Goal: Entertainment & Leisure: Browse casually

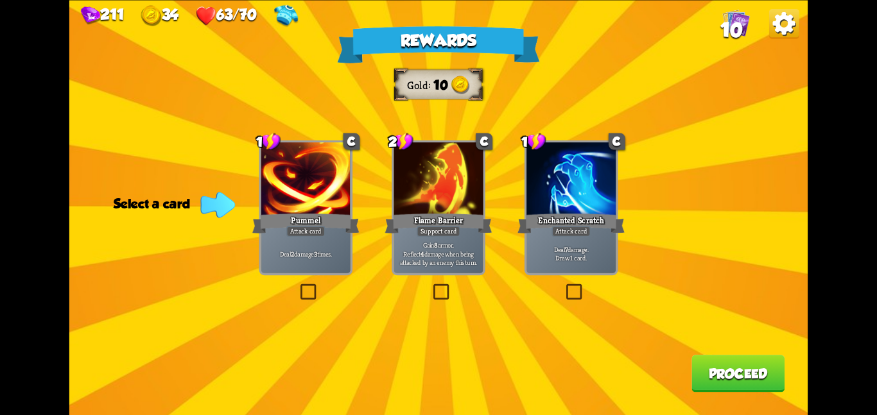
click at [459, 236] on div "Gain 8 armor. Reflect 4 damage when being attacked by an enemy this turn." at bounding box center [437, 253] width 89 height 39
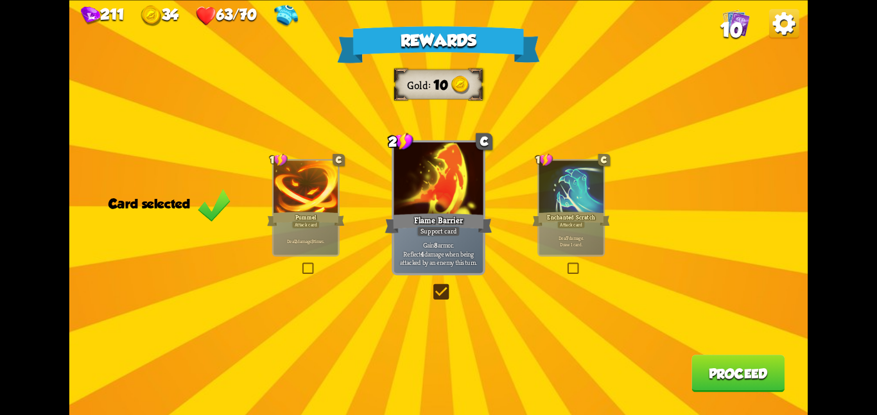
click at [735, 361] on button "Proceed" at bounding box center [737, 373] width 93 height 37
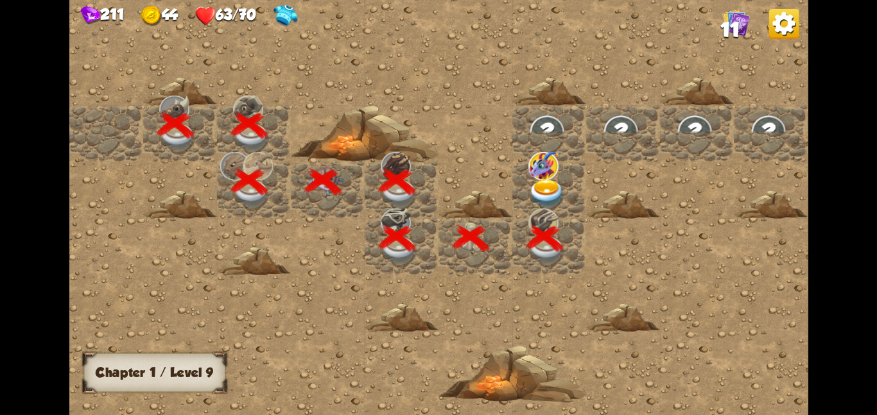
click at [540, 180] on img at bounding box center [546, 193] width 37 height 29
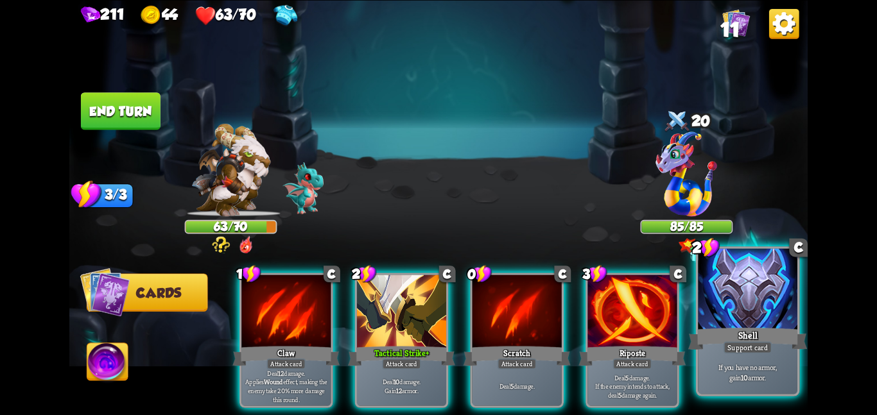
click at [752, 333] on div "Shell" at bounding box center [747, 338] width 119 height 26
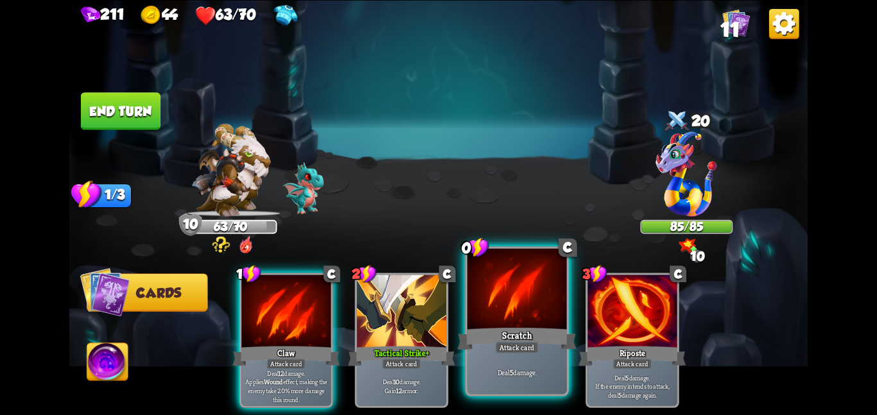
click at [521, 354] on div "Attack card" at bounding box center [516, 347] width 43 height 12
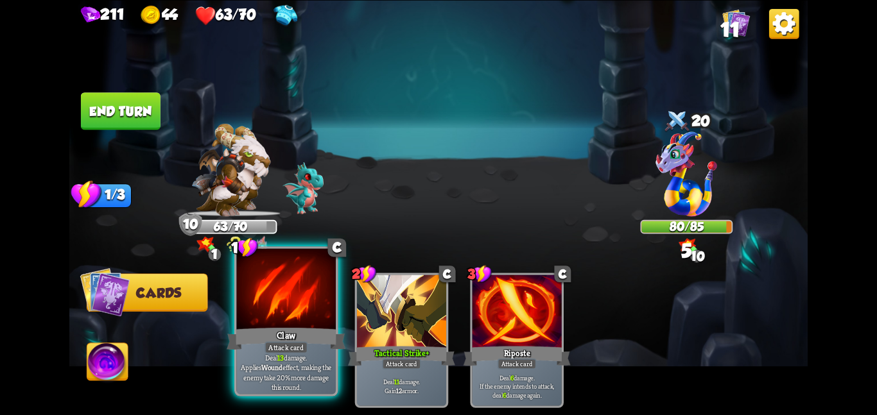
click at [318, 330] on div "Claw" at bounding box center [286, 338] width 119 height 26
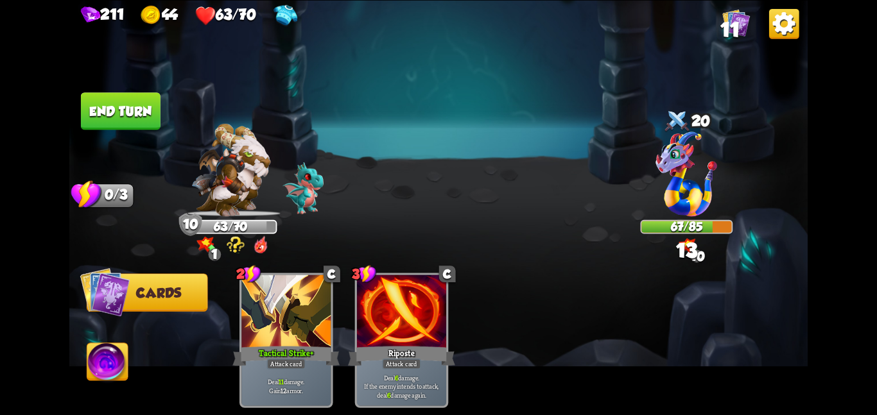
click at [134, 87] on img at bounding box center [438, 207] width 738 height 415
click at [133, 106] on button "End turn" at bounding box center [121, 110] width 80 height 37
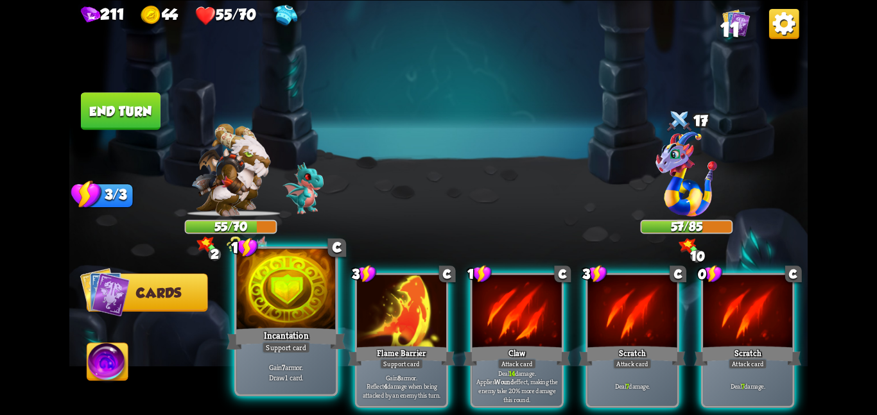
click at [240, 317] on div at bounding box center [285, 289] width 99 height 83
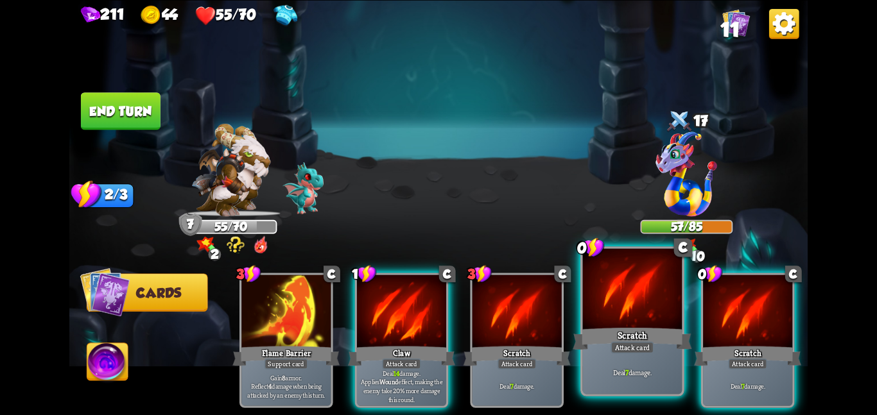
click at [633, 332] on div "Scratch" at bounding box center [631, 338] width 119 height 26
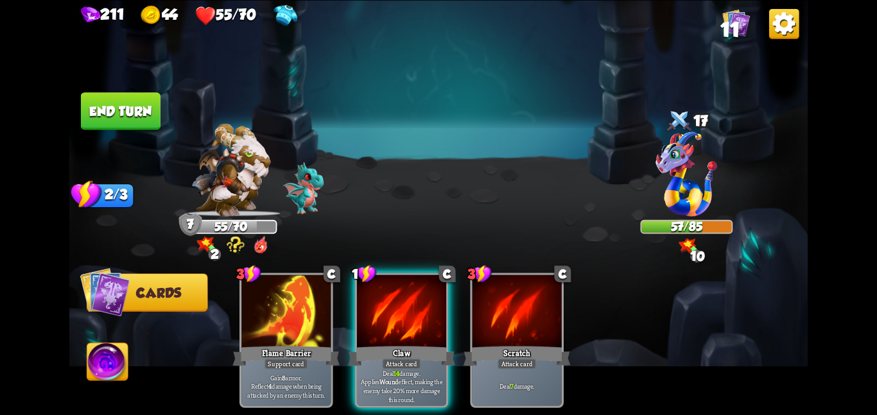
click at [633, 332] on div "3 C Flame Barrier Support card Gain 8 armor. Reflect 4 damage when being attack…" at bounding box center [512, 322] width 590 height 185
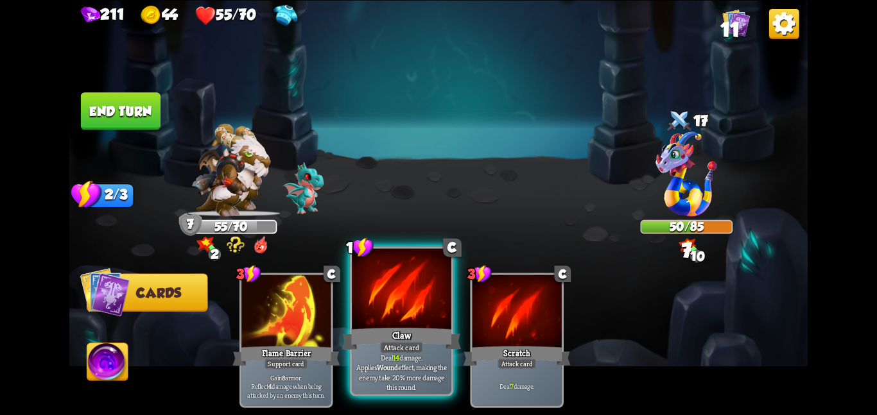
click at [393, 294] on div at bounding box center [401, 289] width 99 height 83
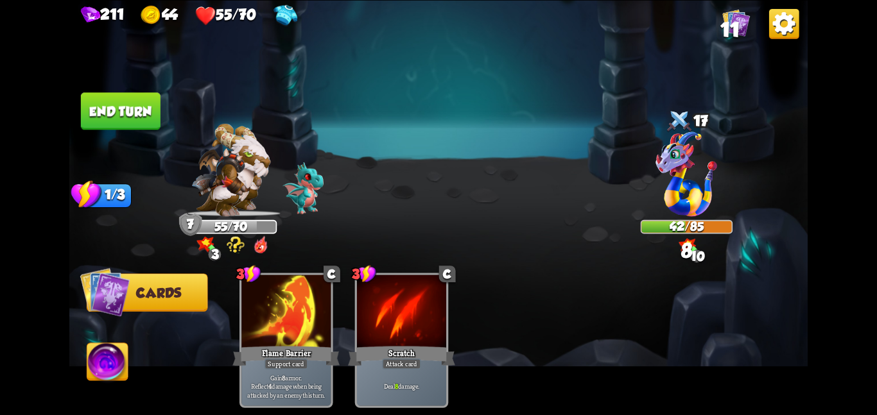
click at [110, 102] on button "End turn" at bounding box center [121, 110] width 80 height 37
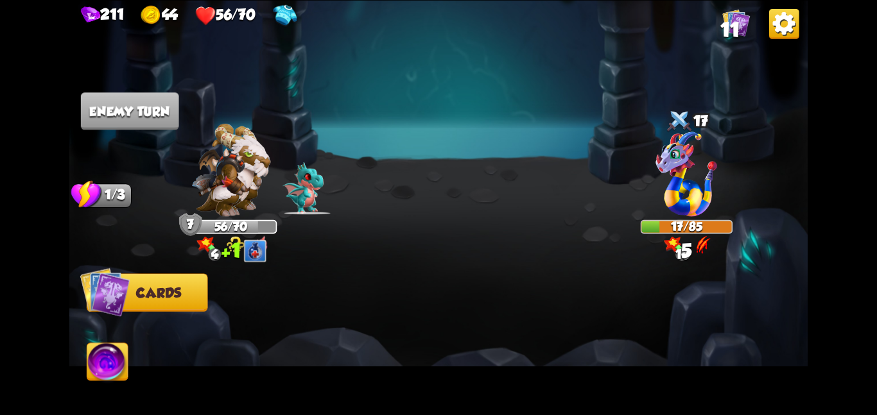
click at [96, 354] on img at bounding box center [107, 364] width 41 height 42
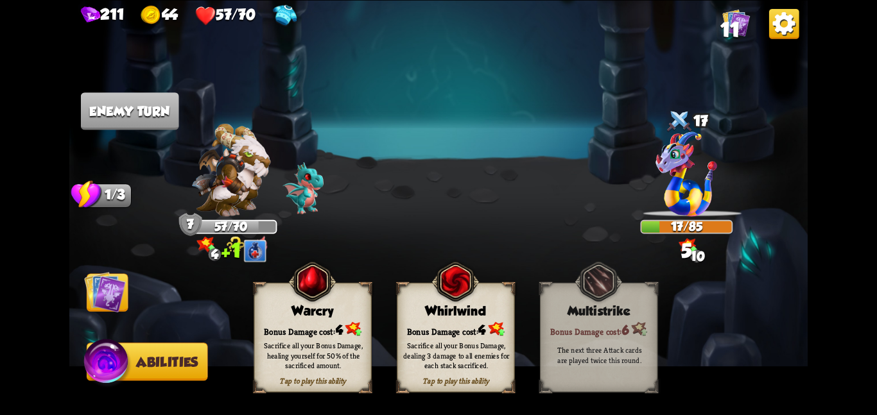
click at [495, 343] on div "Sacrifice all your Bonus Damage, dealing 3 damage to all enemies for each stack…" at bounding box center [456, 356] width 106 height 30
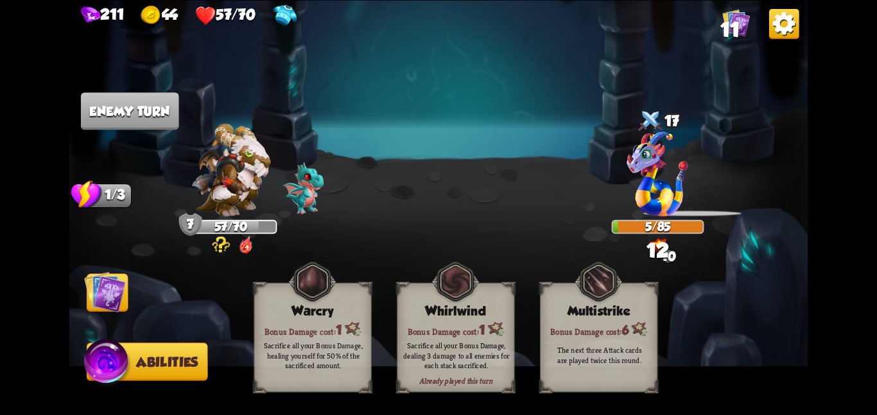
click at [111, 291] on img at bounding box center [105, 292] width 42 height 42
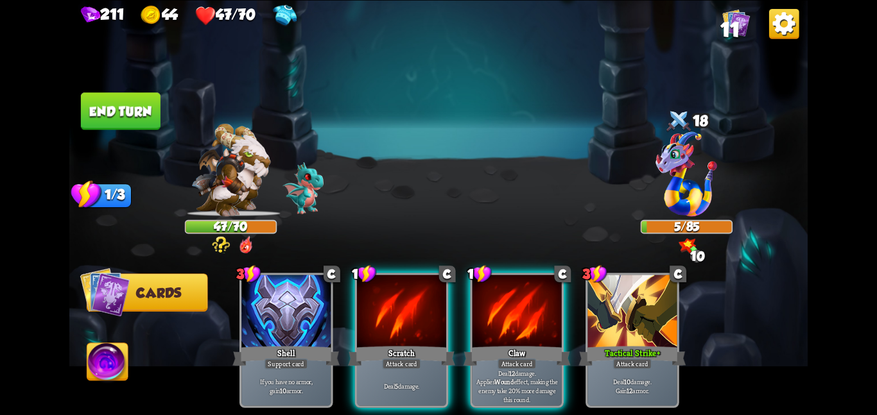
click at [110, 69] on img at bounding box center [438, 207] width 738 height 415
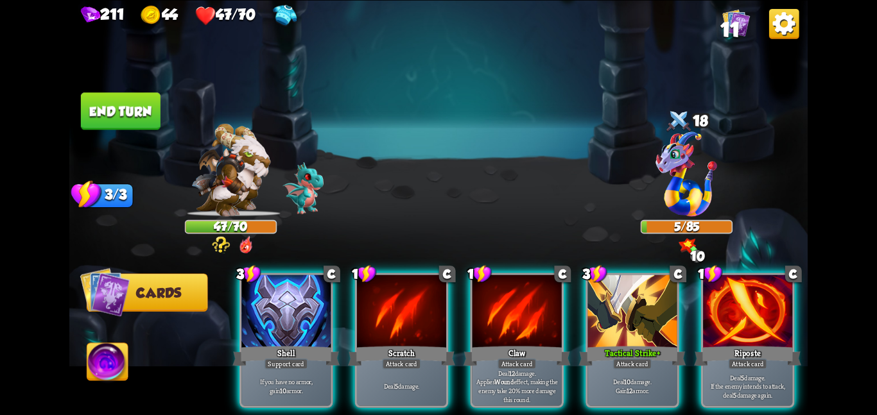
click at [110, 87] on img at bounding box center [438, 207] width 738 height 415
click at [115, 109] on button "End turn" at bounding box center [121, 110] width 80 height 37
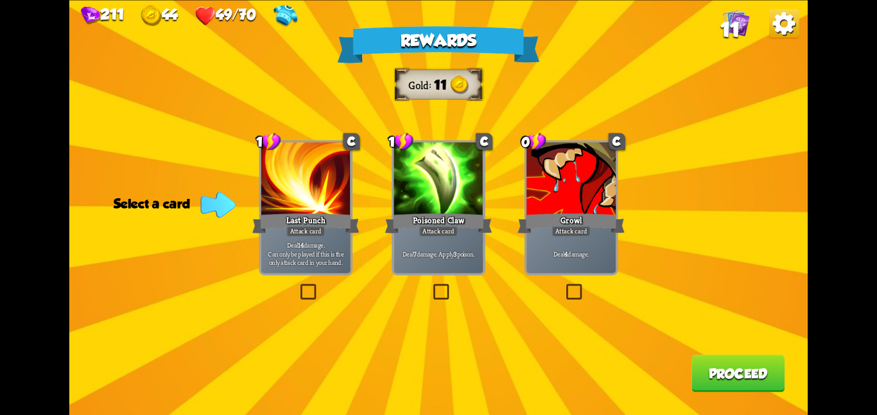
click at [404, 203] on div at bounding box center [437, 179] width 89 height 75
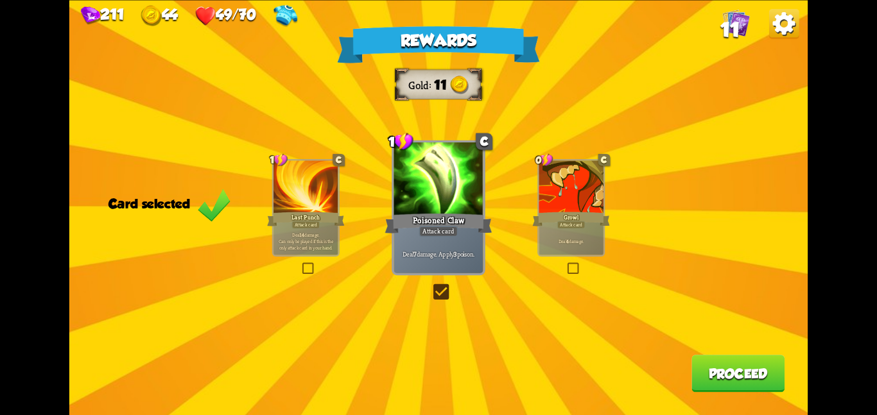
click at [734, 365] on button "Proceed" at bounding box center [737, 373] width 93 height 37
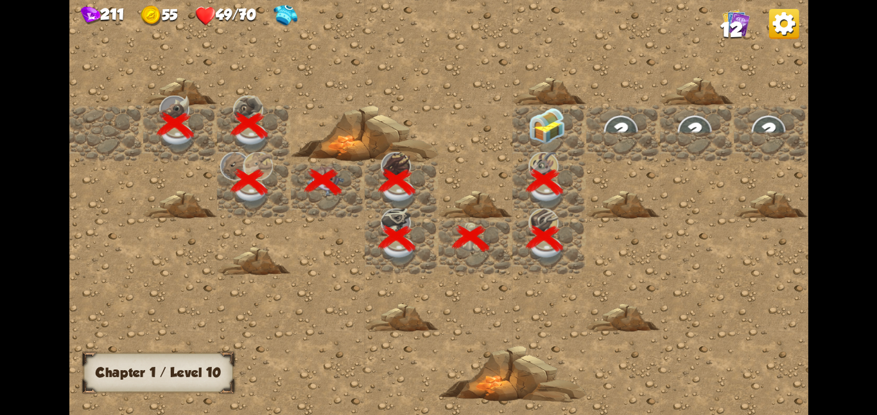
click at [533, 116] on img at bounding box center [546, 125] width 37 height 37
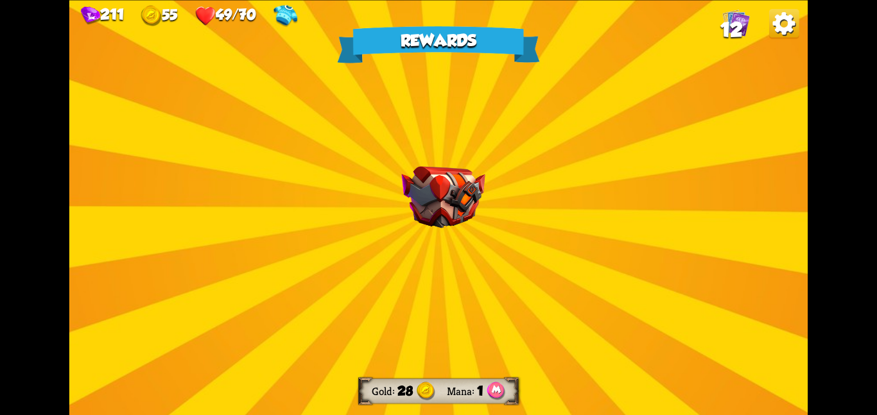
click at [484, 184] on img at bounding box center [442, 197] width 83 height 62
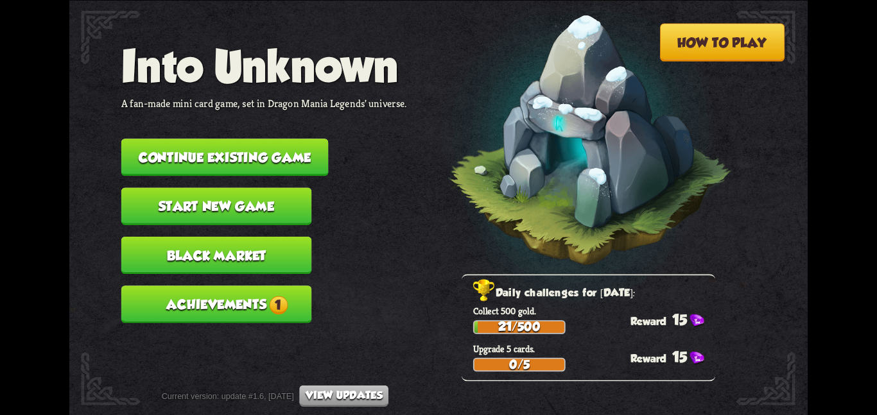
click at [316, 151] on button "Continue existing game" at bounding box center [224, 157] width 207 height 37
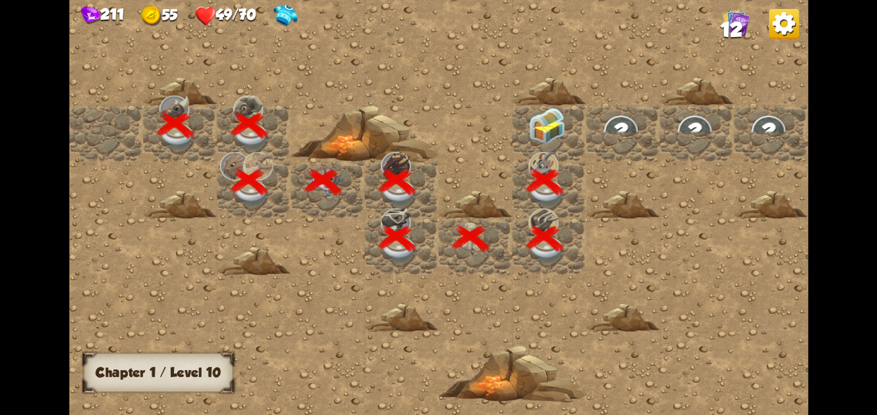
click at [546, 135] on img at bounding box center [546, 125] width 37 height 37
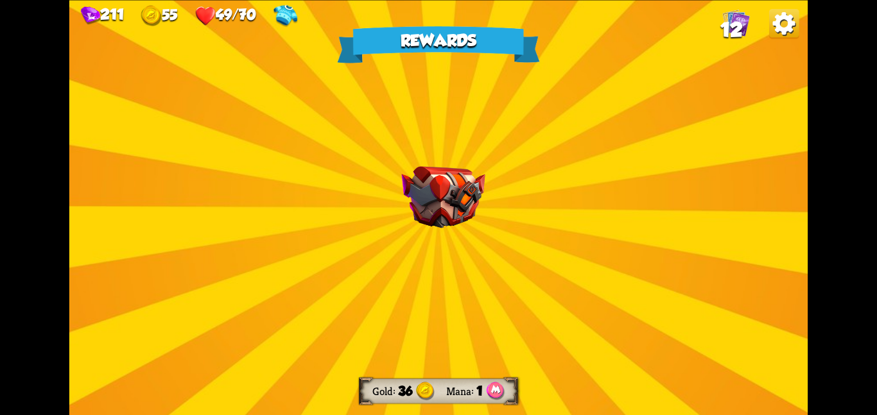
click at [503, 174] on div "Rewards Gold 36 Mana 1 Select a card 1 R Disarm Support card Enemy loses 2 Bonu…" at bounding box center [438, 207] width 738 height 415
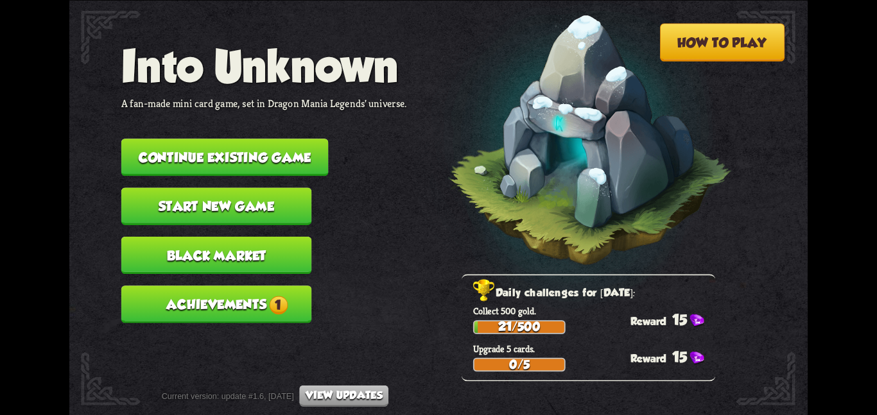
click at [280, 157] on button "Continue existing game" at bounding box center [224, 157] width 207 height 37
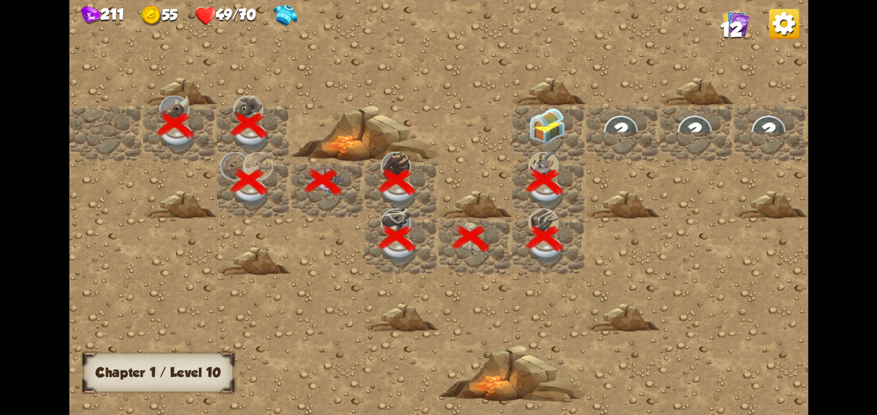
click at [513, 133] on div at bounding box center [549, 133] width 74 height 56
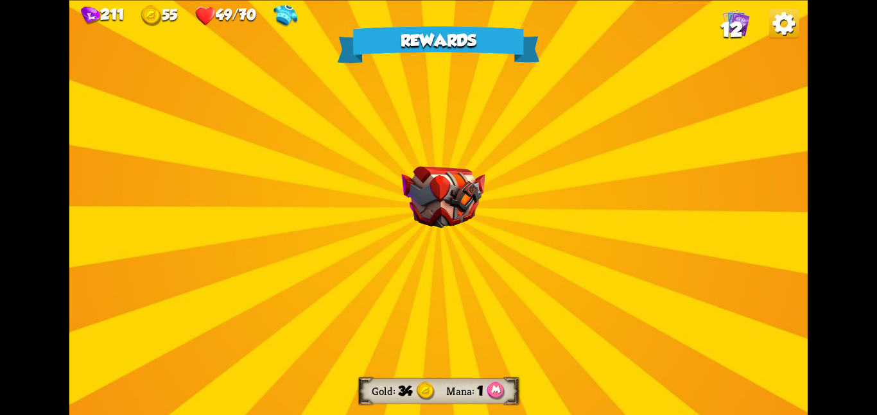
click at [555, 145] on div "Rewards Gold 34 Mana 1 Select a card 0 R Fire Potion Potion card Deal 8 damage.…" at bounding box center [438, 207] width 738 height 415
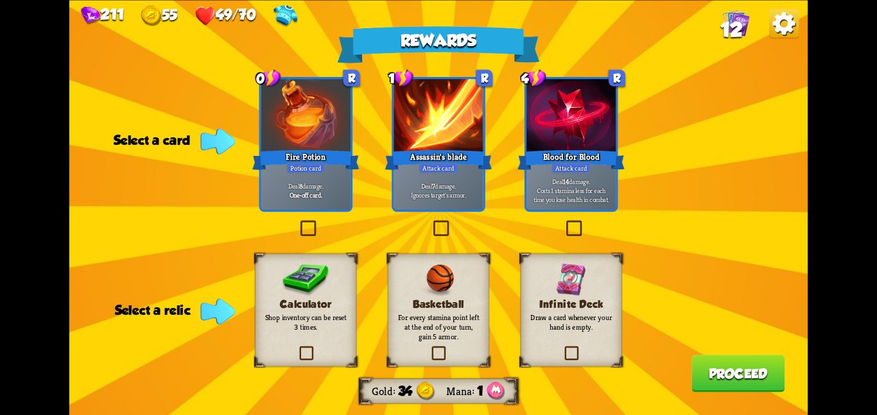
click at [454, 259] on div "Basketball For every stamina point left at the end of your turn, gain 5 armor." at bounding box center [438, 310] width 101 height 113
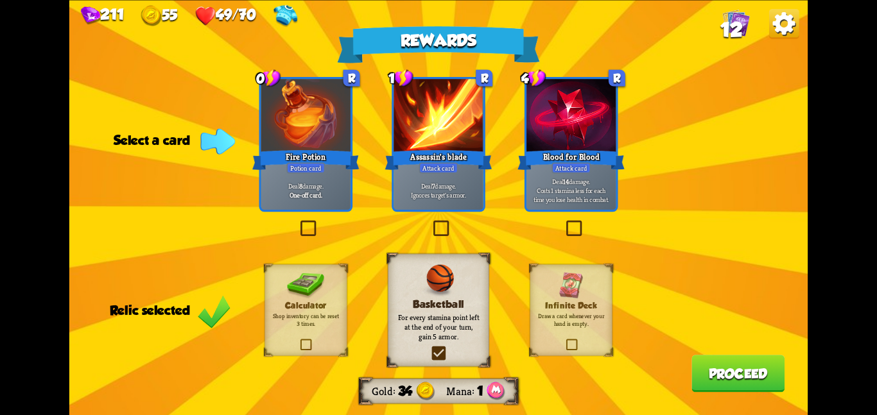
click at [257, 135] on div "Rewards Gold 34 Mana 1 Select a card 0 R Fire Potion Potion card Deal 8 damage.…" at bounding box center [438, 207] width 738 height 415
click at [273, 141] on div at bounding box center [305, 116] width 89 height 75
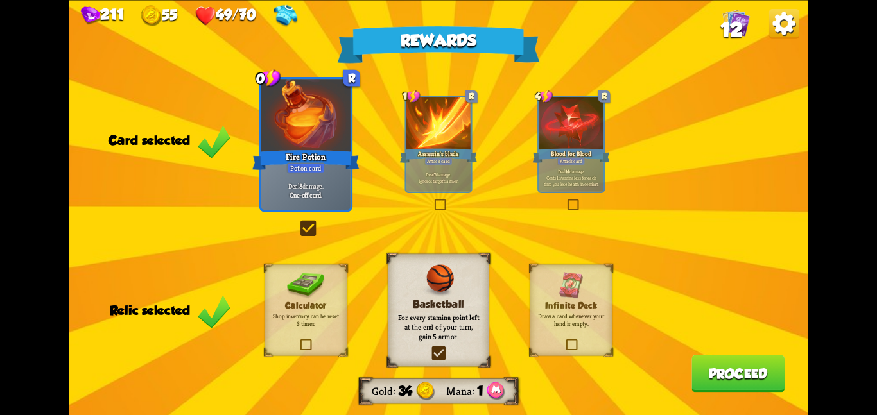
click at [749, 384] on button "Proceed" at bounding box center [737, 373] width 93 height 37
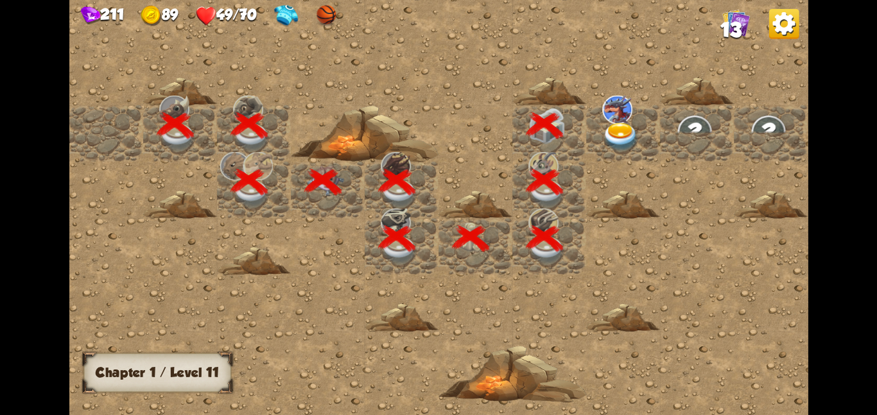
scroll to position [0, 246]
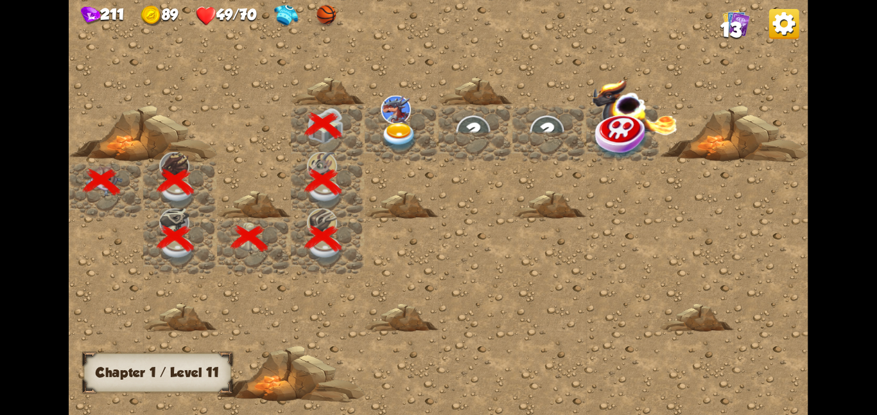
click at [409, 120] on img at bounding box center [396, 109] width 30 height 28
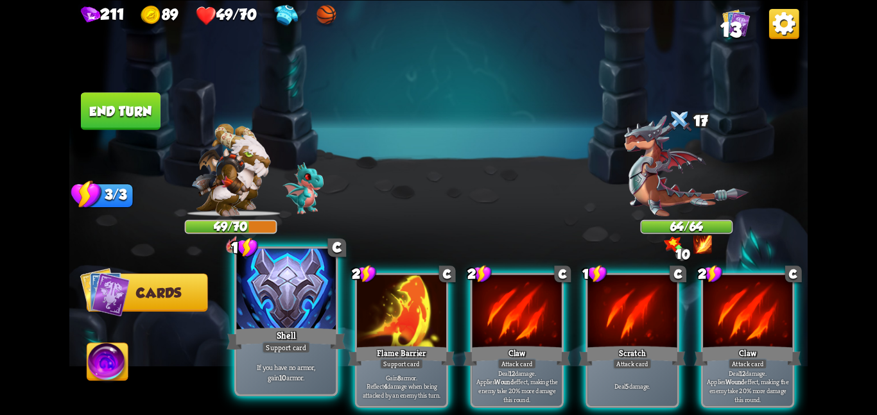
click at [305, 291] on div at bounding box center [285, 289] width 99 height 83
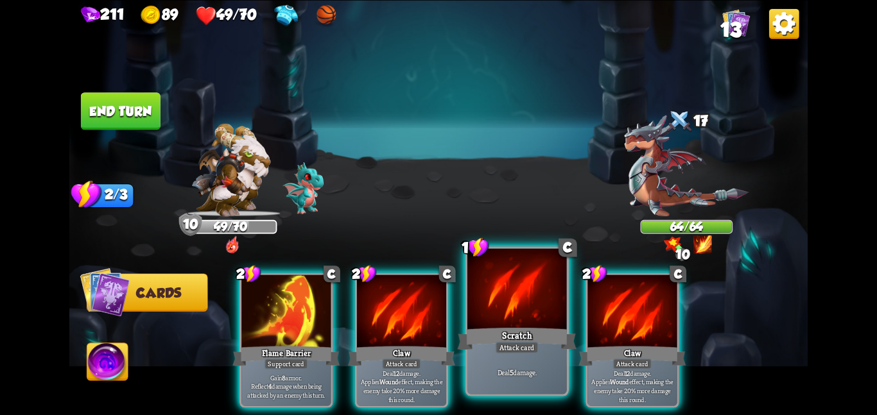
click at [521, 300] on div at bounding box center [516, 289] width 99 height 83
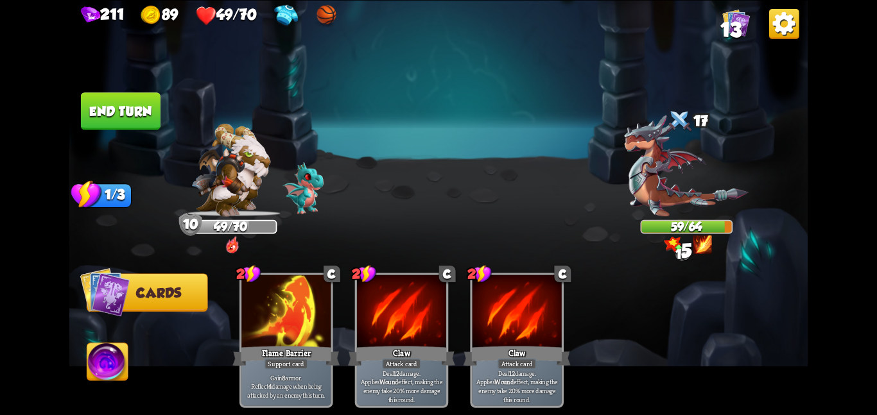
click at [127, 107] on button "End turn" at bounding box center [121, 110] width 80 height 37
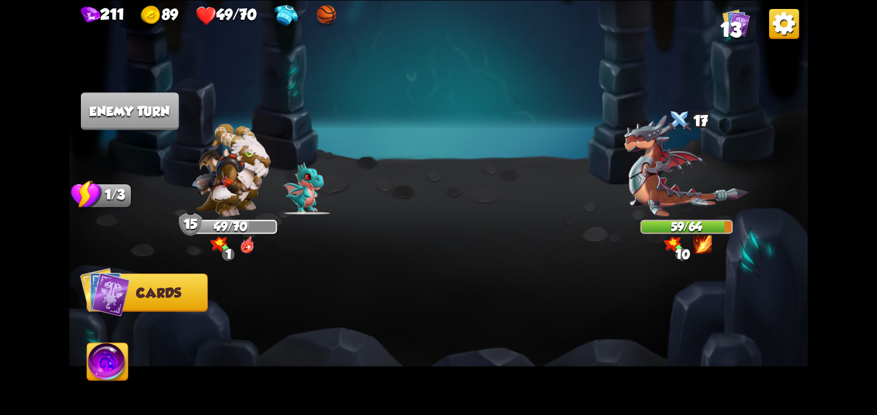
click at [207, 123] on div at bounding box center [231, 122] width 92 height 30
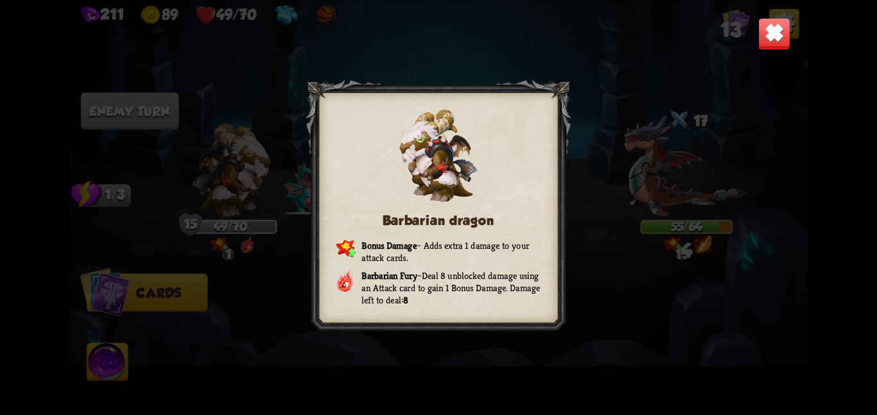
click at [768, 31] on img at bounding box center [774, 33] width 32 height 32
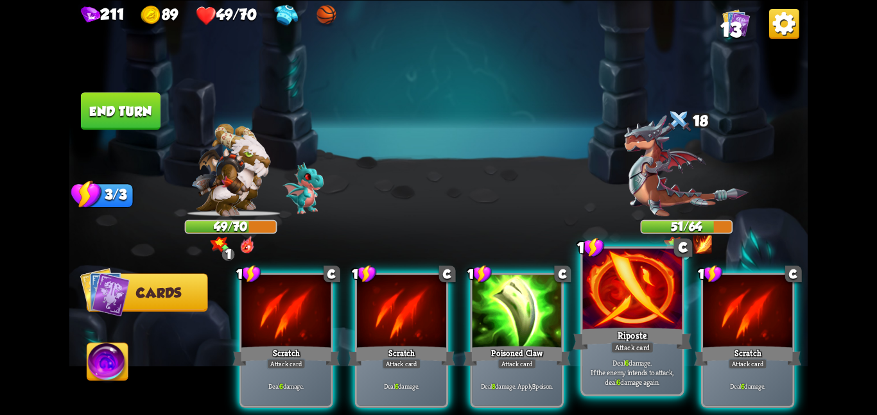
click at [605, 298] on div at bounding box center [632, 289] width 99 height 83
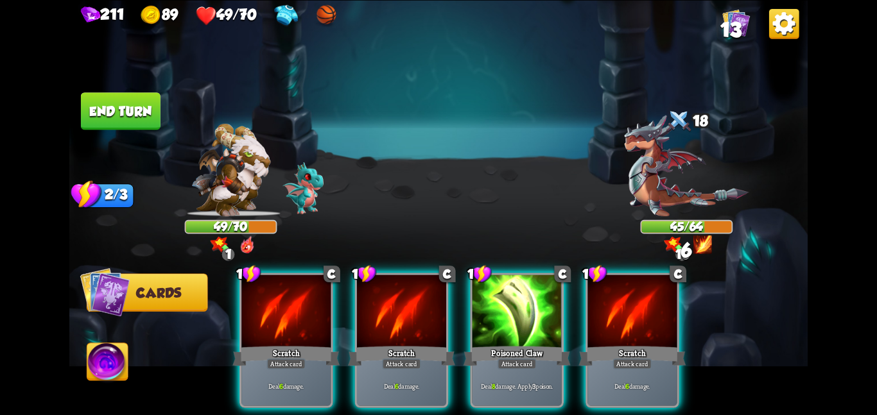
click at [142, 116] on button "End turn" at bounding box center [121, 110] width 80 height 37
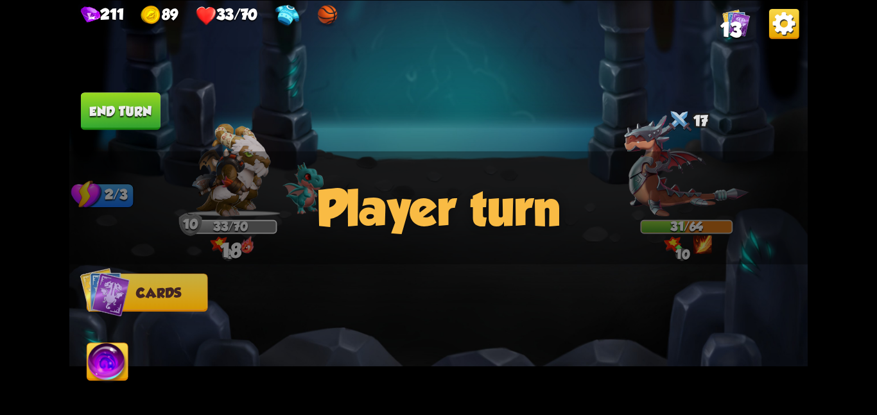
click at [719, 177] on div "Player turn" at bounding box center [438, 208] width 738 height 114
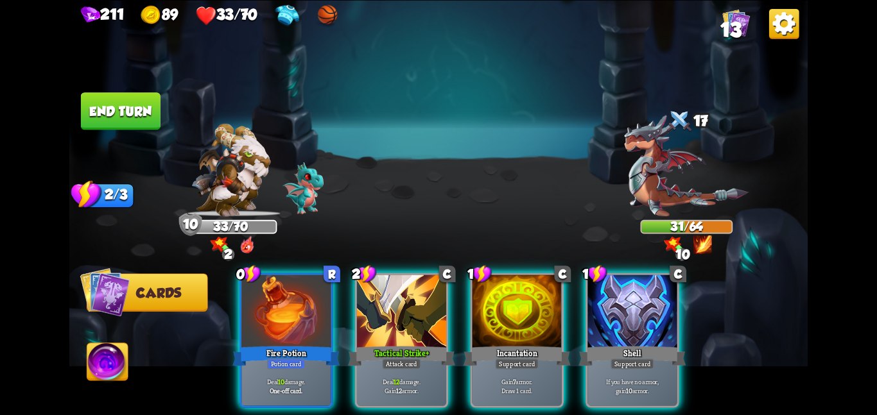
click at [664, 140] on img at bounding box center [686, 165] width 125 height 101
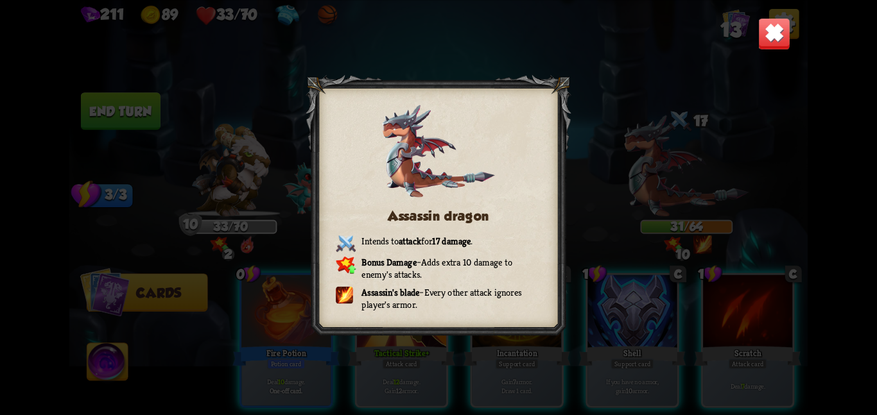
click at [761, 46] on img at bounding box center [774, 33] width 32 height 32
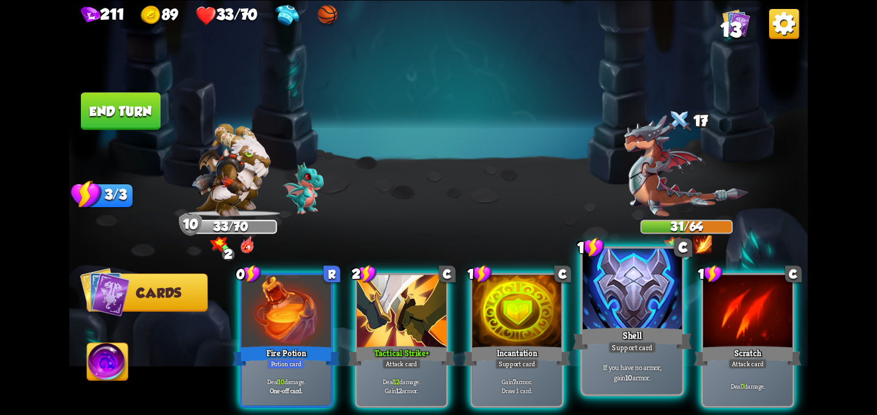
click at [602, 300] on div at bounding box center [632, 289] width 99 height 83
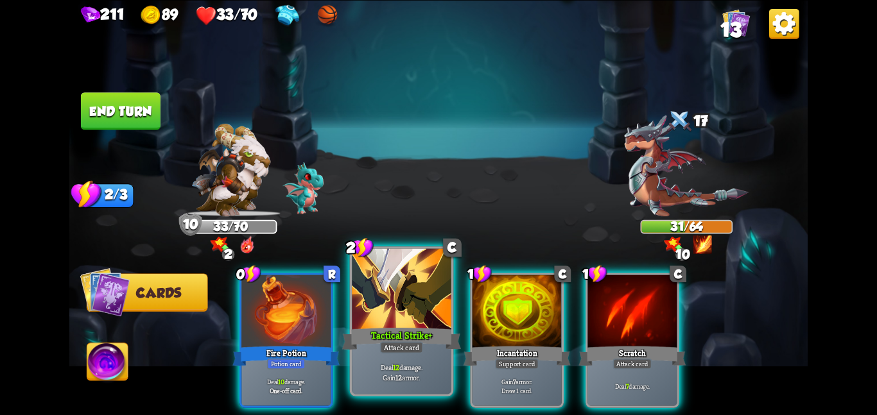
click at [379, 313] on div at bounding box center [401, 289] width 99 height 83
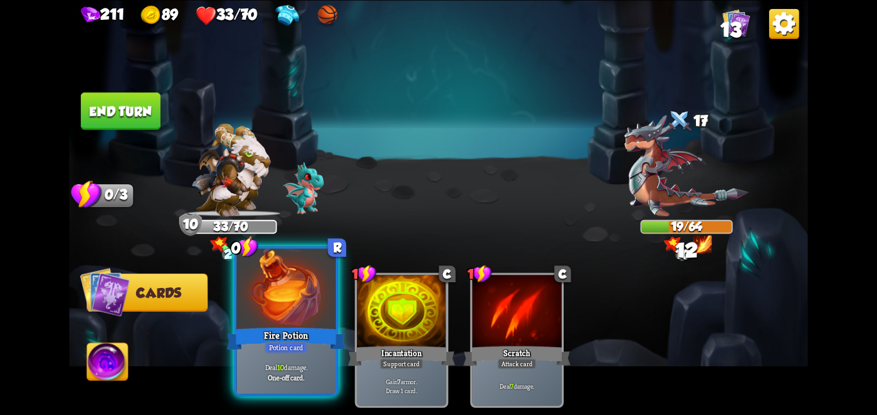
click at [282, 309] on div at bounding box center [285, 289] width 99 height 83
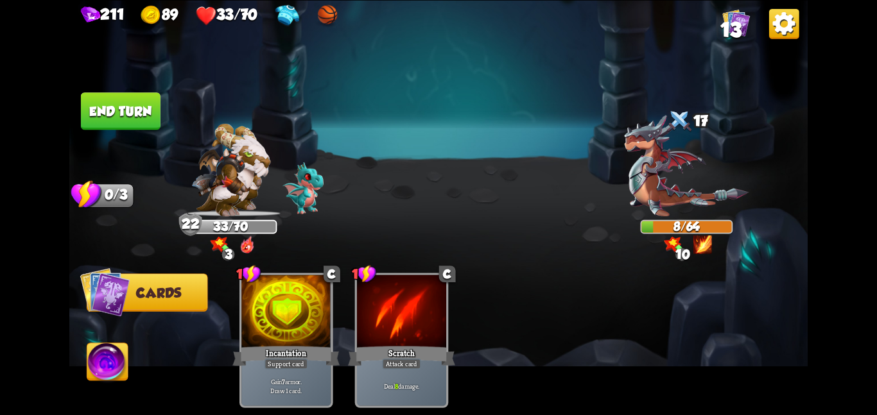
click at [121, 121] on button "End turn" at bounding box center [121, 110] width 80 height 37
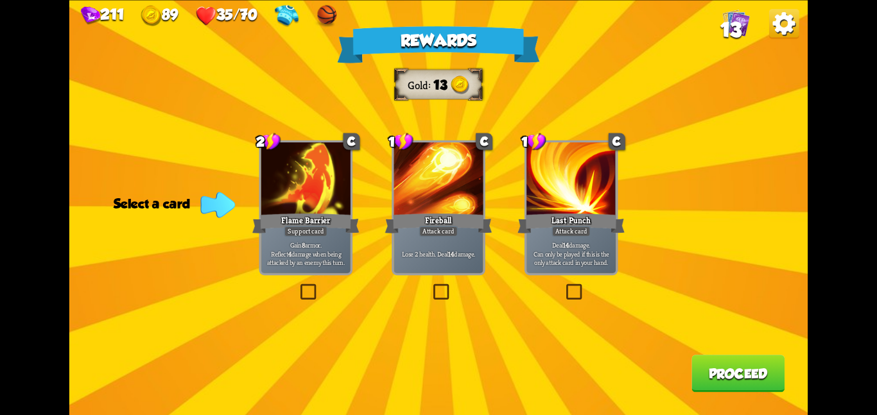
click at [314, 226] on div "Support card" at bounding box center [306, 231] width 44 height 11
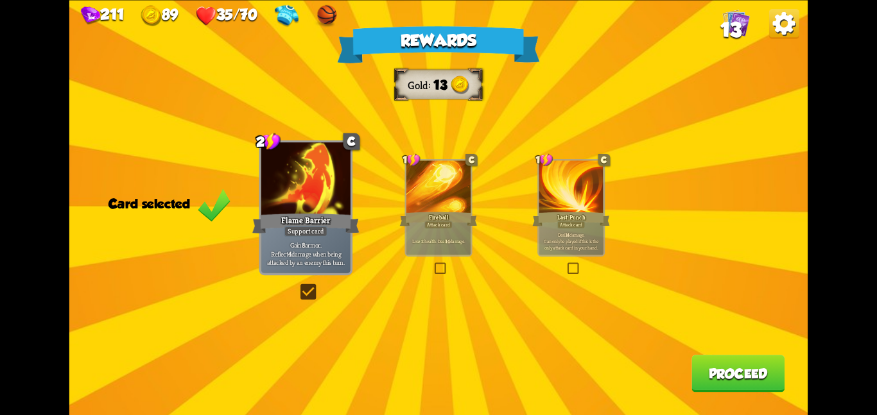
click at [701, 373] on button "Proceed" at bounding box center [737, 373] width 93 height 37
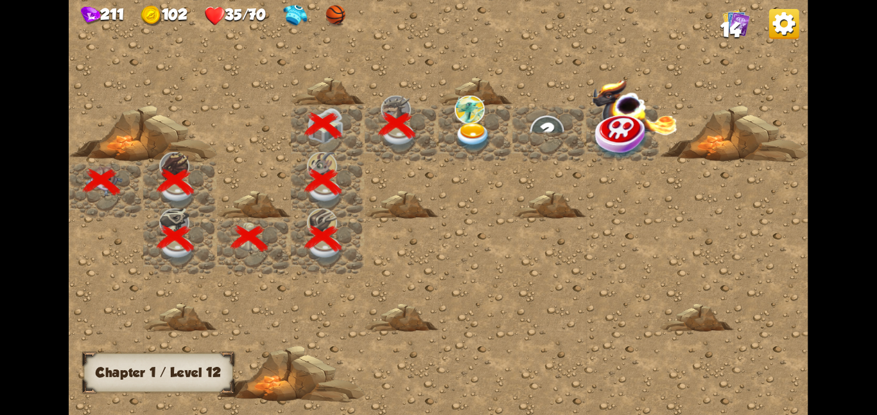
click at [473, 107] on img at bounding box center [469, 109] width 30 height 28
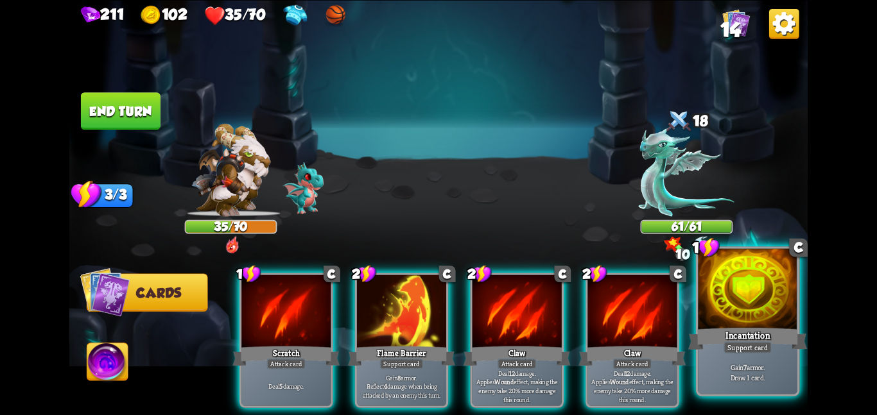
click at [757, 348] on div "Support card" at bounding box center [747, 347] width 48 height 12
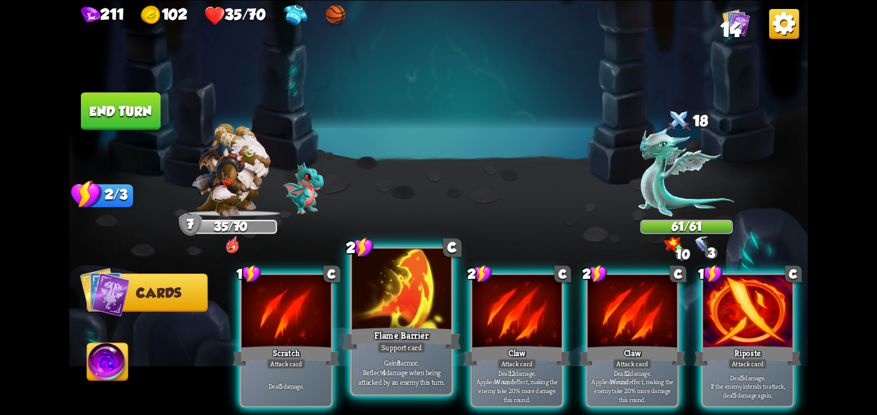
click at [413, 327] on div "Flame Barrier" at bounding box center [401, 338] width 119 height 26
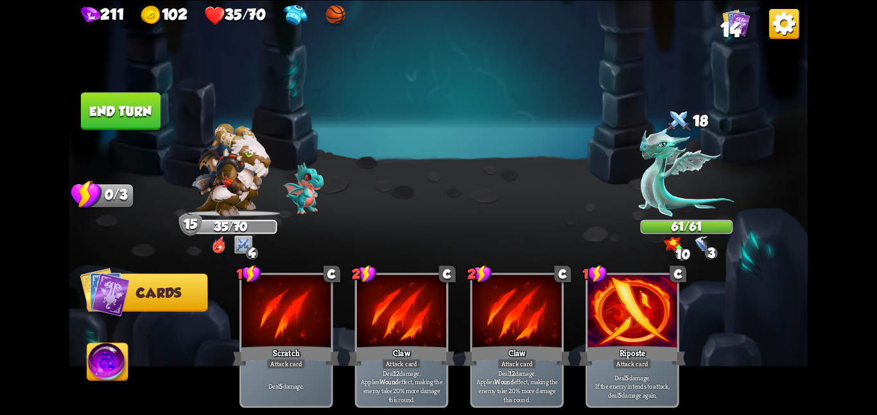
click at [154, 99] on button "End turn" at bounding box center [120, 111] width 80 height 38
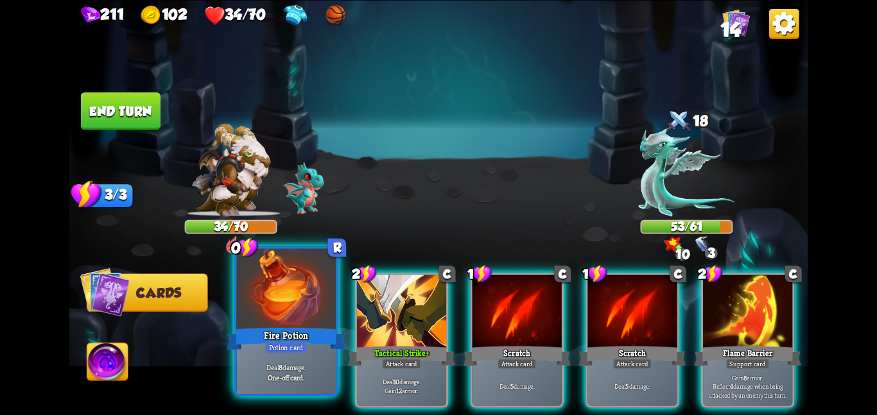
click at [266, 325] on div "Fire Potion" at bounding box center [286, 338] width 119 height 26
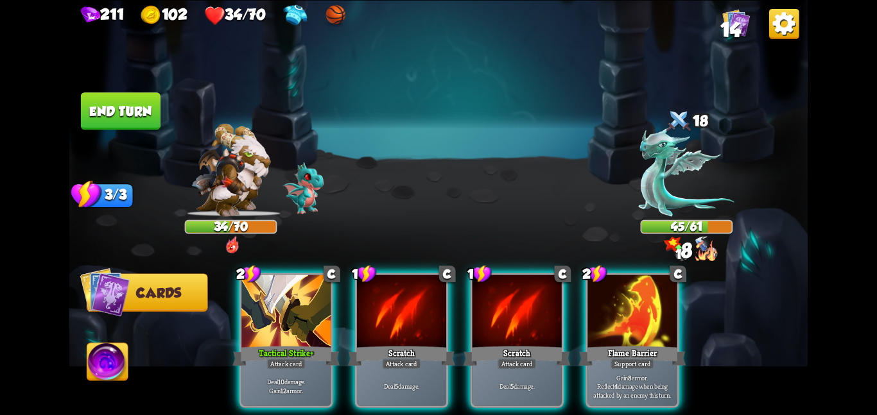
click at [266, 344] on div "Tactical Strike +" at bounding box center [285, 356] width 107 height 24
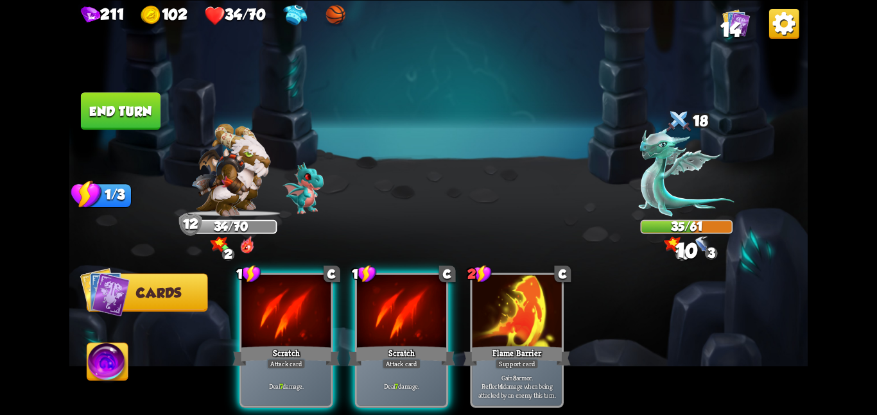
click at [133, 114] on button "End turn" at bounding box center [121, 111] width 80 height 38
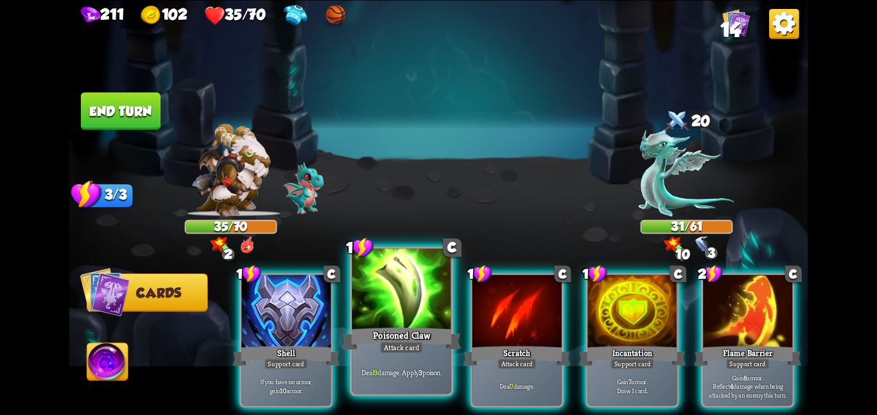
click at [398, 327] on div "Poisoned Claw" at bounding box center [401, 338] width 119 height 26
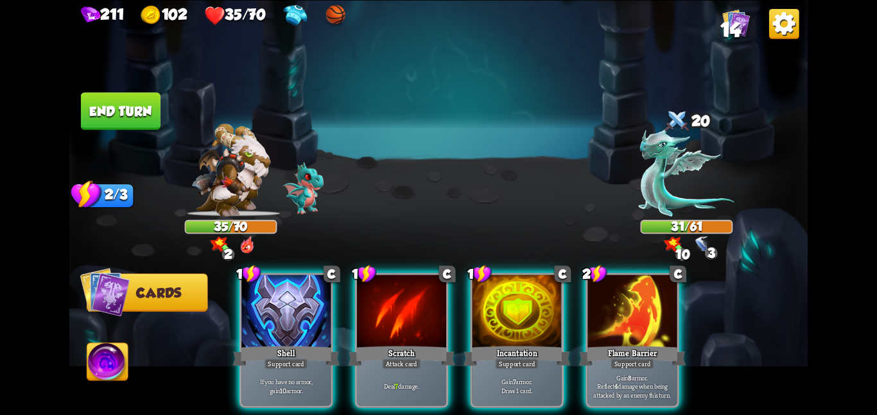
click at [398, 344] on div "Scratch" at bounding box center [401, 356] width 107 height 24
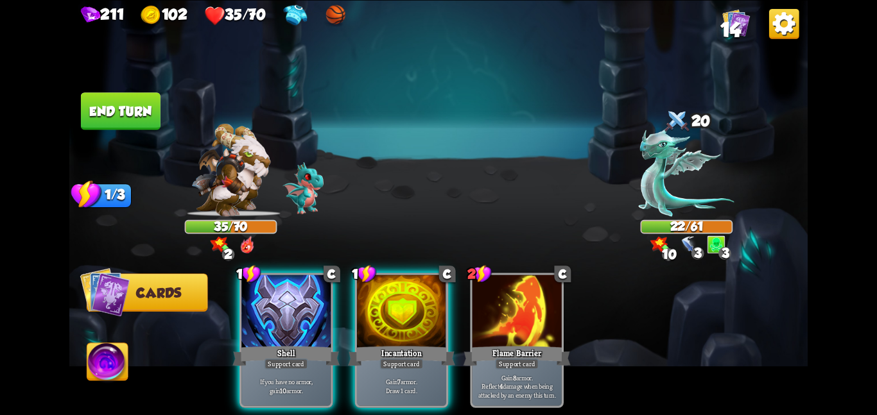
click at [108, 356] on img at bounding box center [107, 364] width 41 height 42
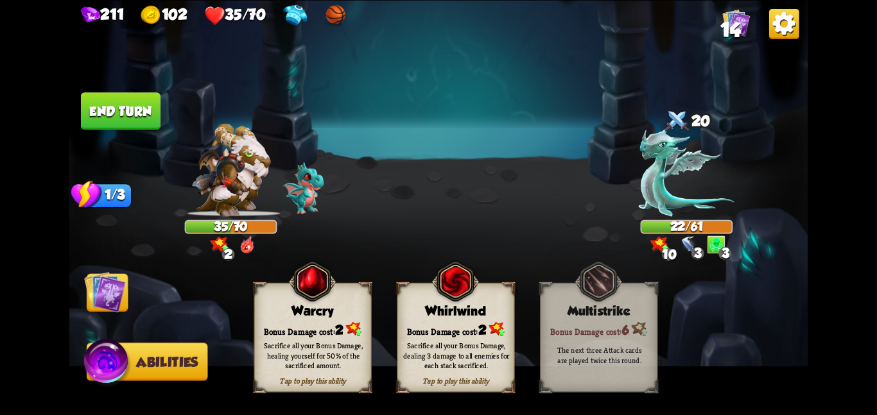
click at [471, 348] on div "Sacrifice all your Bonus Damage, dealing 3 damage to all enemies for each stack…" at bounding box center [456, 356] width 106 height 30
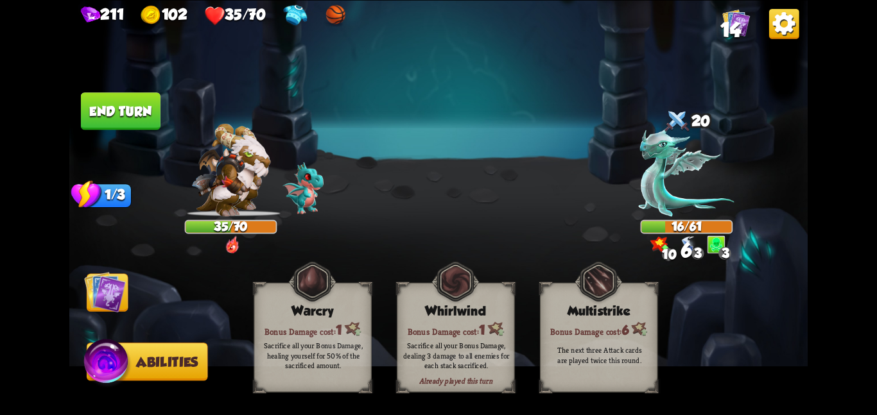
click at [118, 307] on img at bounding box center [105, 292] width 42 height 42
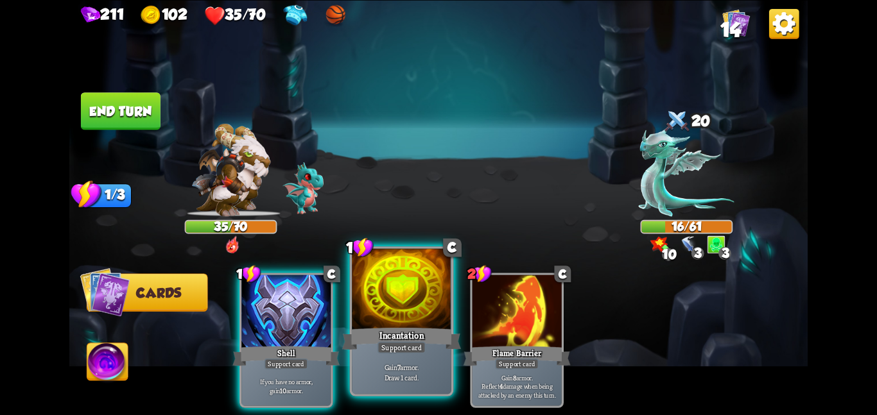
click at [438, 334] on div "Incantation" at bounding box center [401, 338] width 119 height 26
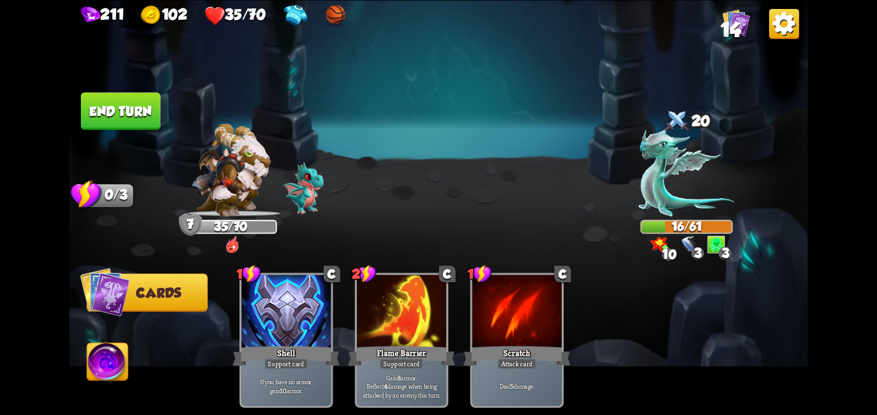
click at [119, 111] on button "End turn" at bounding box center [121, 111] width 80 height 38
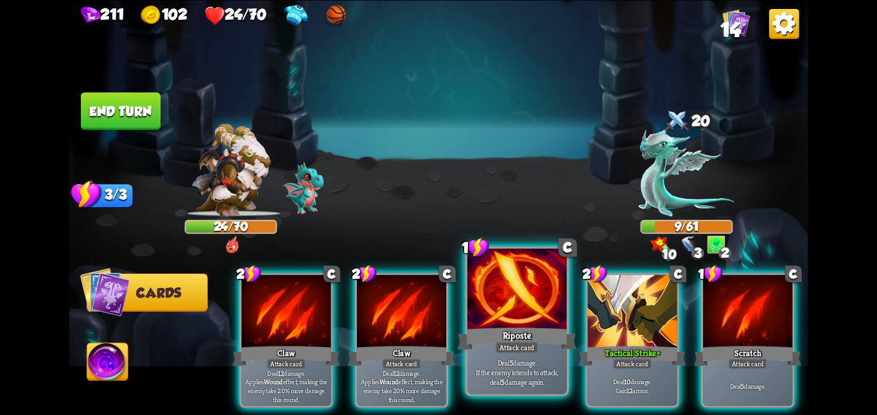
click at [473, 297] on div at bounding box center [516, 289] width 99 height 83
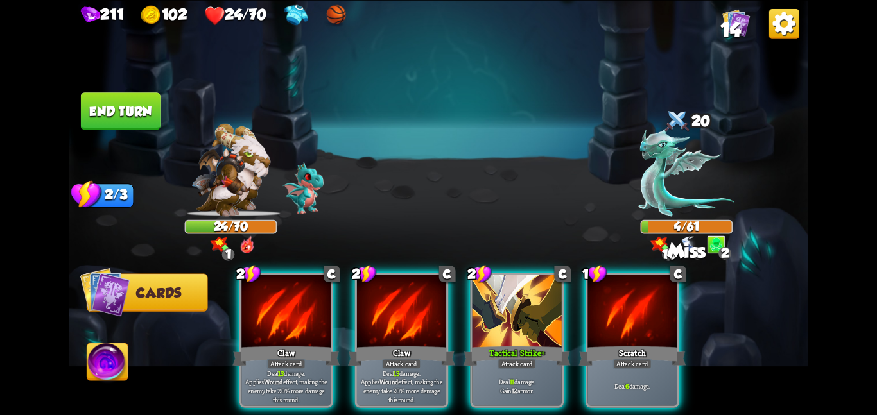
click at [125, 88] on img at bounding box center [438, 207] width 738 height 415
click at [132, 95] on button "End turn" at bounding box center [121, 111] width 82 height 39
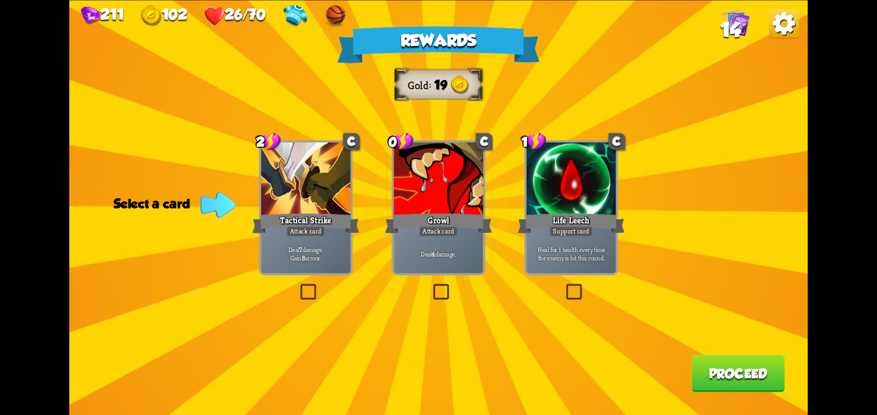
click at [288, 234] on div "Attack card" at bounding box center [305, 231] width 39 height 11
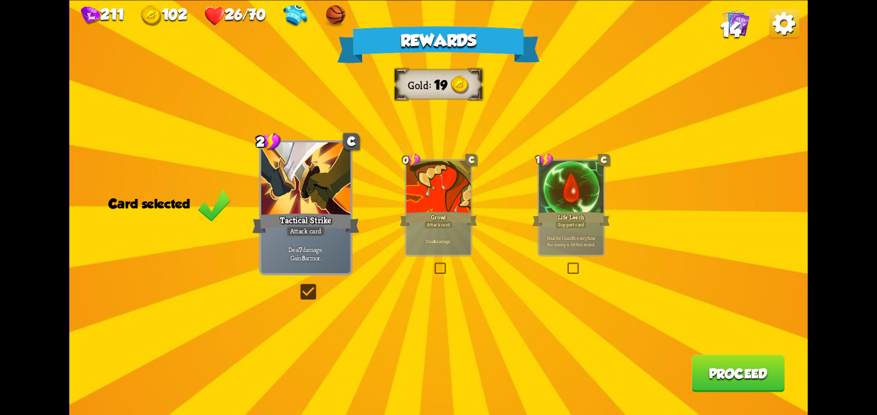
click at [750, 390] on button "Proceed" at bounding box center [737, 373] width 93 height 37
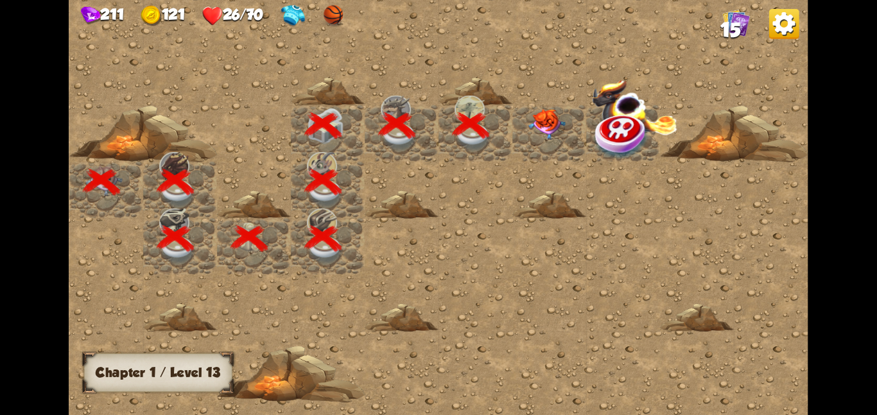
click at [543, 119] on img at bounding box center [546, 123] width 37 height 31
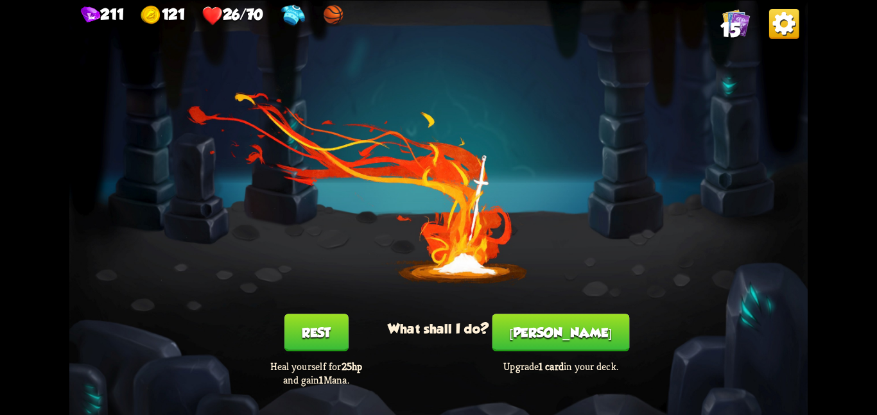
click at [314, 320] on button "Rest" at bounding box center [316, 332] width 64 height 37
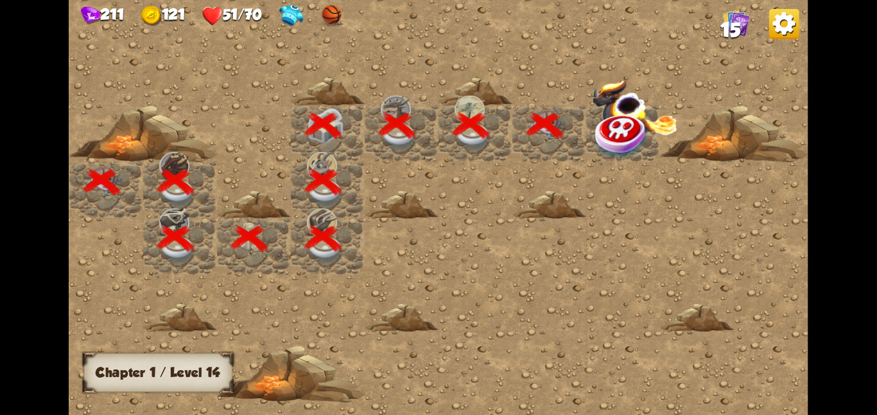
click at [622, 134] on img at bounding box center [621, 136] width 55 height 48
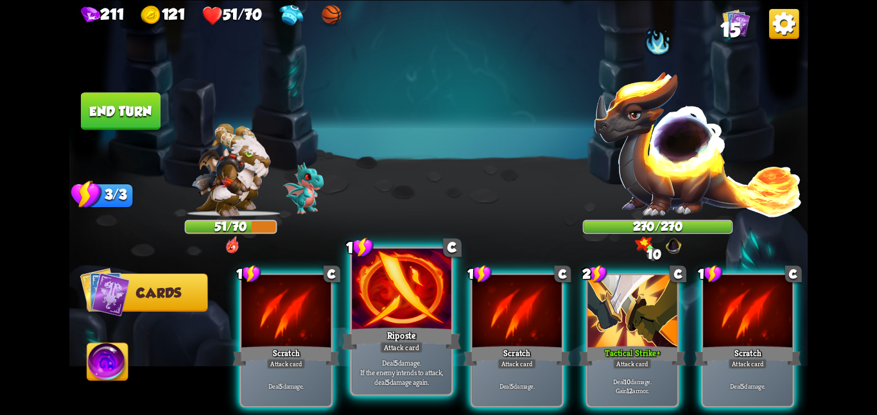
click at [370, 313] on div at bounding box center [401, 289] width 99 height 83
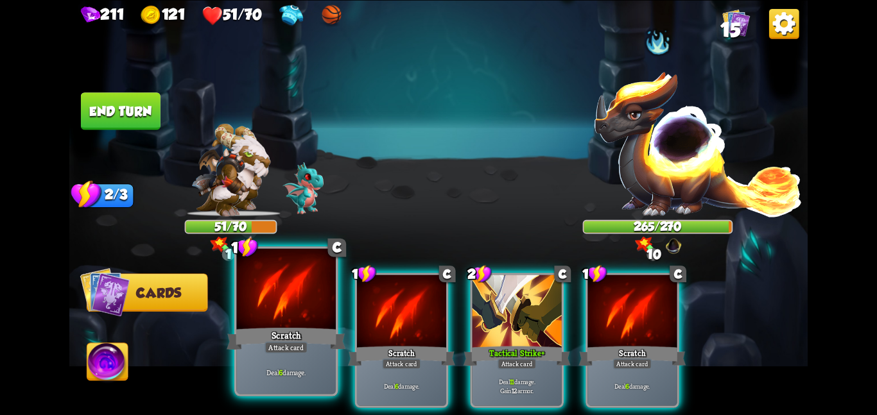
click at [295, 319] on div at bounding box center [285, 289] width 99 height 83
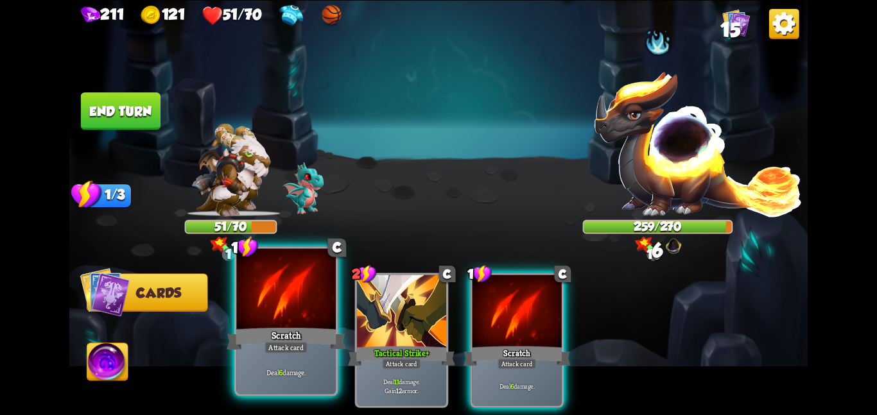
click at [296, 313] on div at bounding box center [285, 289] width 99 height 83
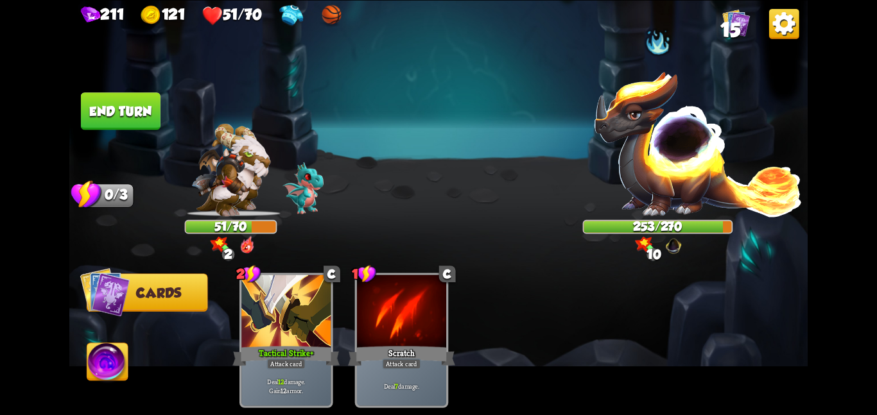
click at [139, 123] on button "End turn" at bounding box center [121, 111] width 80 height 38
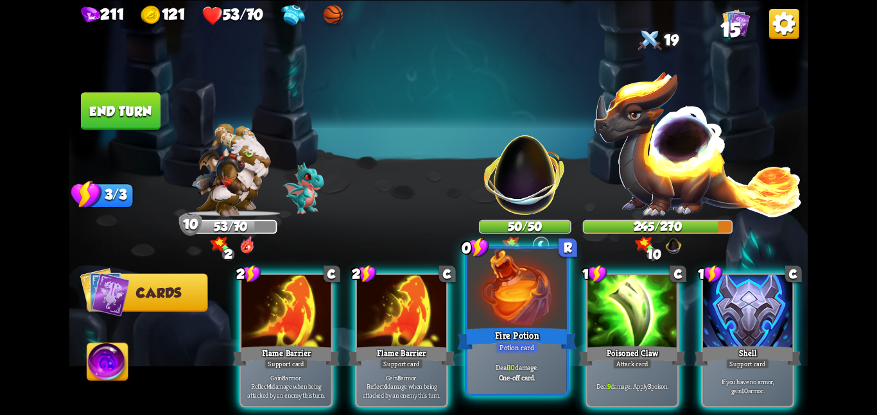
click at [486, 309] on div at bounding box center [516, 289] width 99 height 83
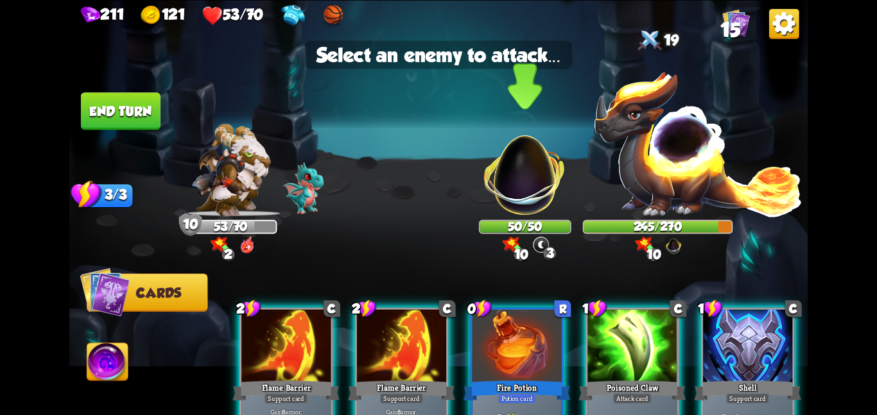
click at [503, 236] on div "10 0 3" at bounding box center [525, 245] width 56 height 19
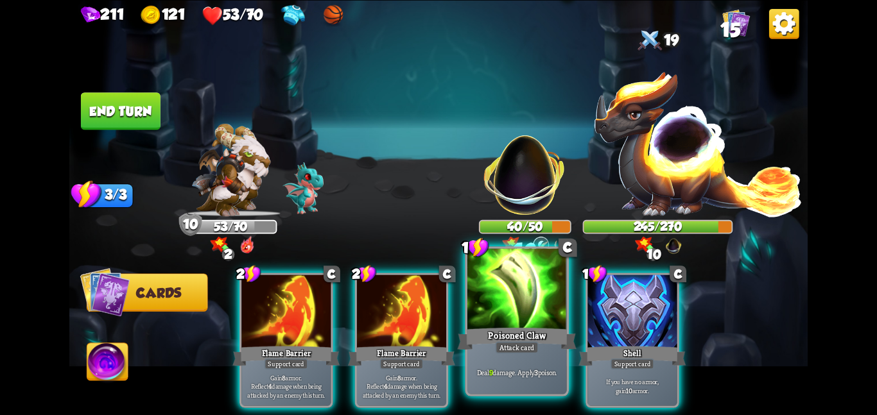
click at [499, 322] on div at bounding box center [516, 289] width 99 height 83
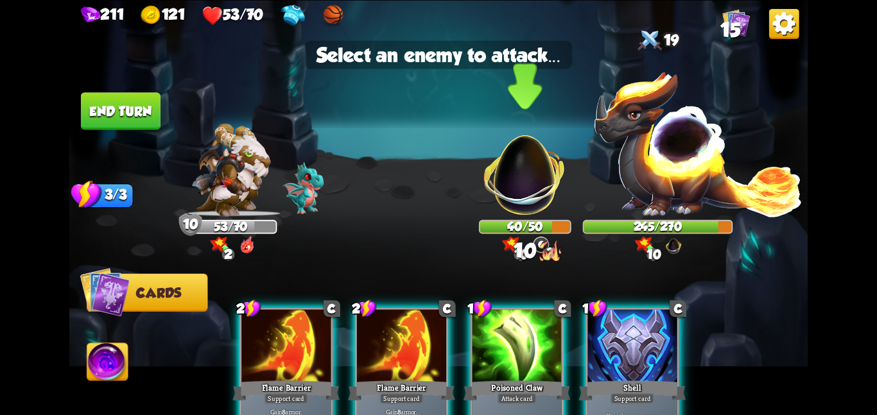
click at [503, 204] on img at bounding box center [524, 167] width 97 height 97
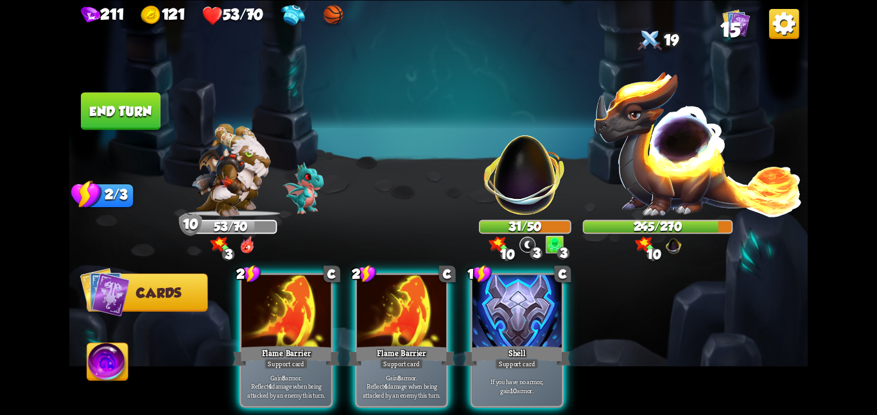
click at [136, 114] on button "End turn" at bounding box center [121, 111] width 80 height 38
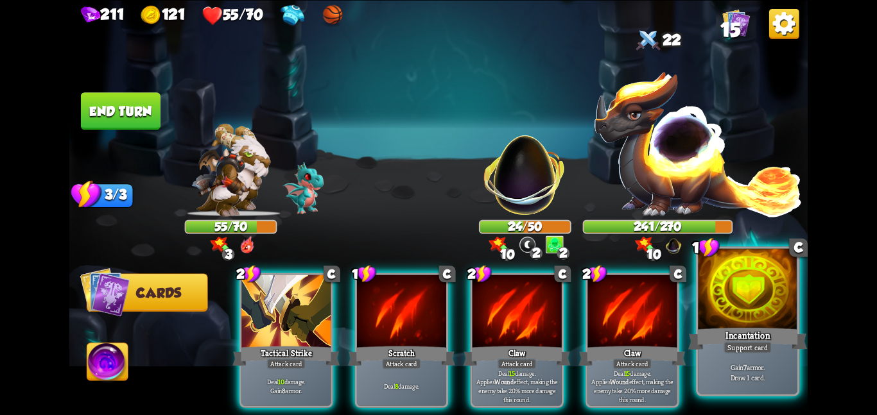
click at [719, 297] on div at bounding box center [747, 289] width 99 height 83
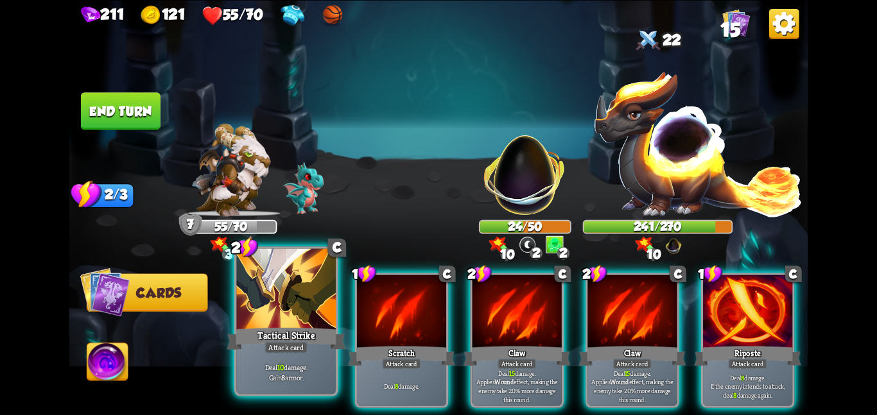
click at [282, 307] on div at bounding box center [285, 289] width 99 height 83
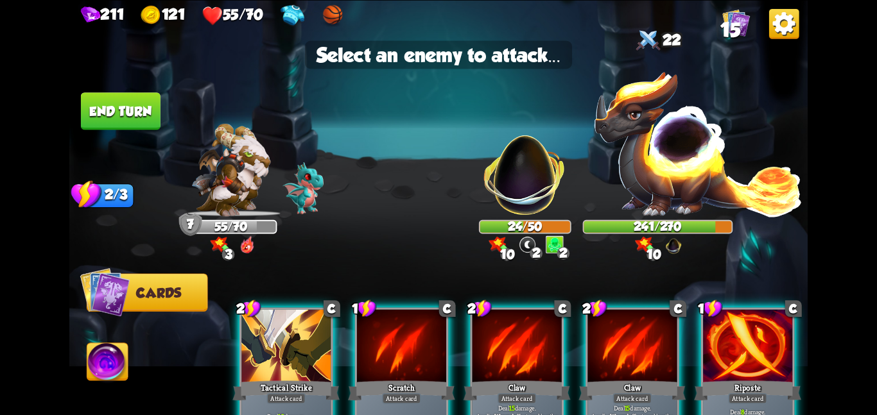
click at [497, 218] on img at bounding box center [438, 207] width 738 height 415
click at [510, 199] on img at bounding box center [524, 167] width 97 height 97
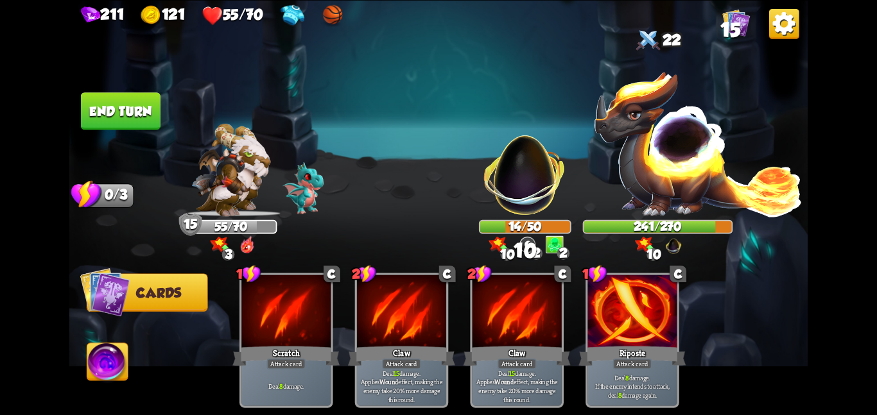
click at [99, 107] on button "End turn" at bounding box center [121, 111] width 80 height 38
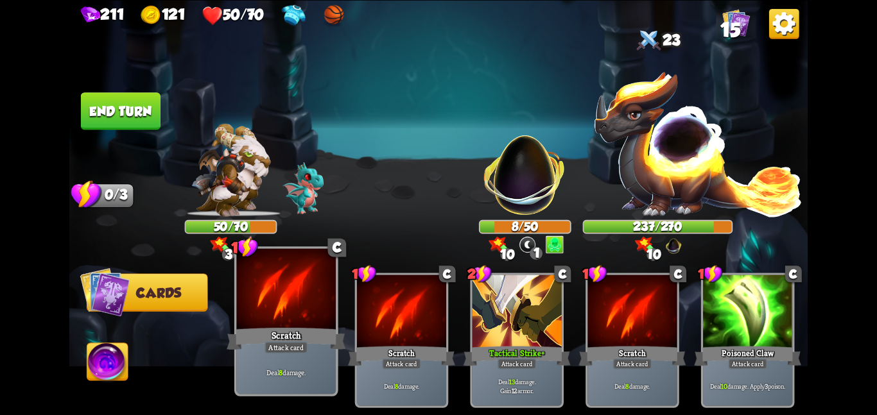
click at [317, 298] on div at bounding box center [285, 289] width 99 height 83
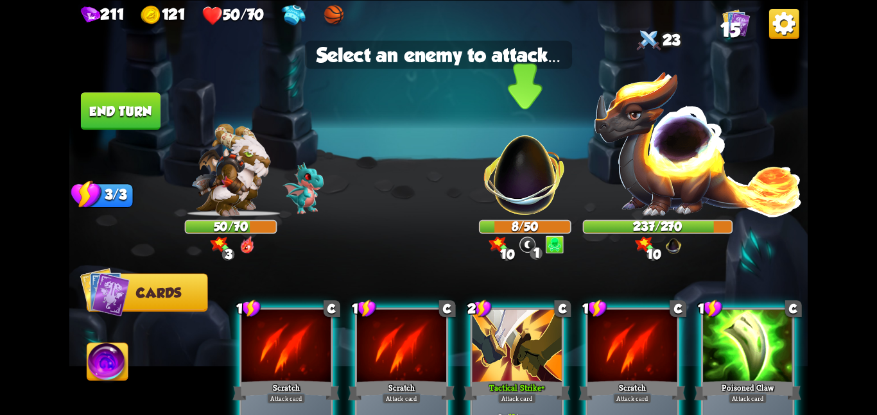
click at [513, 199] on img at bounding box center [524, 167] width 97 height 97
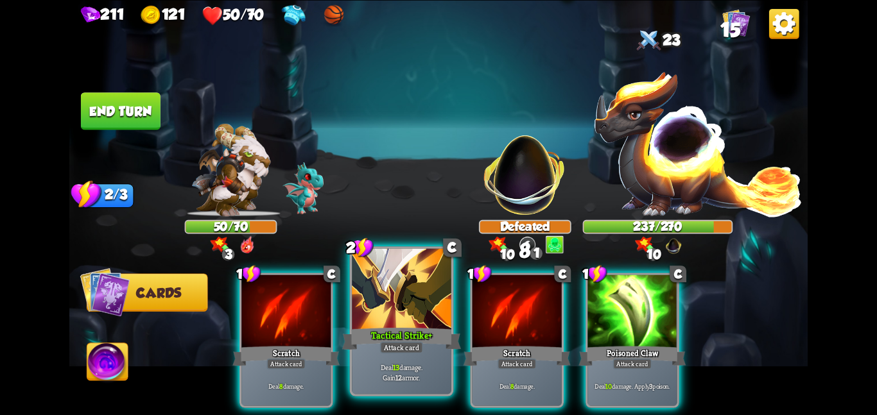
click at [402, 313] on div at bounding box center [401, 289] width 99 height 83
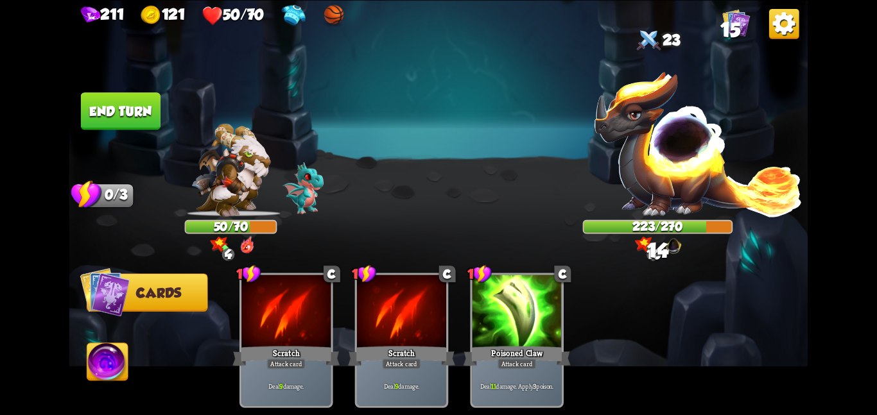
click at [114, 96] on button "End turn" at bounding box center [121, 111] width 80 height 38
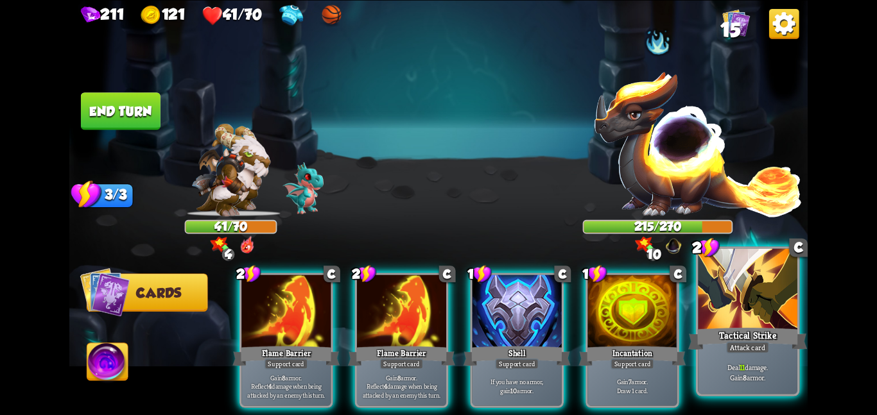
click at [737, 314] on div at bounding box center [747, 289] width 99 height 83
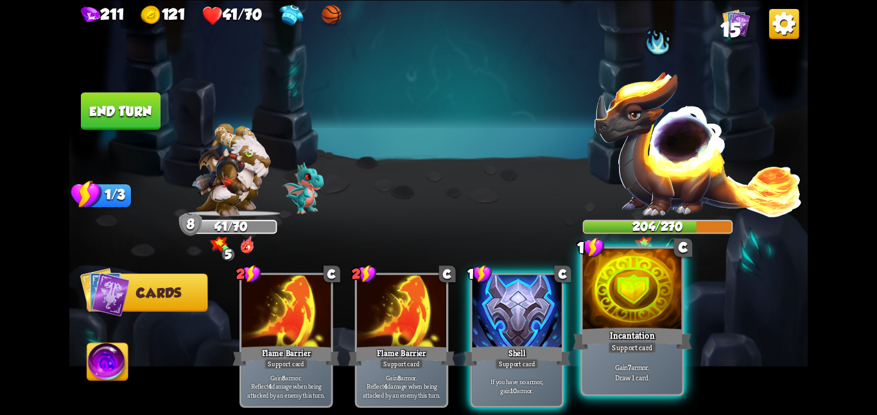
click at [663, 311] on div at bounding box center [632, 289] width 99 height 83
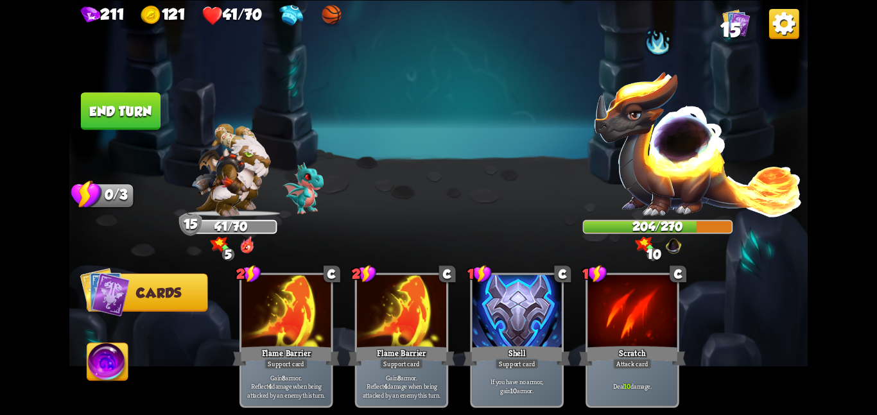
click at [98, 97] on button "End turn" at bounding box center [120, 111] width 80 height 38
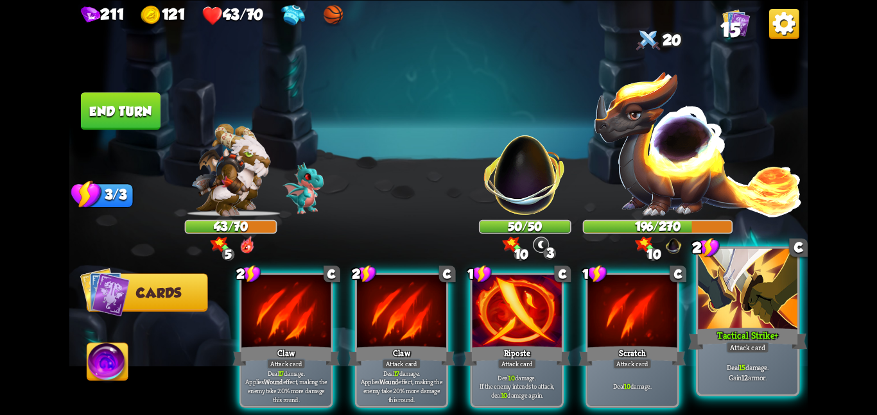
click at [711, 307] on div at bounding box center [747, 289] width 99 height 83
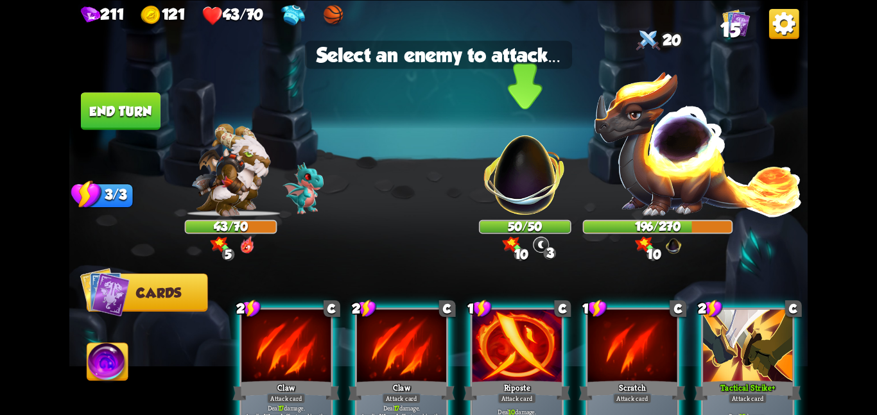
click at [554, 210] on img at bounding box center [524, 167] width 97 height 97
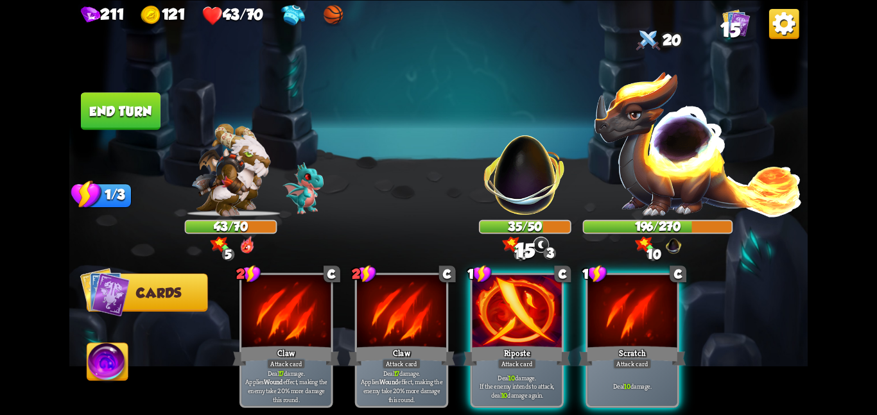
click at [110, 108] on button "End turn" at bounding box center [121, 111] width 80 height 38
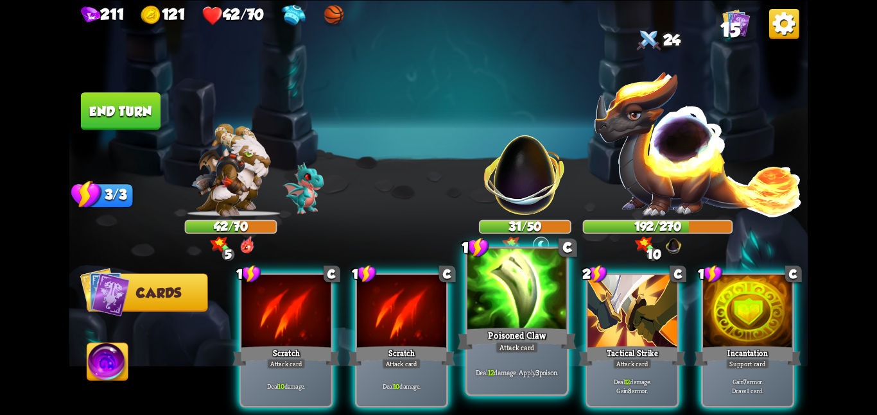
click at [510, 341] on div "Attack card" at bounding box center [516, 347] width 43 height 12
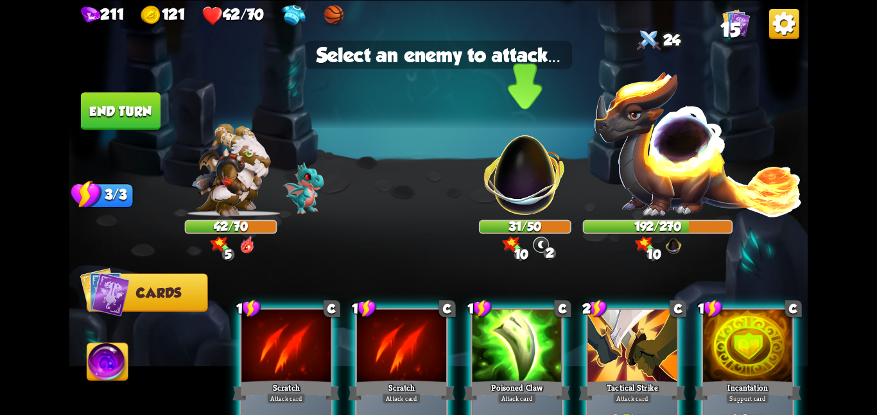
click at [515, 221] on div "31/50" at bounding box center [525, 227] width 90 height 12
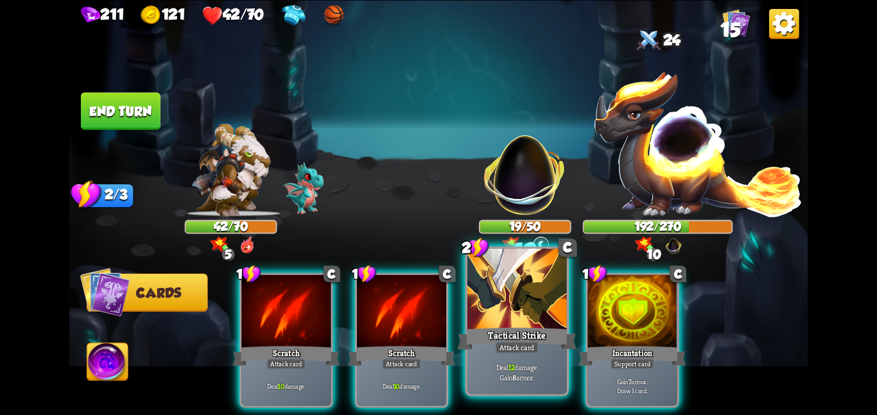
click at [467, 299] on div at bounding box center [516, 289] width 99 height 83
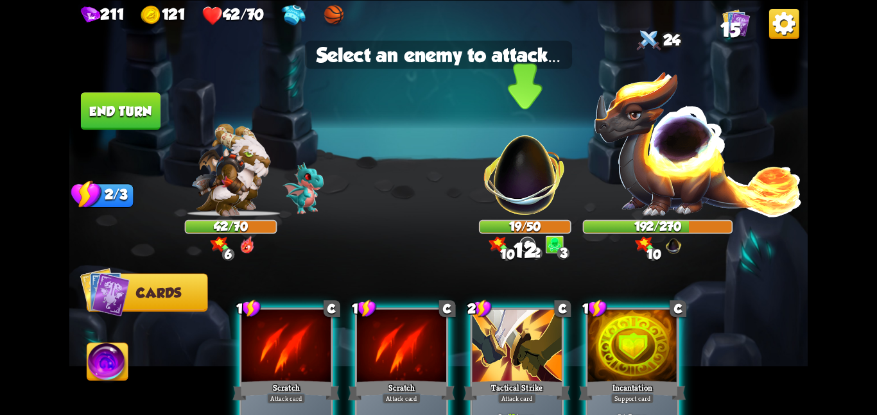
click at [499, 178] on img at bounding box center [524, 167] width 97 height 97
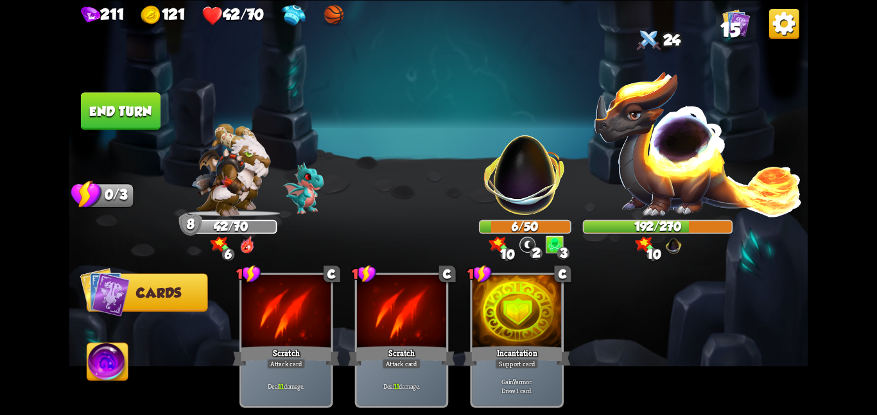
click at [155, 110] on button "End turn" at bounding box center [121, 110] width 80 height 37
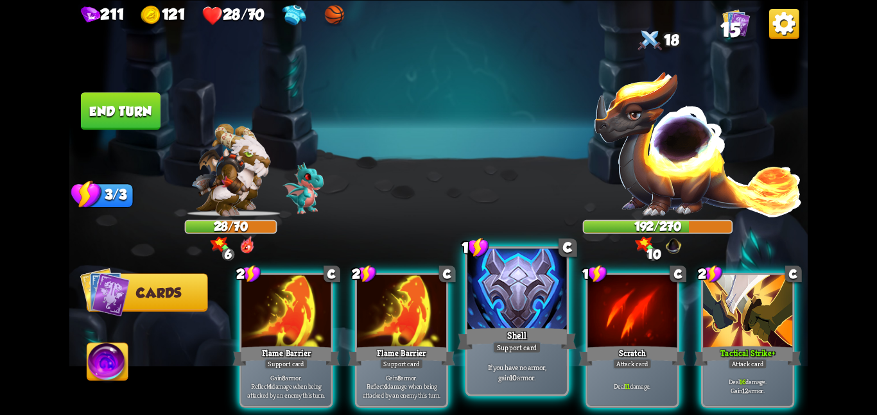
click at [519, 317] on div at bounding box center [516, 289] width 99 height 83
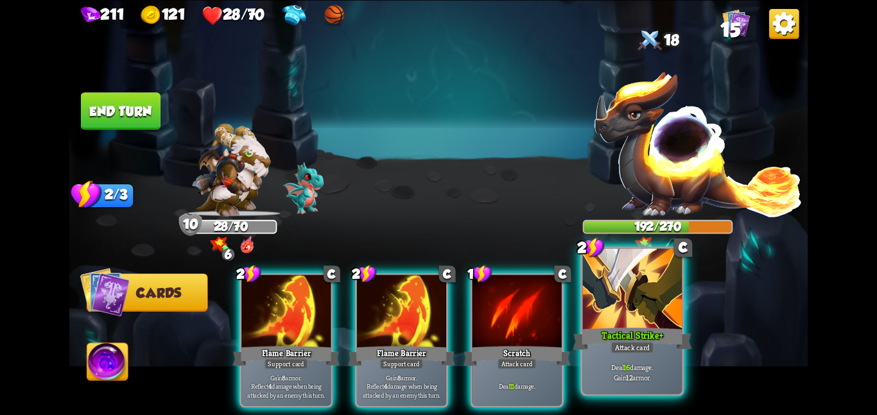
click at [619, 308] on div at bounding box center [632, 289] width 99 height 83
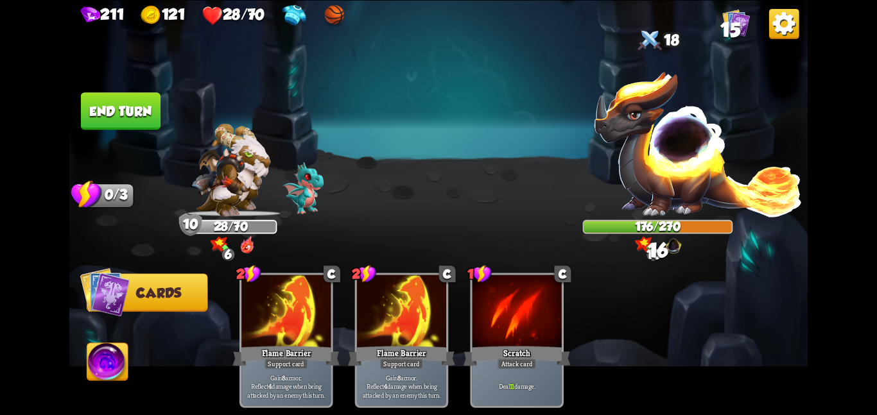
click at [114, 97] on button "End turn" at bounding box center [121, 110] width 80 height 37
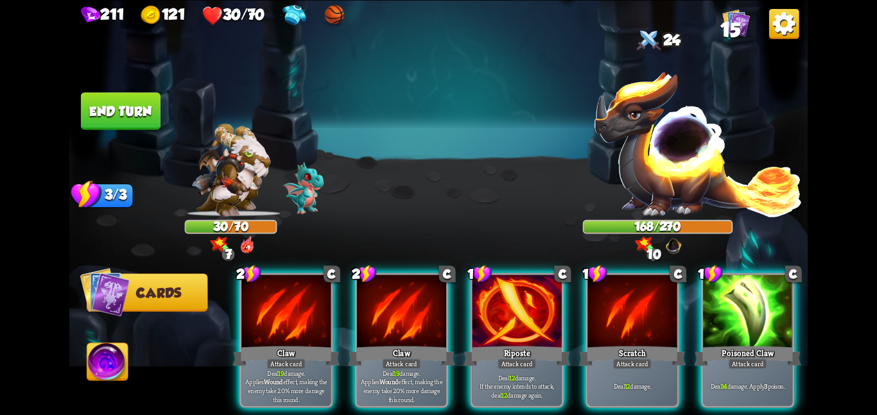
click at [125, 114] on button "End turn" at bounding box center [121, 110] width 80 height 37
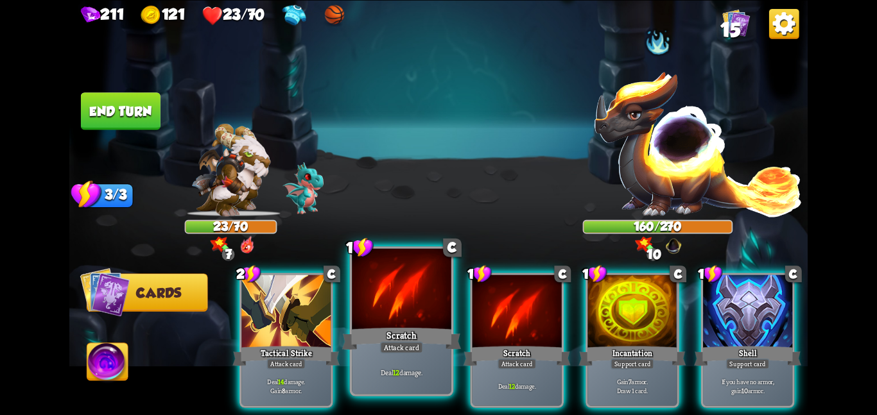
click at [425, 322] on div at bounding box center [401, 289] width 99 height 83
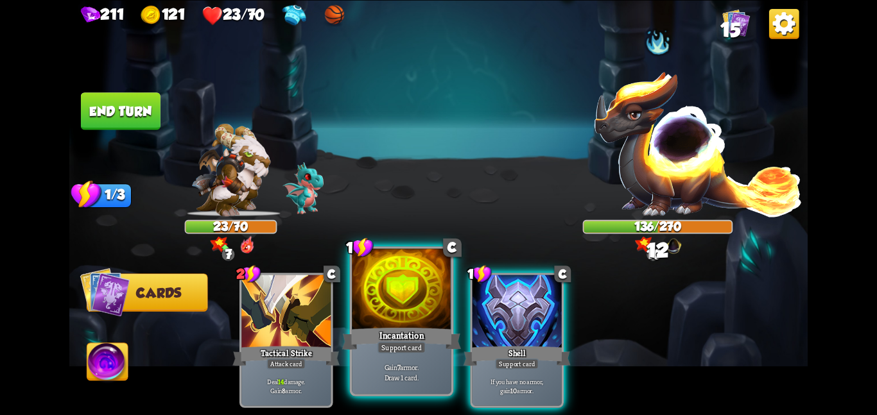
click at [395, 279] on div at bounding box center [401, 289] width 99 height 83
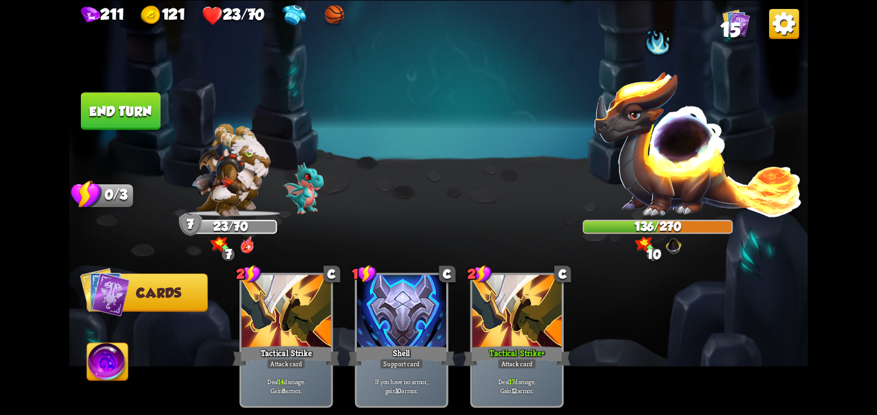
click at [119, 95] on button "End turn" at bounding box center [121, 111] width 82 height 39
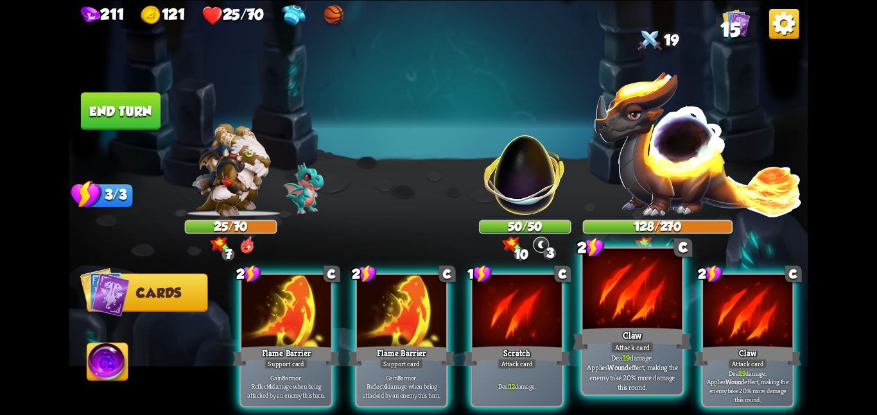
click at [626, 322] on div at bounding box center [632, 289] width 99 height 83
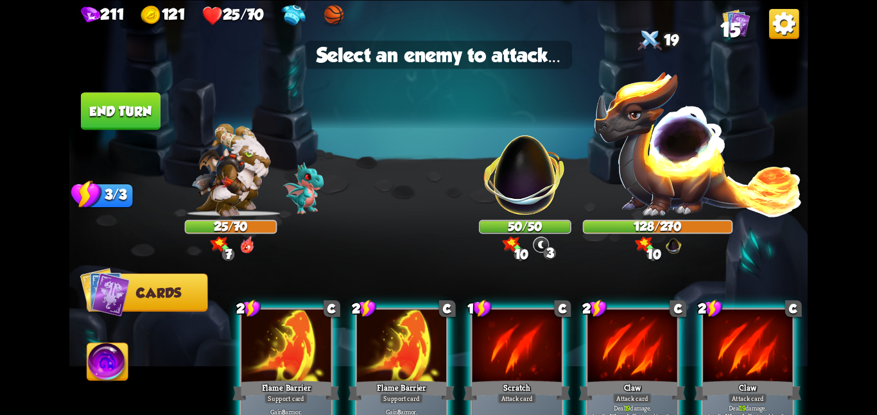
click at [600, 340] on div at bounding box center [631, 346] width 89 height 75
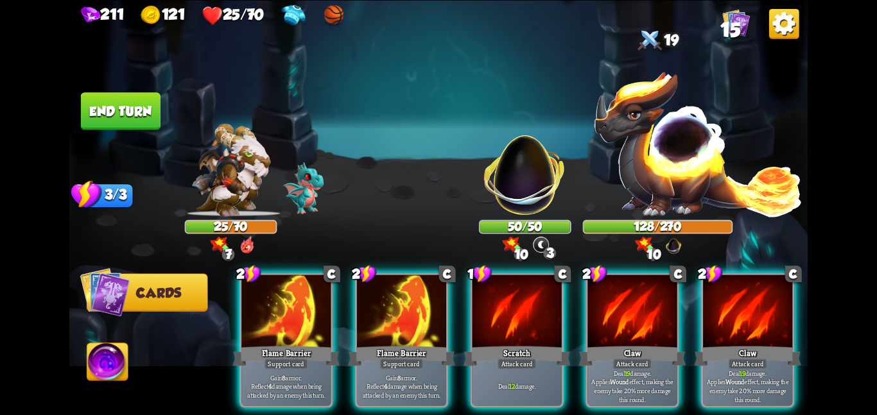
click at [108, 105] on button "End turn" at bounding box center [121, 111] width 82 height 39
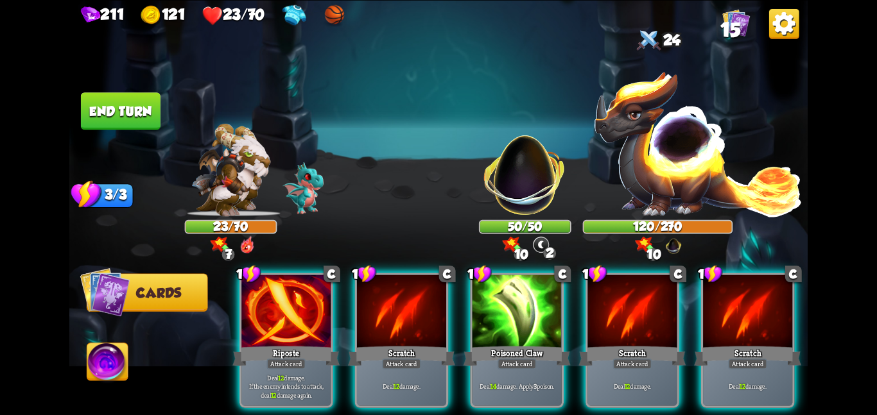
click at [550, 187] on img at bounding box center [524, 167] width 97 height 97
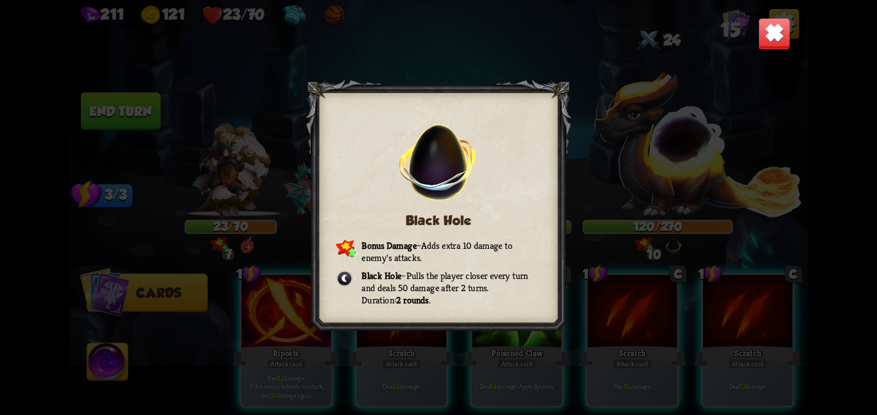
click at [777, 33] on img at bounding box center [774, 33] width 32 height 32
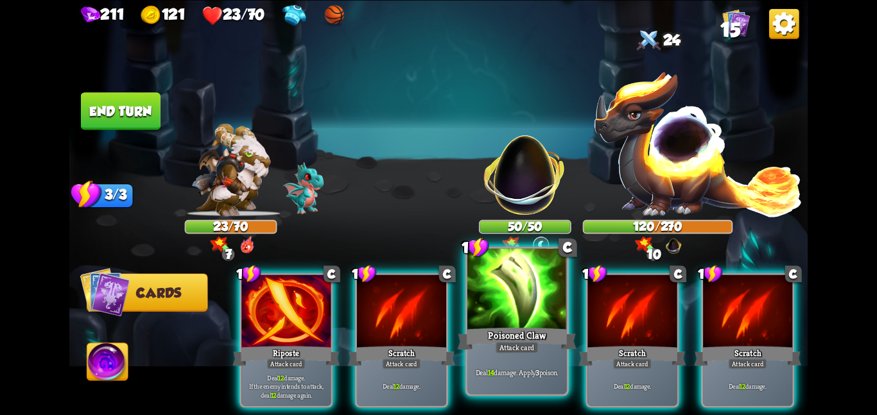
click at [492, 310] on div at bounding box center [516, 289] width 99 height 83
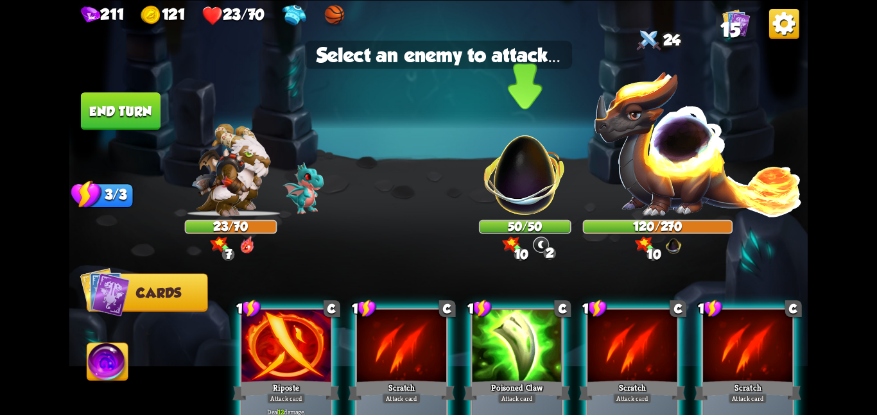
click at [526, 173] on img at bounding box center [524, 167] width 97 height 97
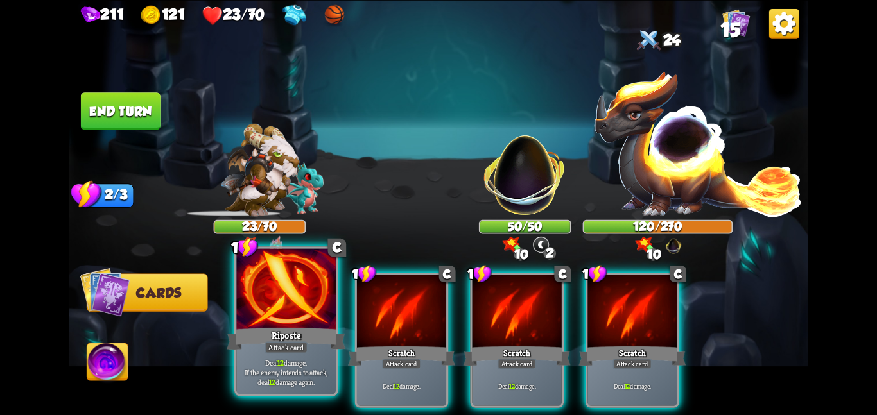
click at [288, 325] on div "Riposte" at bounding box center [286, 338] width 119 height 26
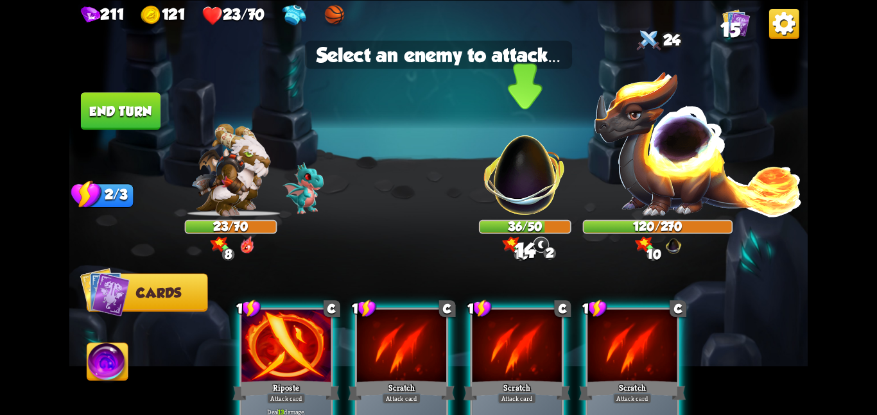
click at [513, 193] on img at bounding box center [524, 167] width 97 height 97
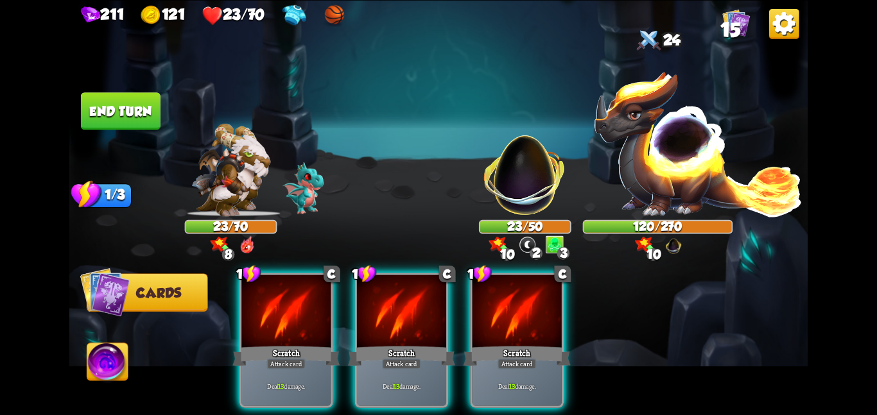
click at [154, 121] on button "End turn" at bounding box center [121, 111] width 82 height 39
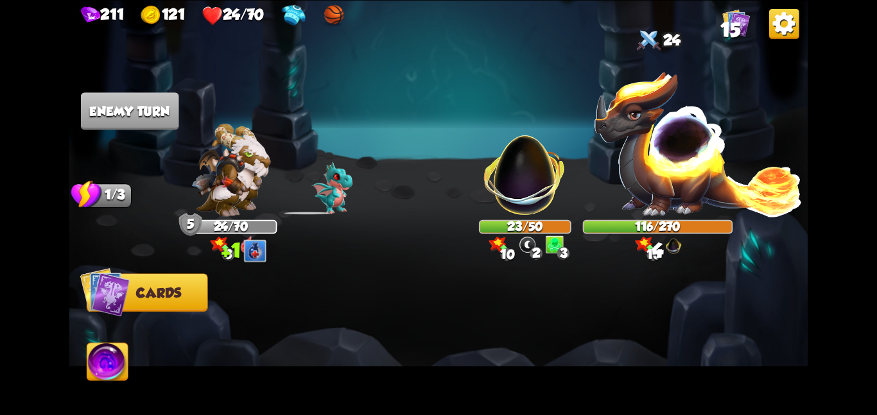
click at [109, 370] on img at bounding box center [107, 364] width 41 height 42
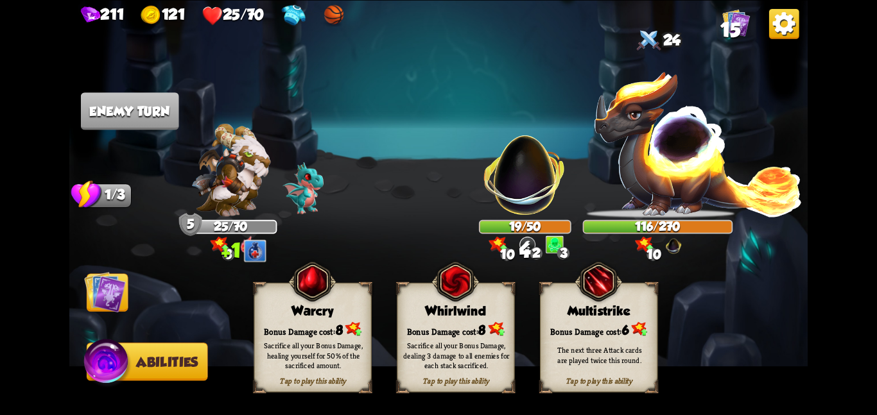
click at [114, 289] on img at bounding box center [105, 292] width 42 height 42
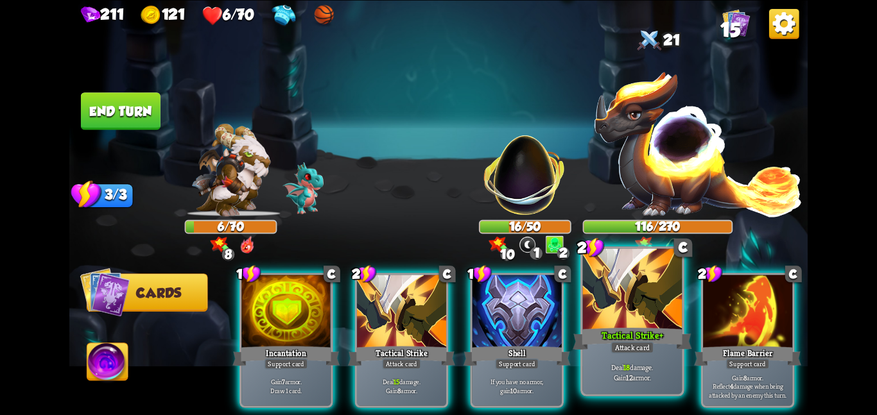
click at [608, 329] on div "Tactical Strike +" at bounding box center [631, 338] width 119 height 26
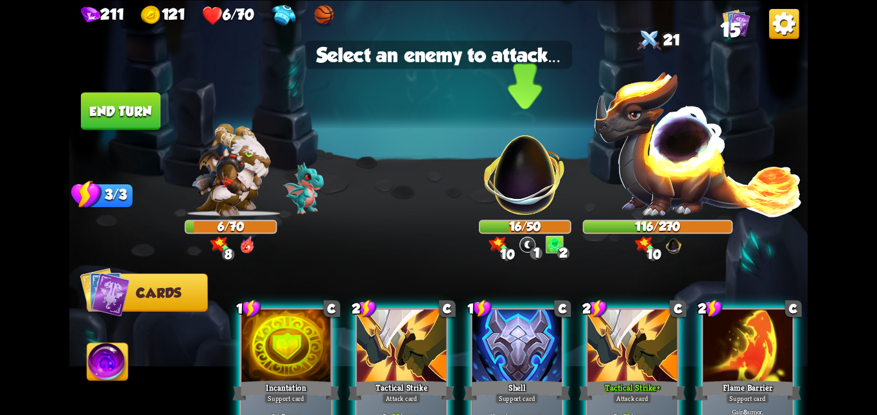
click at [500, 141] on img at bounding box center [524, 167] width 97 height 97
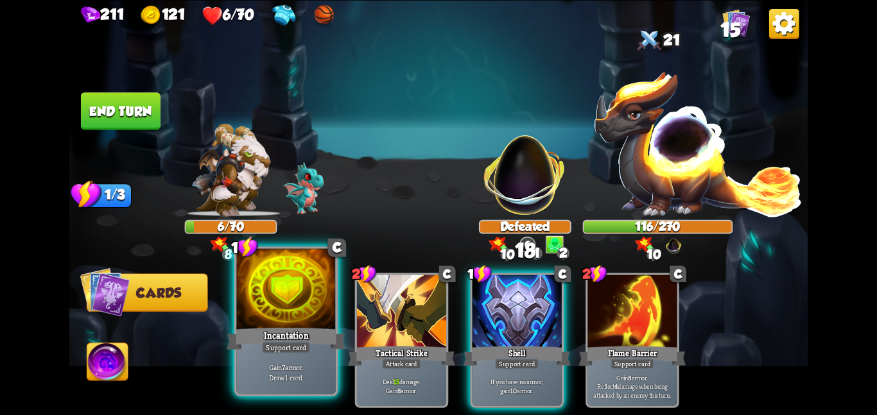
click at [302, 309] on div at bounding box center [285, 289] width 99 height 83
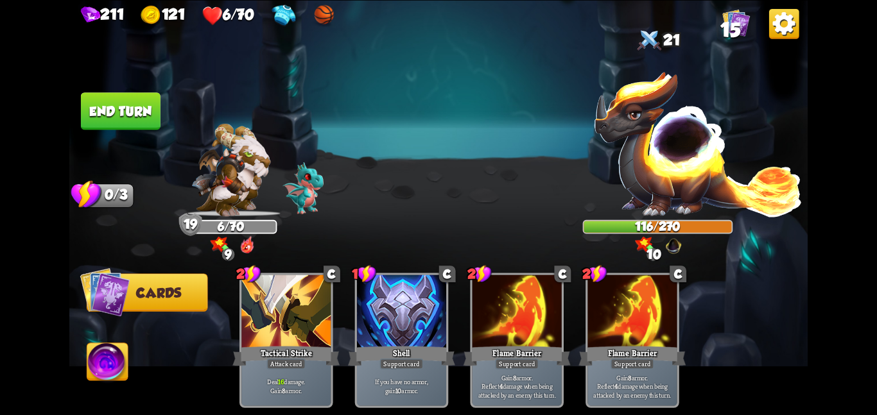
click at [158, 114] on button "End turn" at bounding box center [121, 111] width 82 height 39
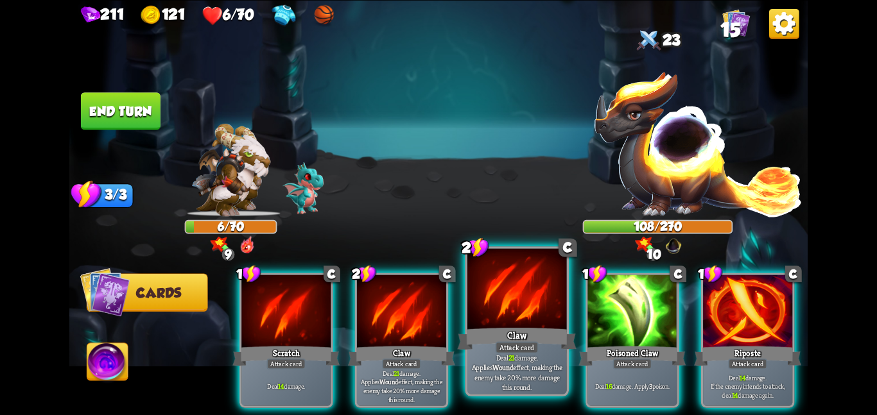
click at [488, 313] on div at bounding box center [516, 289] width 99 height 83
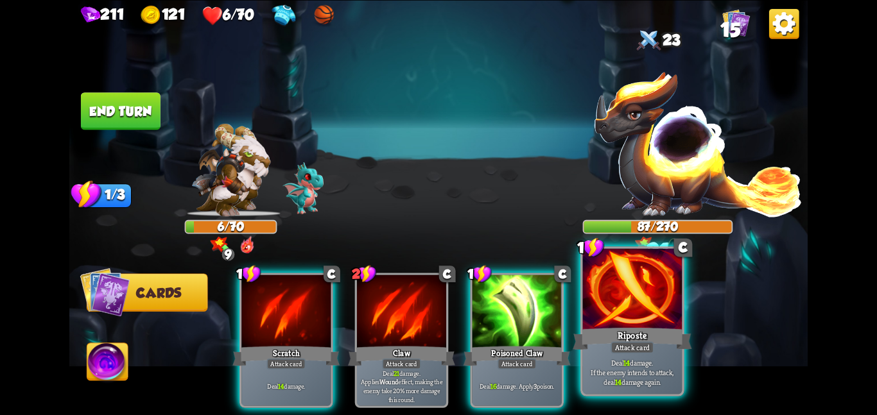
click at [626, 325] on div "Riposte" at bounding box center [631, 338] width 119 height 26
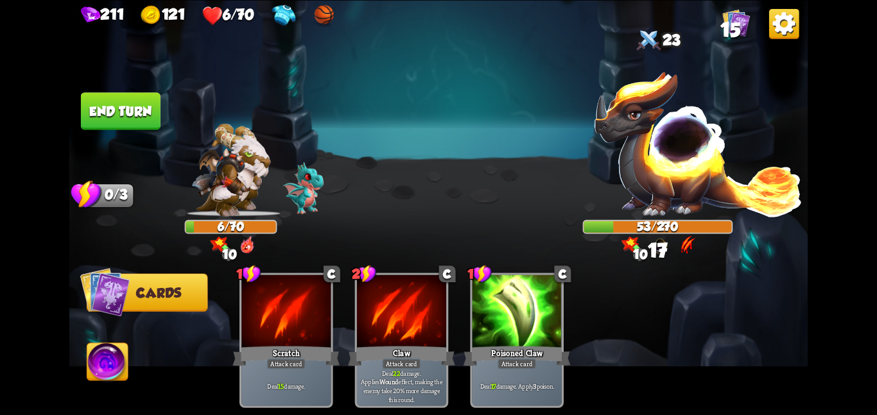
click at [100, 358] on img at bounding box center [107, 364] width 41 height 42
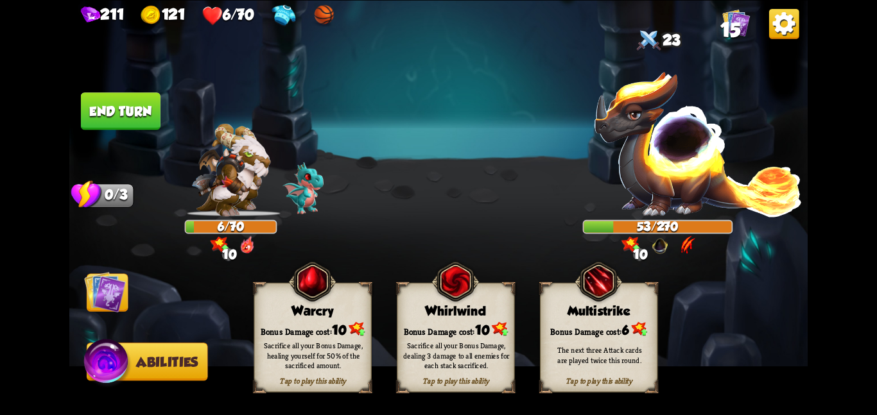
click at [408, 317] on div "Tap to play this ability Whirlwind Bonus Damage cost: 10 Sacrifice all your Bon…" at bounding box center [455, 337] width 117 height 110
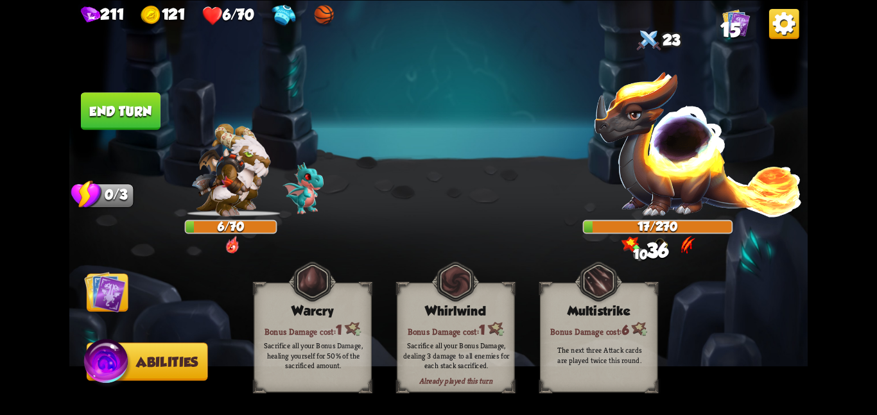
click at [109, 286] on img at bounding box center [105, 292] width 42 height 42
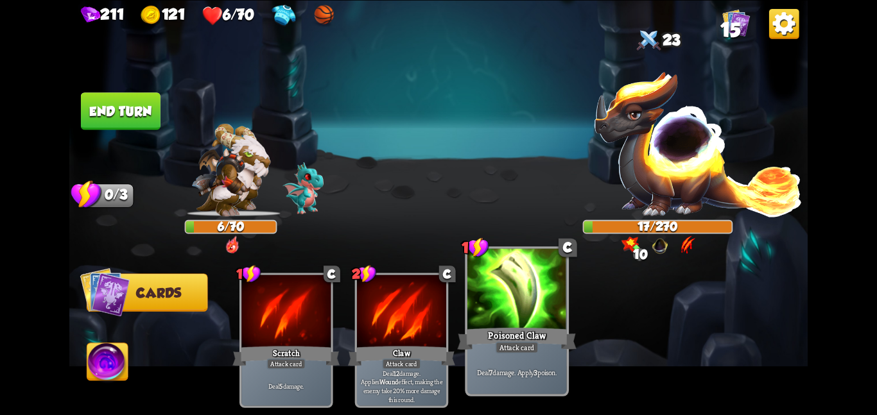
click at [503, 309] on div at bounding box center [516, 289] width 99 height 83
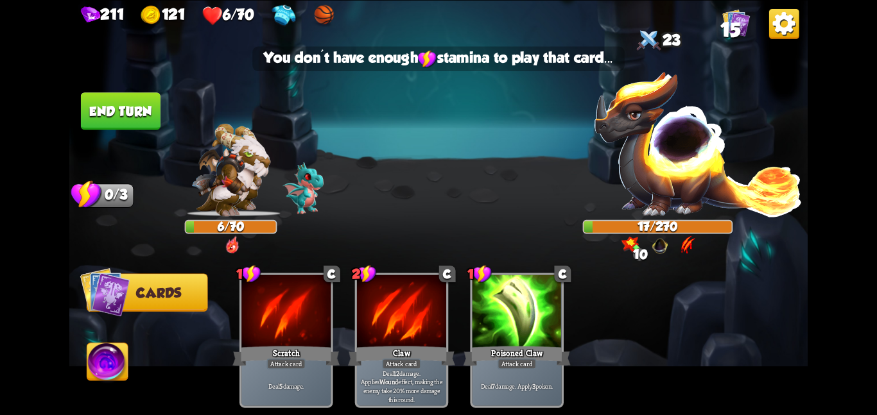
click at [635, 151] on img at bounding box center [698, 143] width 210 height 146
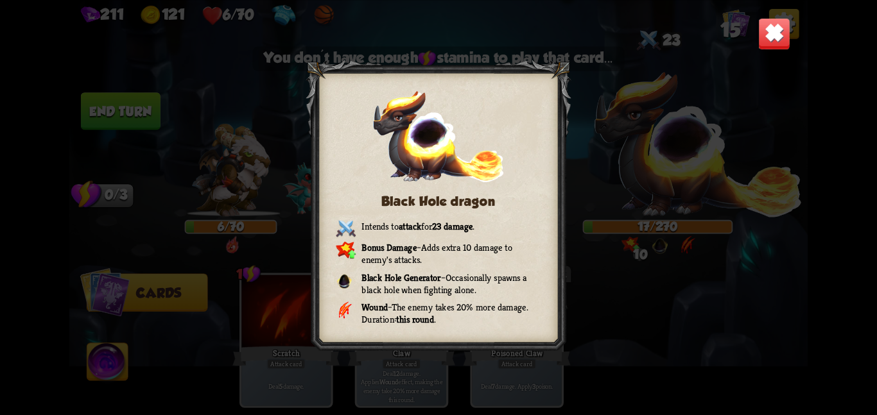
click at [635, 151] on div "Black Hole dragon Intends to attack for 23 damage . Bonus Damage – Adds extra 1…" at bounding box center [438, 207] width 738 height 415
click at [777, 21] on img at bounding box center [774, 33] width 32 height 32
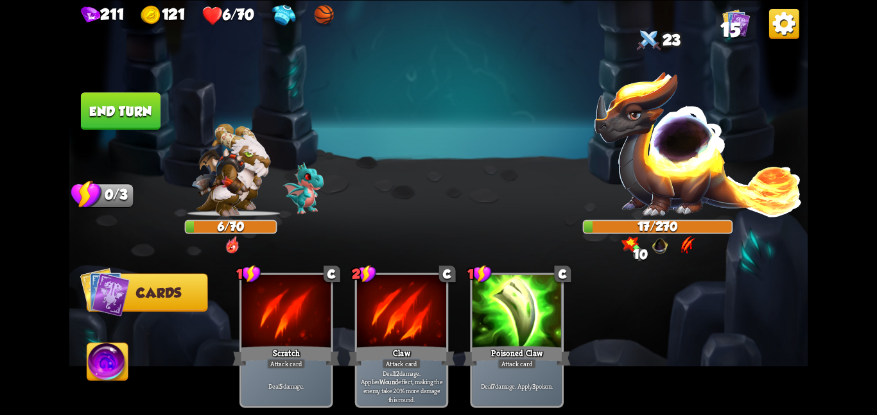
click at [133, 130] on img at bounding box center [438, 207] width 738 height 415
click at [148, 114] on button "End turn" at bounding box center [121, 111] width 82 height 39
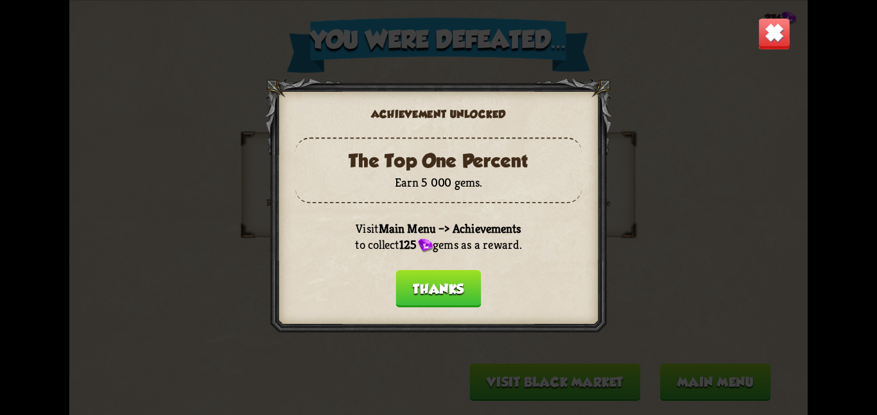
click at [698, 390] on div "Achievement unlocked The Top One Percent Earn 5 000 gems. Visit Main Menu –> Ac…" at bounding box center [438, 207] width 738 height 415
click at [472, 296] on button "Thanks" at bounding box center [438, 288] width 85 height 37
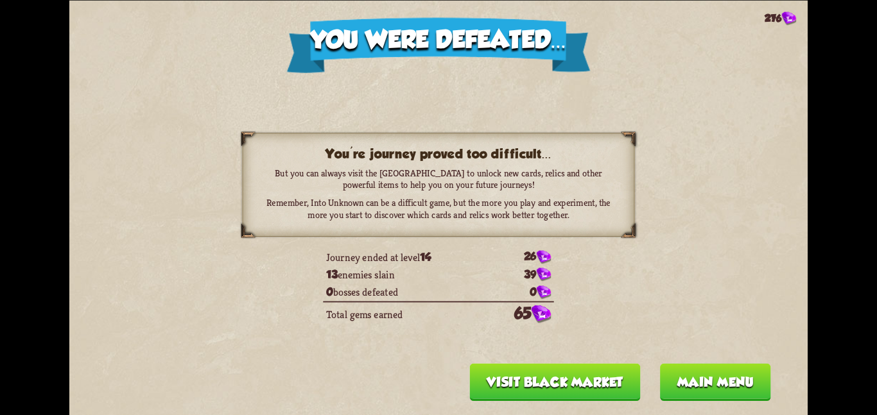
click at [712, 379] on button "Main menu" at bounding box center [715, 381] width 111 height 37
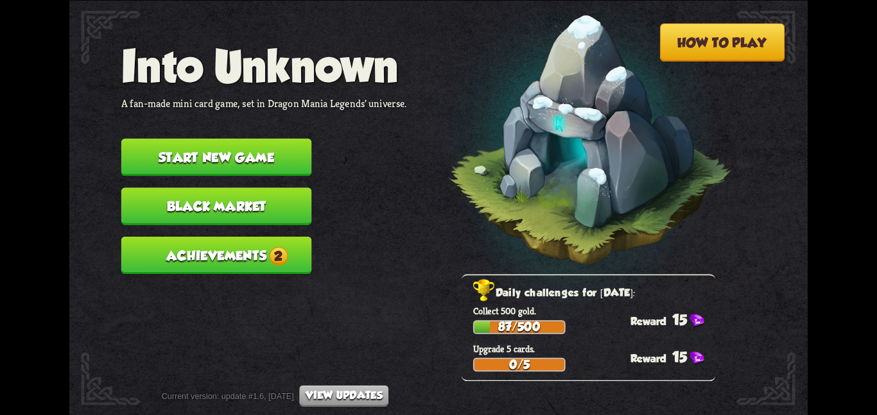
click at [248, 151] on button "Start new game" at bounding box center [216, 157] width 191 height 37
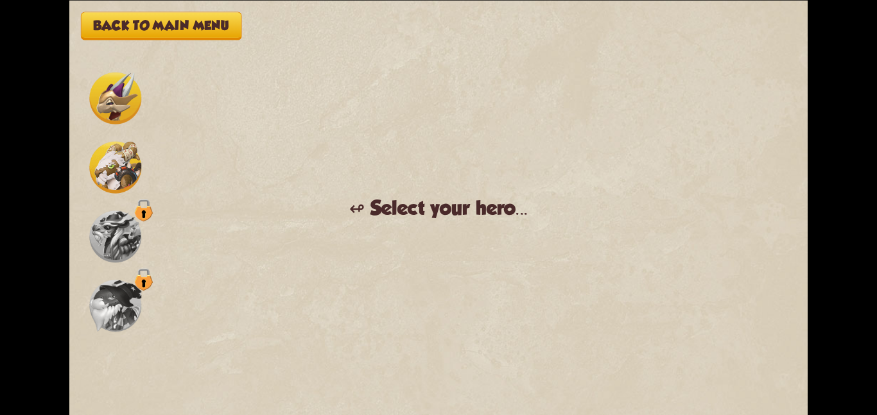
click at [110, 163] on img at bounding box center [115, 167] width 52 height 52
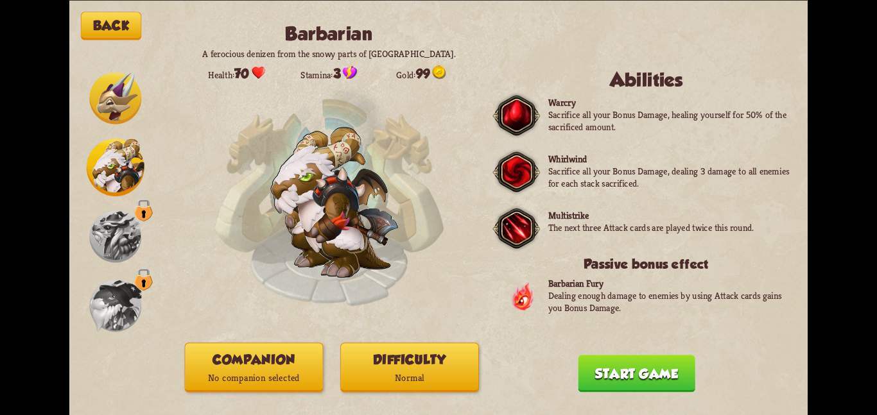
click at [239, 356] on button "Companion No companion selected" at bounding box center [254, 367] width 139 height 49
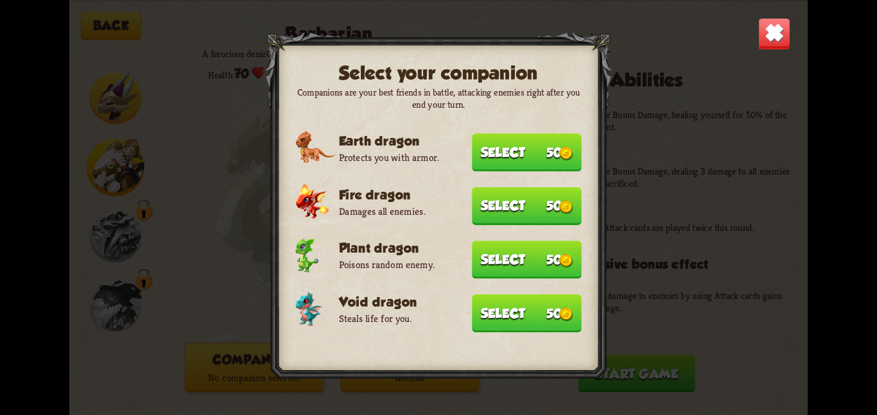
click at [494, 323] on button "Select 50" at bounding box center [527, 313] width 110 height 38
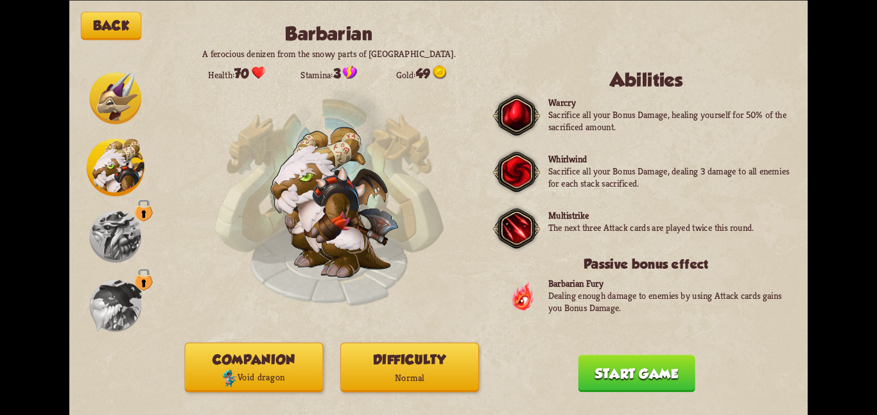
click at [406, 377] on p "Normal" at bounding box center [409, 377] width 137 height 19
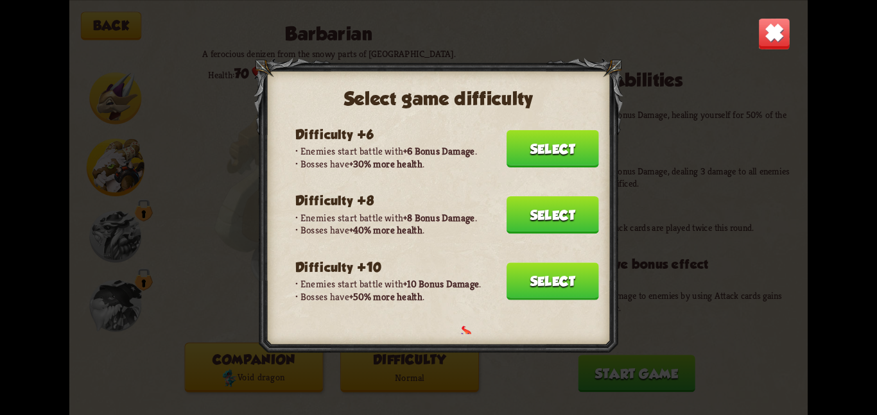
scroll to position [209, 0]
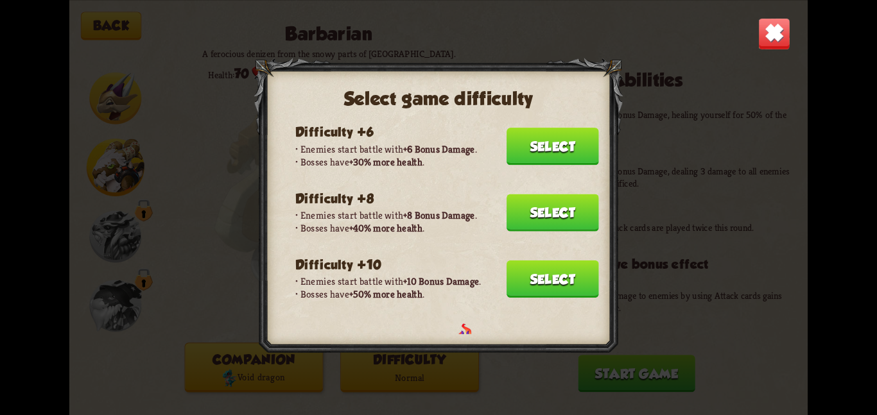
click at [495, 279] on div "Normal difficulty Enemies don't gain any difficulty bonuses. Selected Difficult…" at bounding box center [430, 229] width 338 height 207
click at [538, 270] on button "Select" at bounding box center [552, 278] width 92 height 37
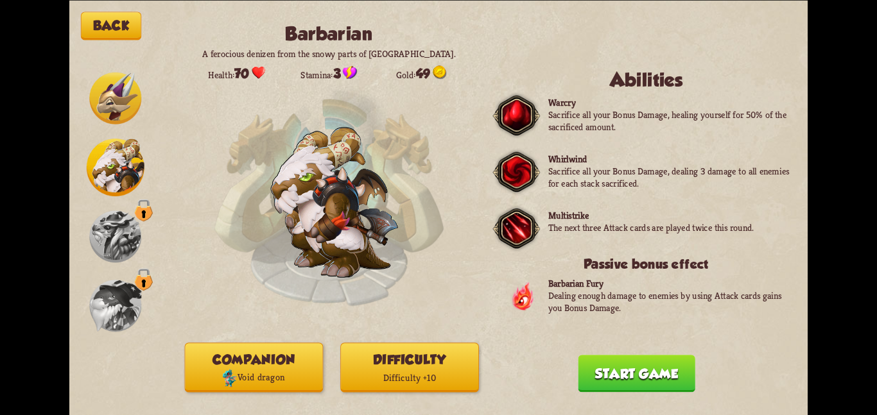
click at [675, 397] on div "Back Barbarian A ferocious denizen from the snowy parts of Northern Dragolandia…" at bounding box center [438, 207] width 738 height 415
click at [654, 381] on button "Start game" at bounding box center [636, 373] width 117 height 37
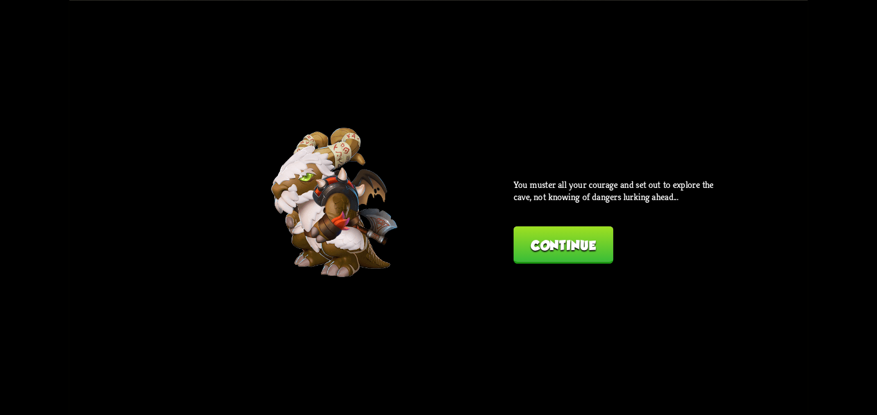
click at [560, 230] on button "Continue" at bounding box center [562, 244] width 99 height 37
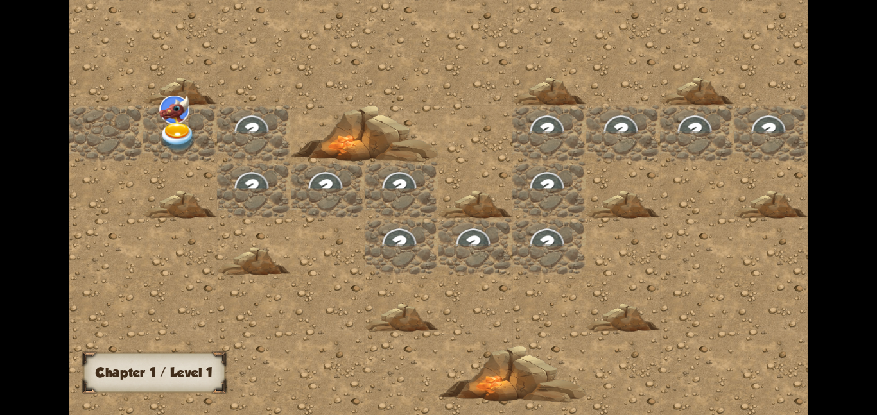
click at [365, 162] on div at bounding box center [402, 189] width 74 height 56
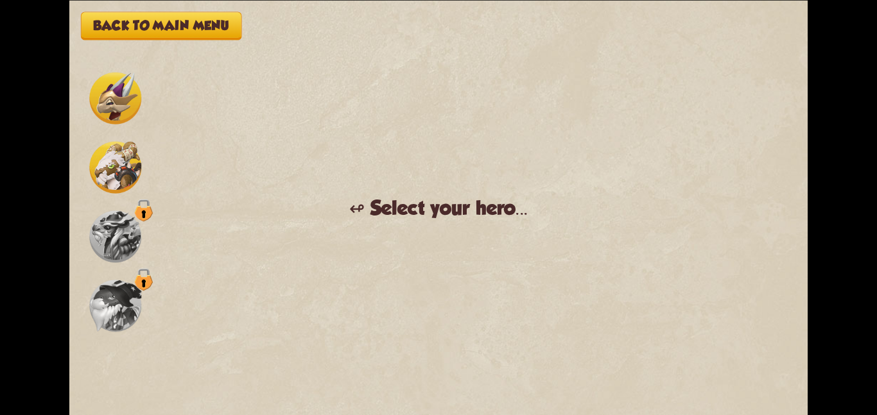
click at [125, 189] on img at bounding box center [115, 167] width 52 height 52
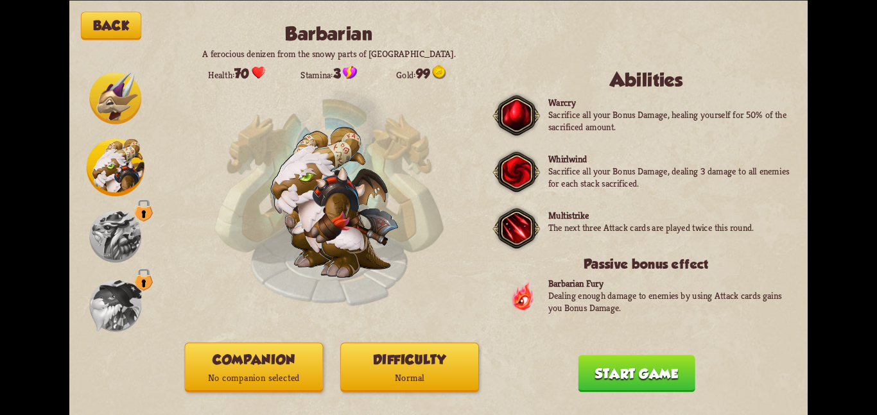
click at [242, 380] on p "No companion selected" at bounding box center [253, 377] width 137 height 19
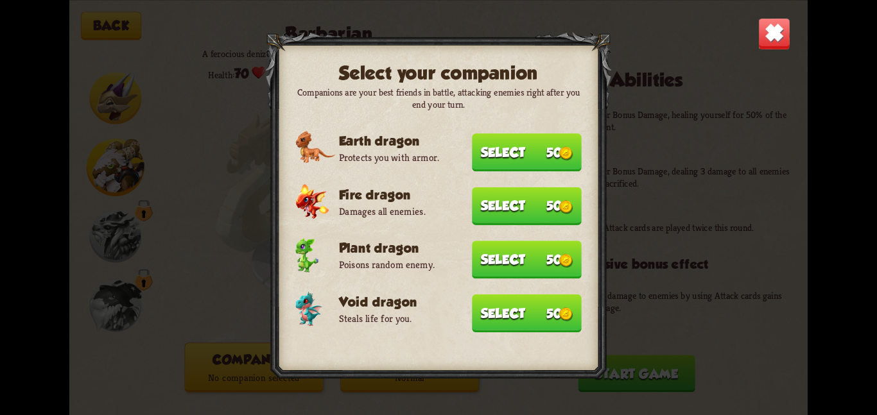
click at [519, 309] on button "Select 50" at bounding box center [527, 313] width 110 height 38
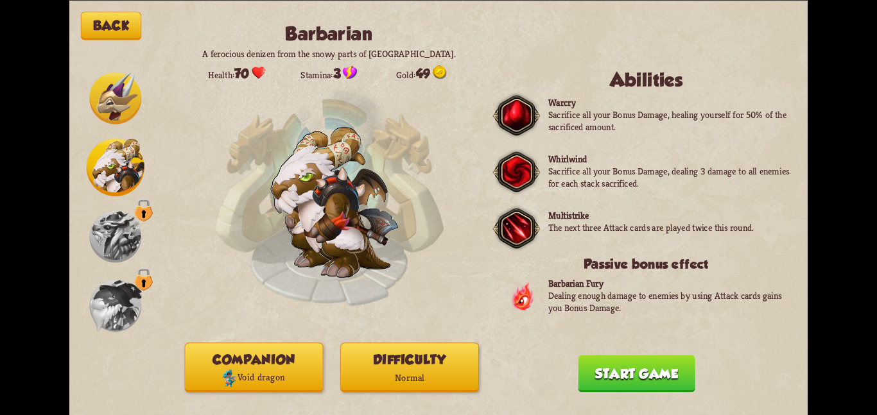
click at [405, 378] on p "Normal" at bounding box center [409, 377] width 137 height 19
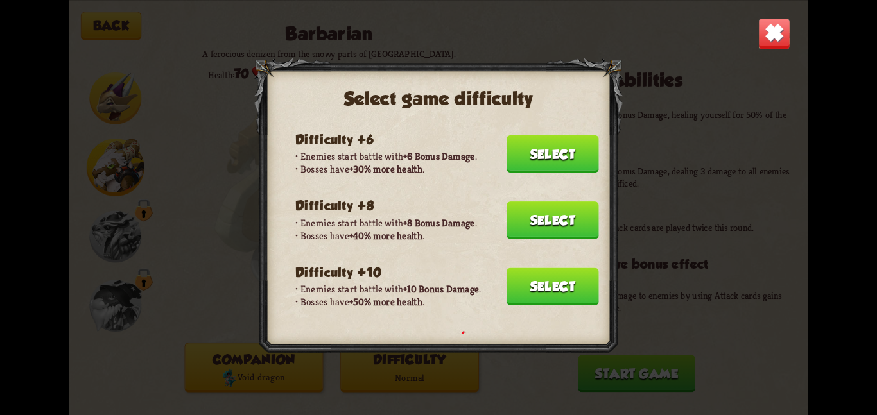
scroll to position [204, 0]
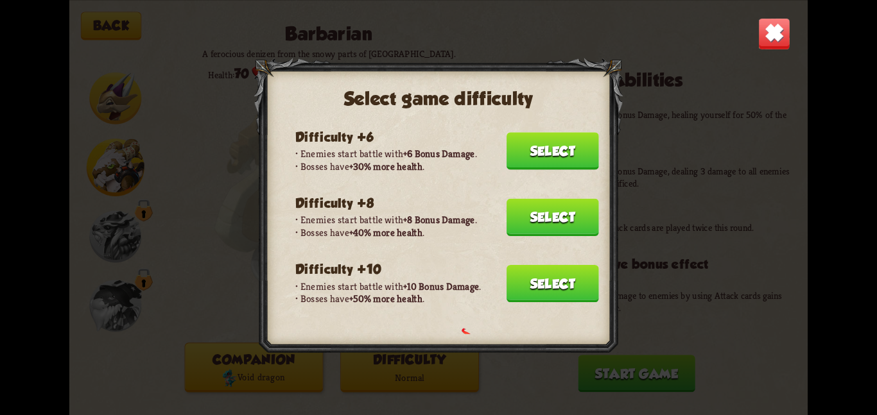
click at [526, 264] on button "Select" at bounding box center [552, 282] width 92 height 37
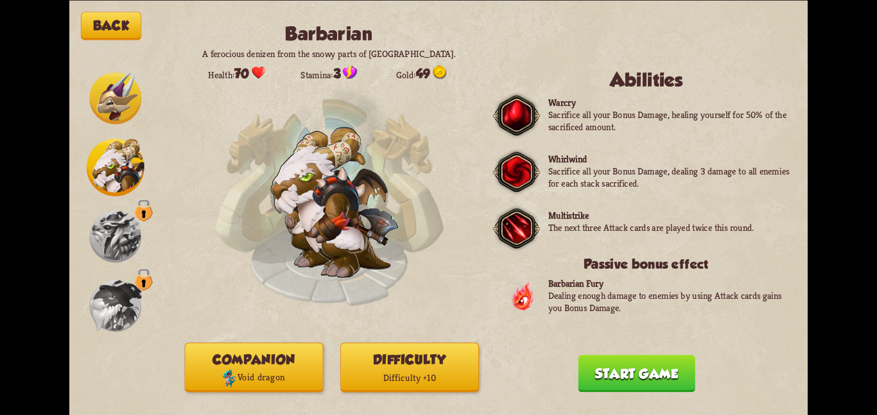
click at [663, 376] on button "Start game" at bounding box center [636, 373] width 117 height 37
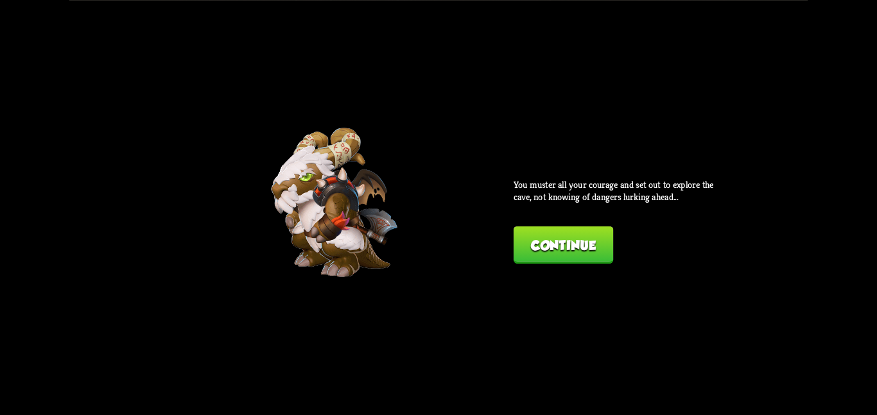
click at [533, 245] on button "Continue" at bounding box center [562, 244] width 99 height 37
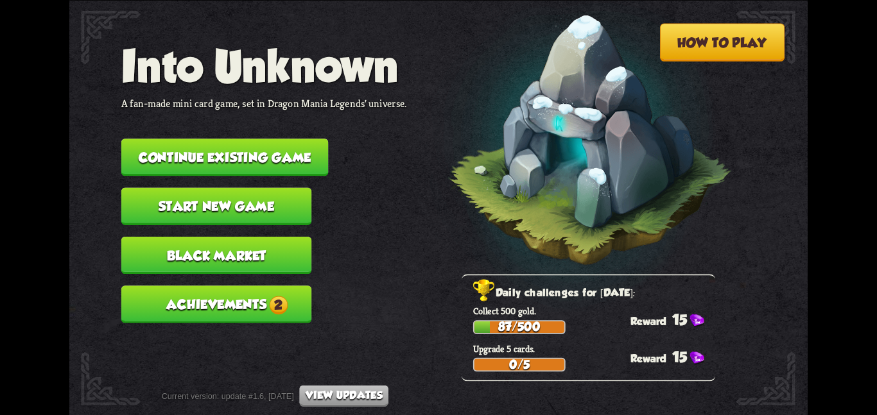
click at [186, 187] on button "Start new game" at bounding box center [216, 205] width 191 height 37
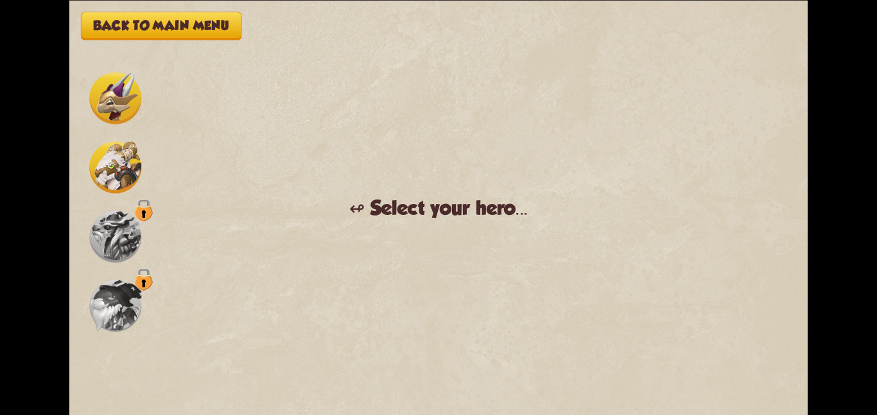
click at [121, 163] on img at bounding box center [115, 167] width 52 height 52
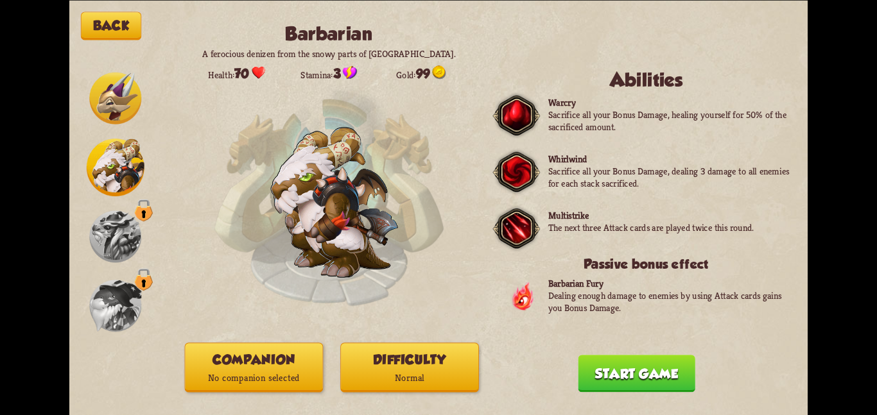
click at [195, 364] on button "Companion No companion selected" at bounding box center [254, 367] width 139 height 49
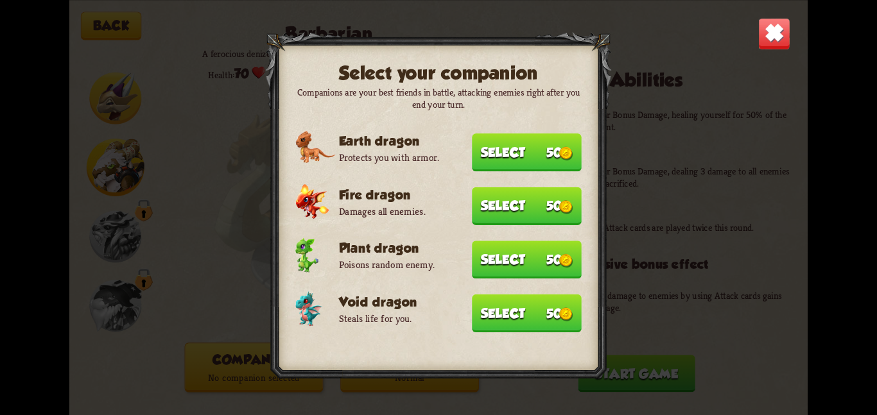
click at [545, 318] on button "Select 50" at bounding box center [527, 313] width 110 height 38
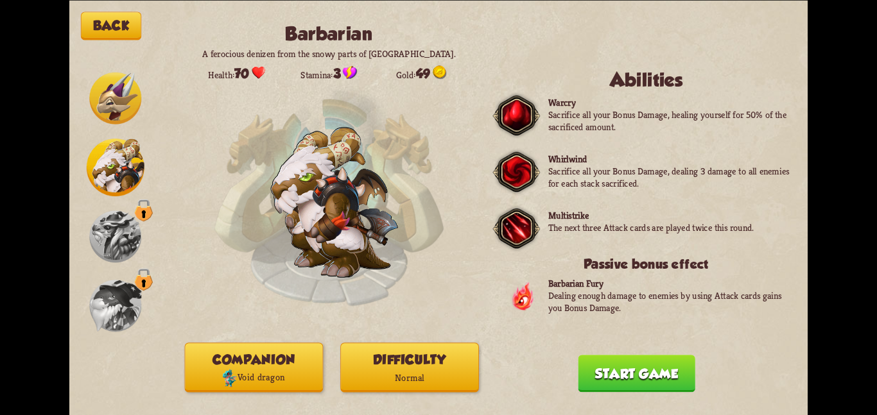
click at [427, 358] on button "Difficulty Normal" at bounding box center [409, 367] width 139 height 49
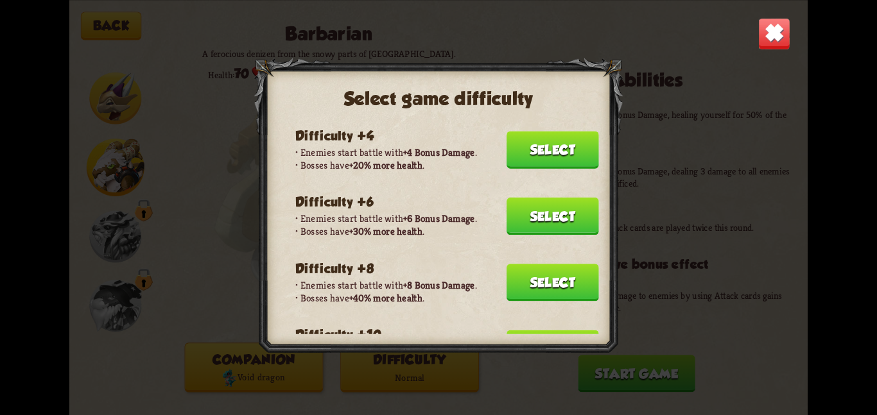
scroll to position [151, 0]
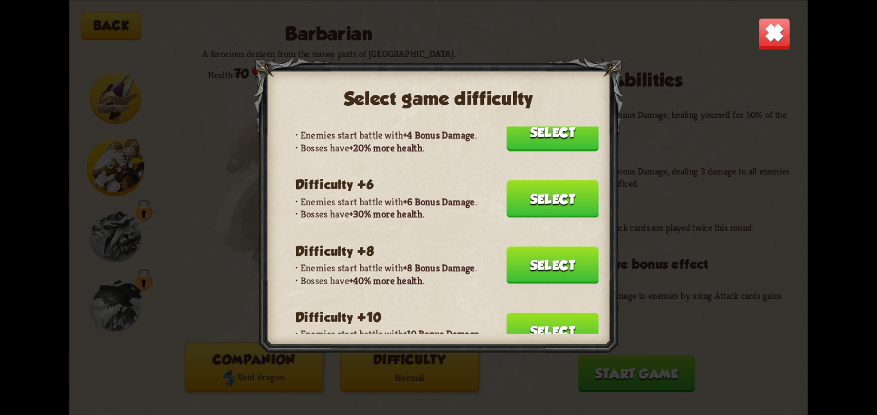
click at [512, 310] on header "Difficulty +10" at bounding box center [447, 319] width 304 height 18
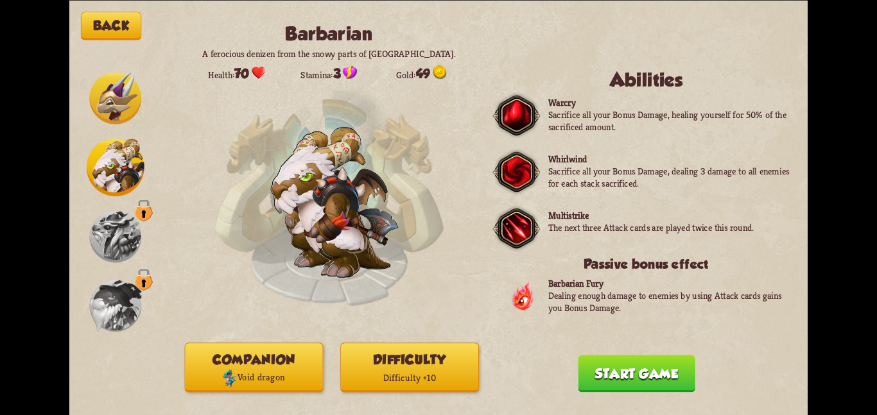
click at [614, 361] on button "Start game" at bounding box center [636, 373] width 117 height 37
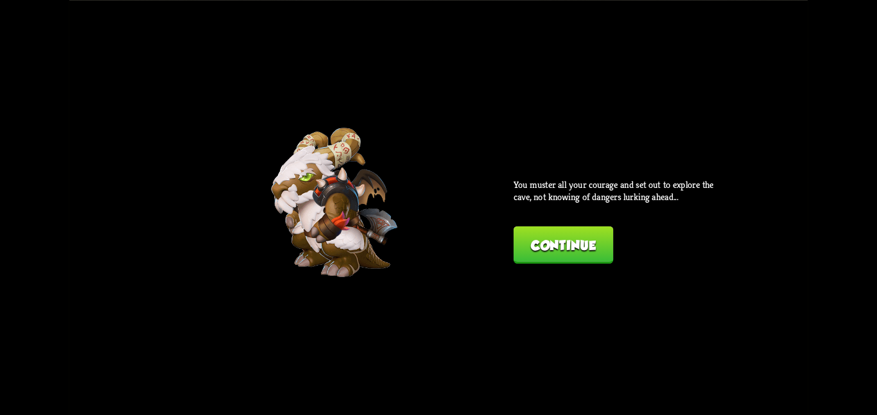
click at [556, 256] on button "Continue" at bounding box center [562, 244] width 99 height 37
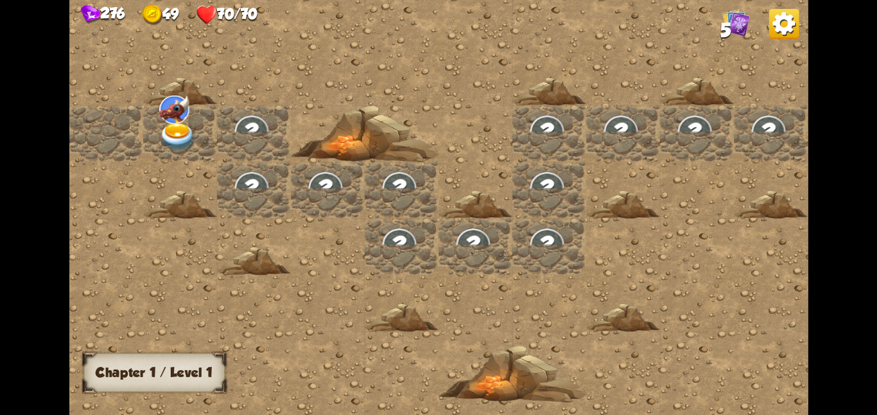
click at [177, 110] on img at bounding box center [174, 109] width 30 height 28
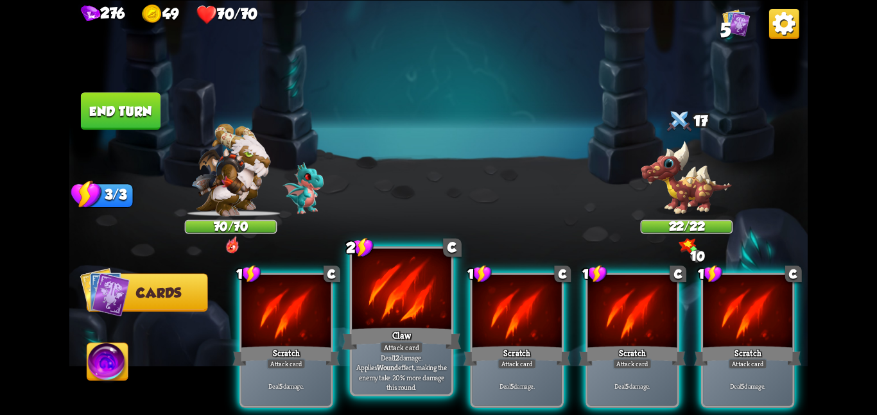
click at [380, 314] on div at bounding box center [401, 289] width 99 height 83
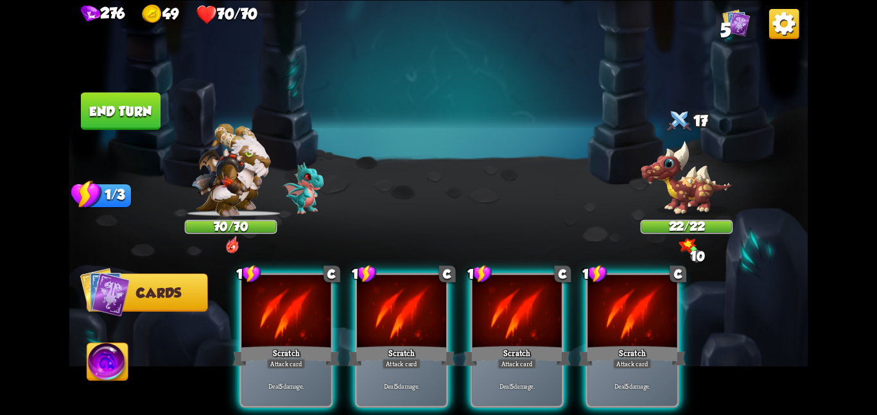
click at [380, 314] on div at bounding box center [401, 312] width 89 height 75
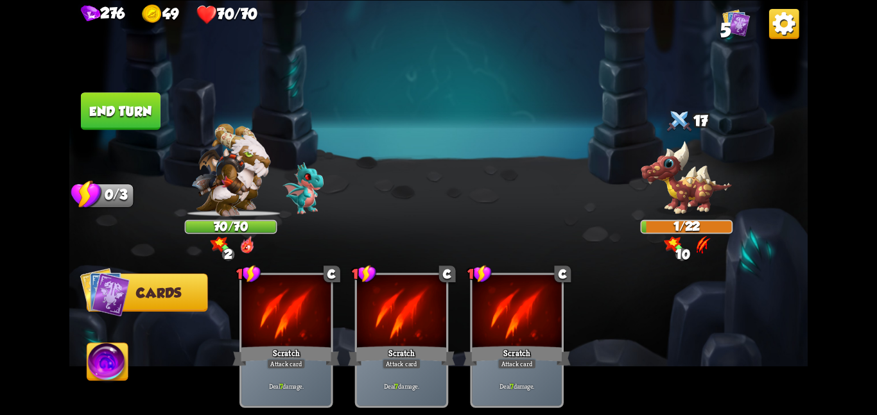
click at [137, 100] on button "End turn" at bounding box center [121, 110] width 80 height 37
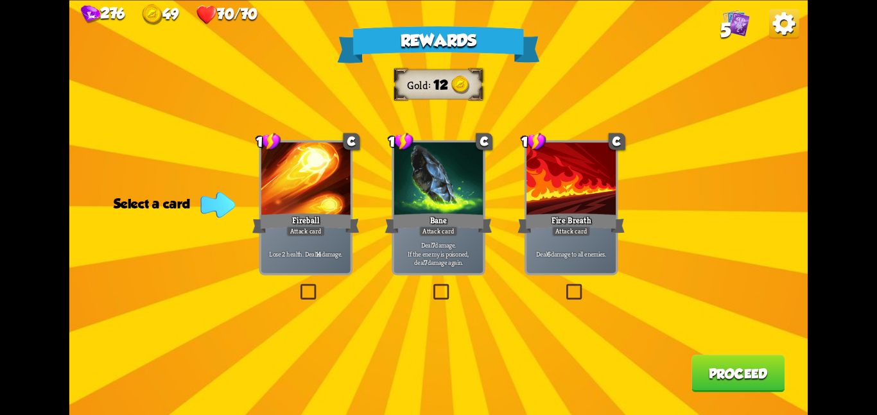
click at [436, 277] on div "Rewards Gold 12 Select a card 1 C Fireball Attack card Lose 2 health. Deal 14 d…" at bounding box center [438, 207] width 738 height 415
click at [456, 238] on div "Deal 7 damage. If the enemy is poisoned, deal 7 damage again." at bounding box center [437, 253] width 89 height 39
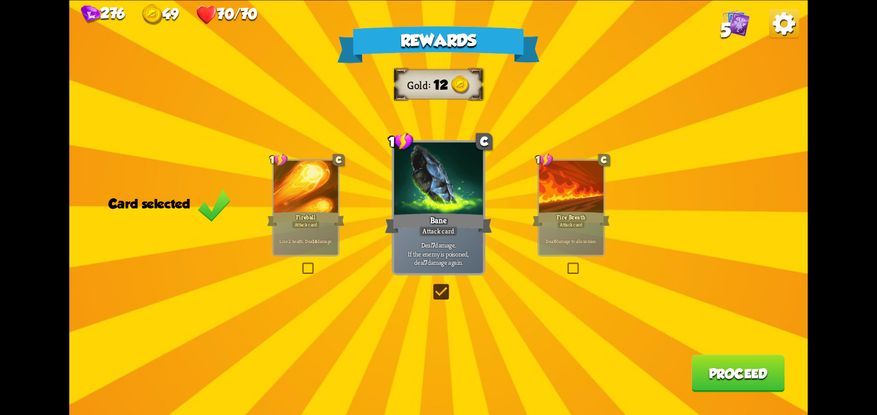
click at [703, 363] on button "Proceed" at bounding box center [737, 373] width 93 height 37
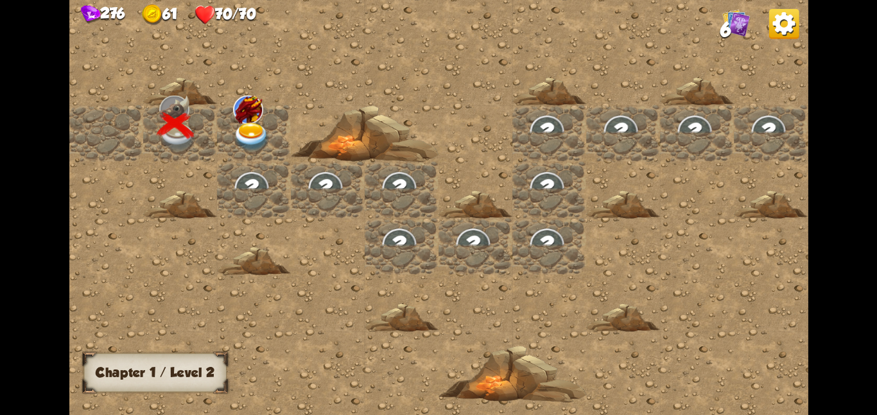
click at [262, 141] on img at bounding box center [251, 136] width 37 height 29
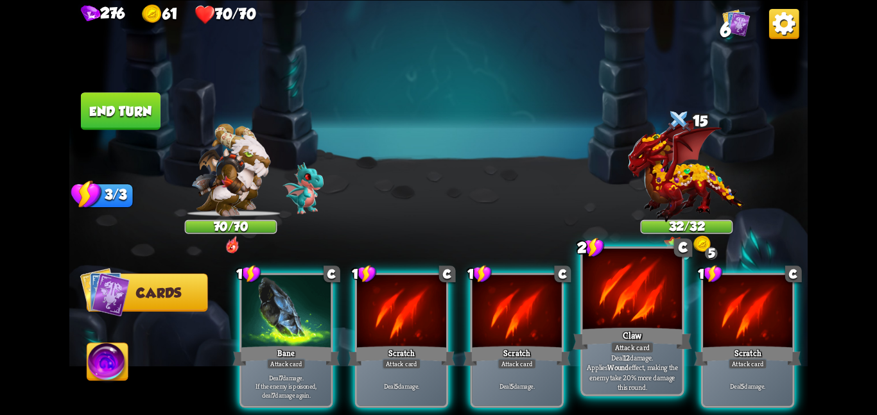
click at [647, 347] on div "Attack card" at bounding box center [631, 347] width 43 height 12
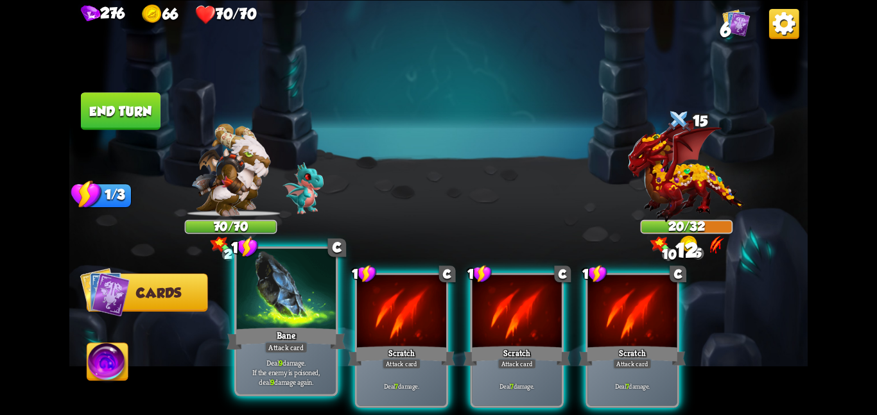
click at [298, 334] on div "Bane" at bounding box center [286, 338] width 119 height 26
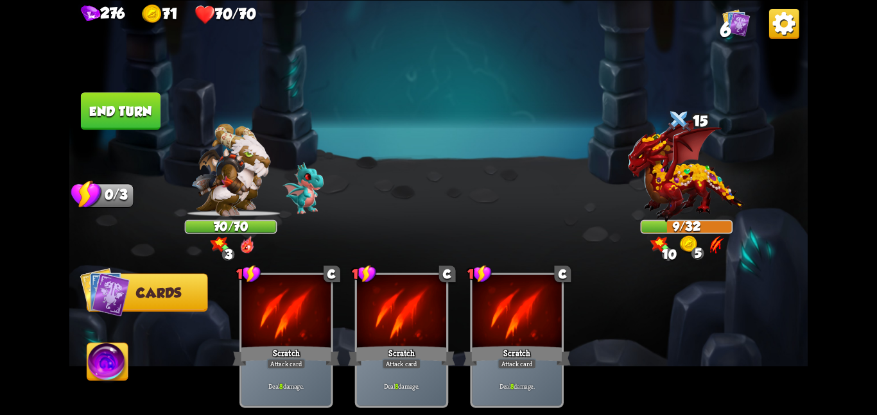
click at [97, 357] on img at bounding box center [107, 364] width 41 height 42
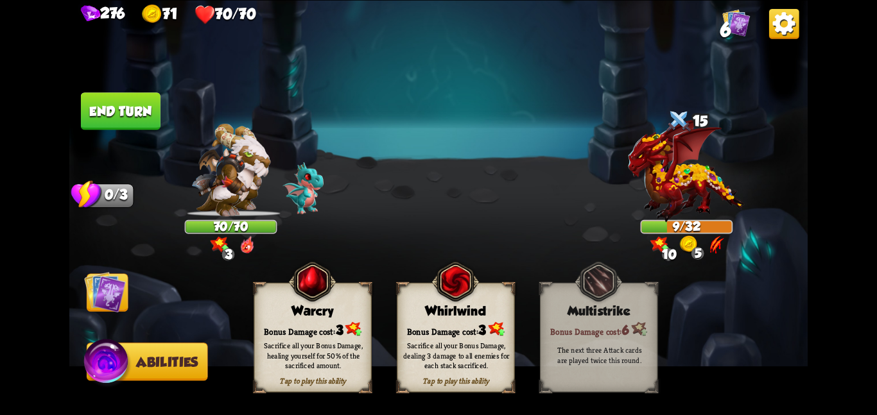
click at [435, 315] on div "Whirlwind" at bounding box center [455, 311] width 117 height 15
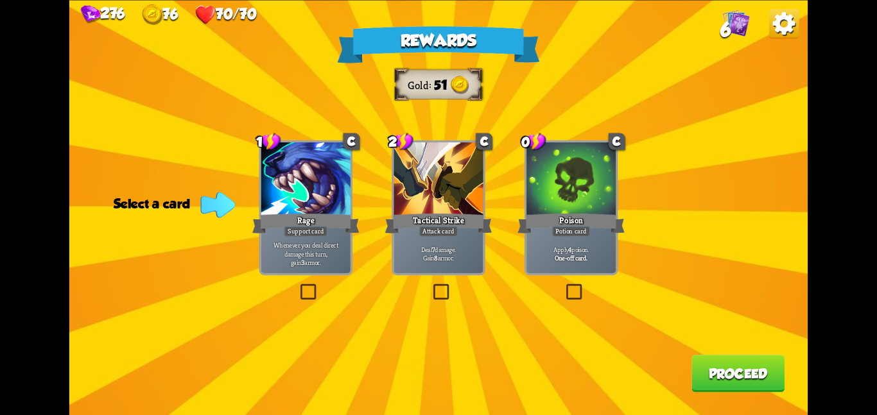
click at [425, 201] on div at bounding box center [437, 179] width 89 height 75
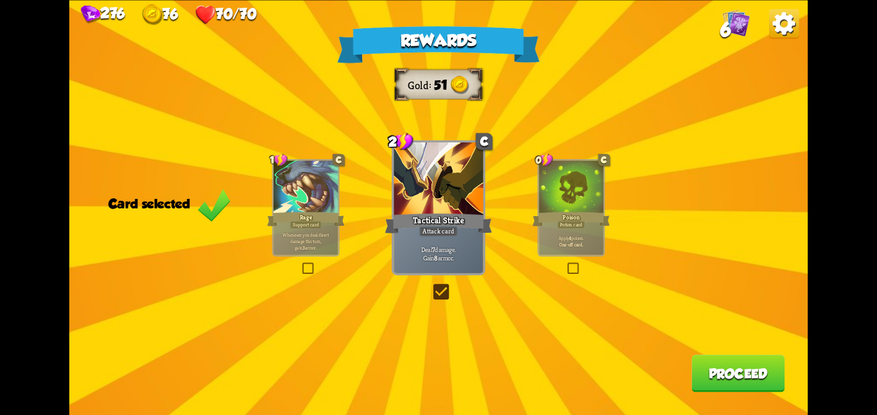
click at [738, 369] on button "Proceed" at bounding box center [737, 373] width 93 height 37
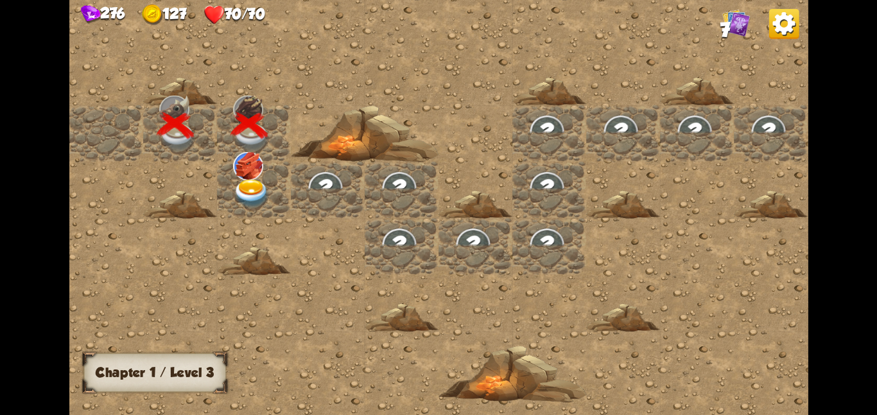
click at [245, 173] on img at bounding box center [248, 165] width 30 height 28
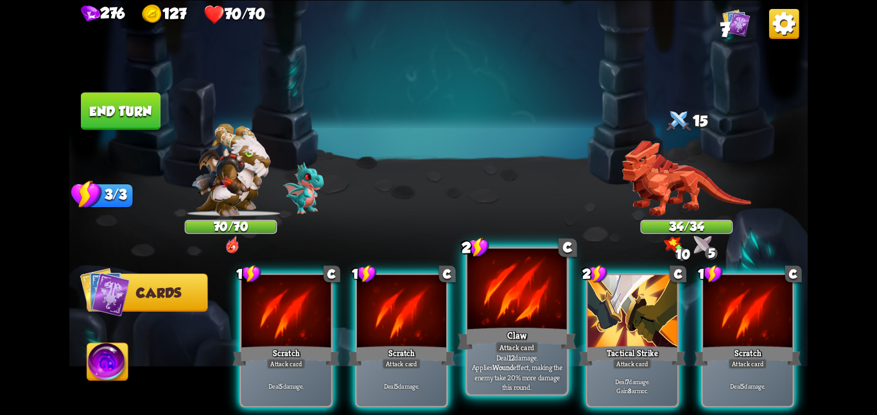
click at [534, 318] on div at bounding box center [516, 289] width 99 height 83
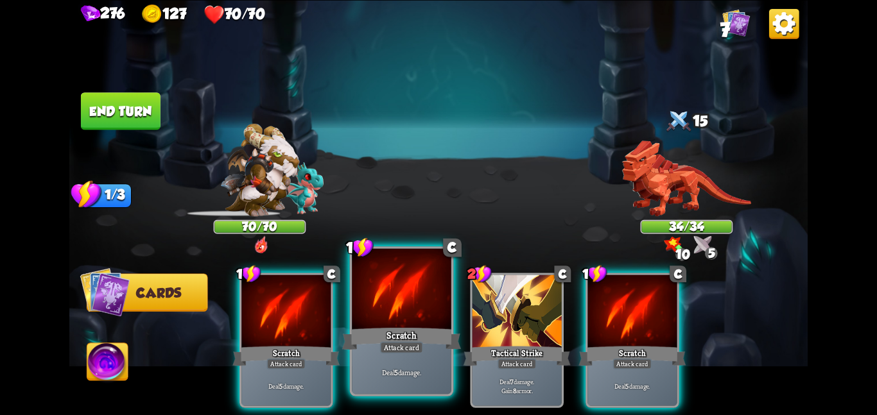
click at [424, 334] on div "Scratch" at bounding box center [401, 338] width 119 height 26
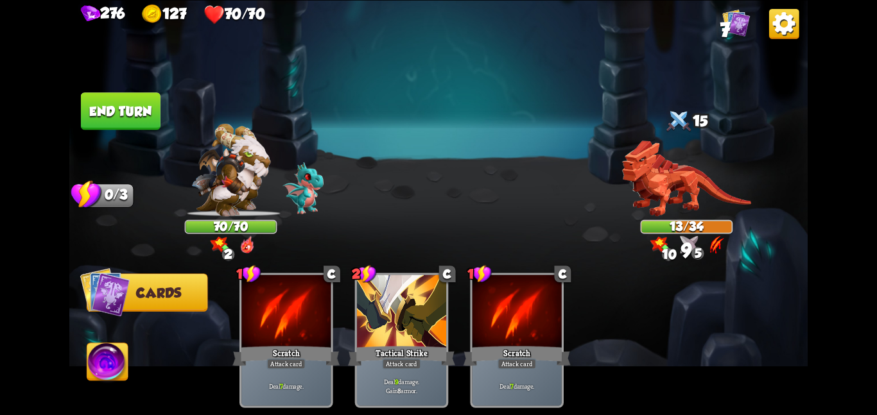
click at [119, 378] on img at bounding box center [107, 364] width 41 height 42
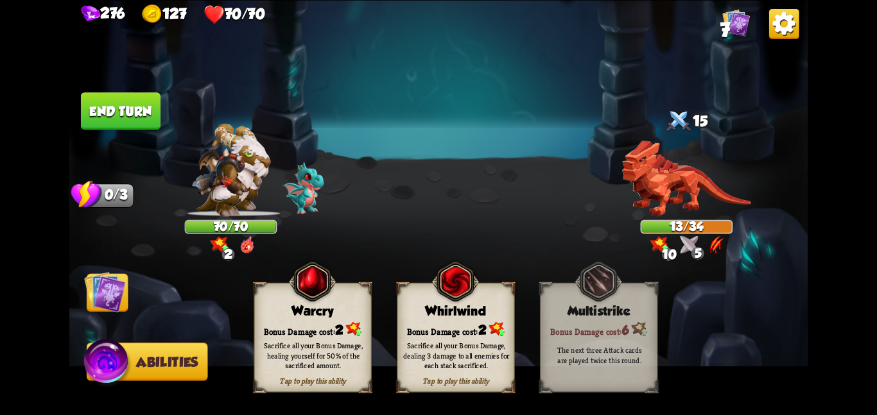
click at [411, 340] on div "Sacrifice all your Bonus Damage, dealing 3 damage to all enemies for each stack…" at bounding box center [455, 355] width 117 height 46
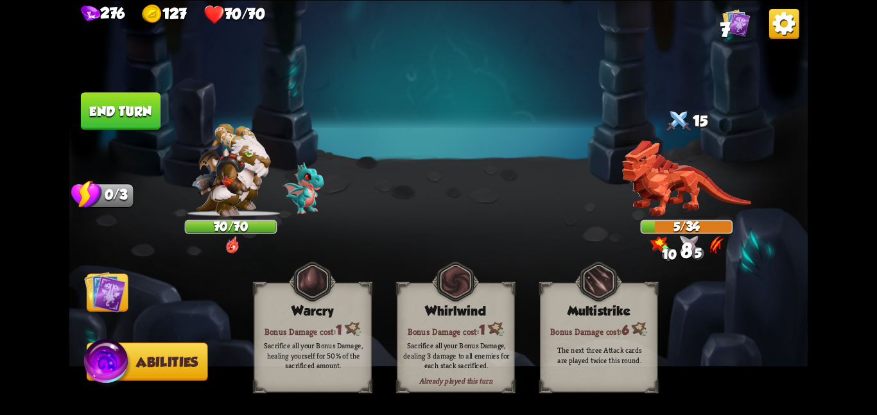
click at [102, 292] on img at bounding box center [105, 292] width 42 height 42
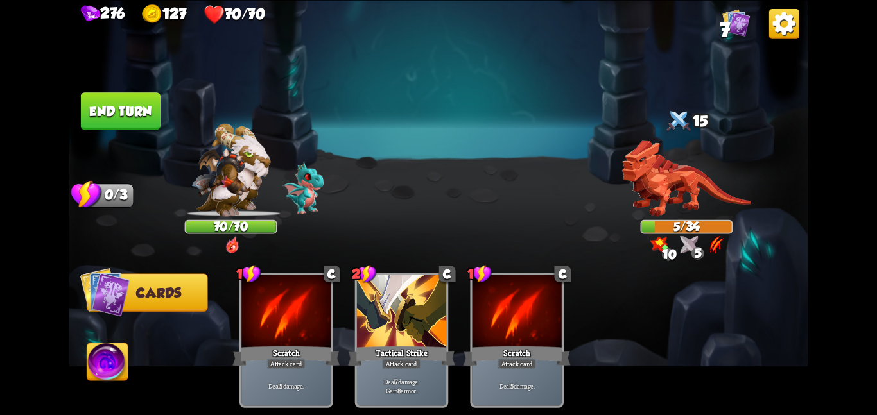
click at [123, 103] on button "End turn" at bounding box center [121, 110] width 80 height 37
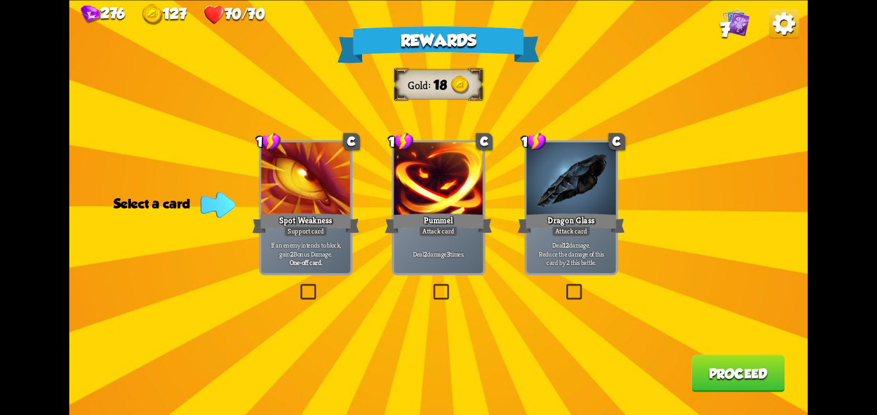
click at [544, 180] on div at bounding box center [570, 179] width 89 height 75
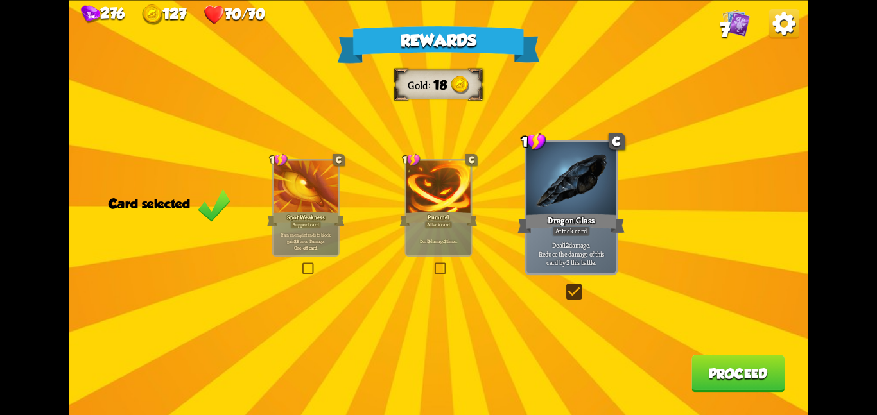
click at [729, 385] on button "Proceed" at bounding box center [737, 373] width 93 height 37
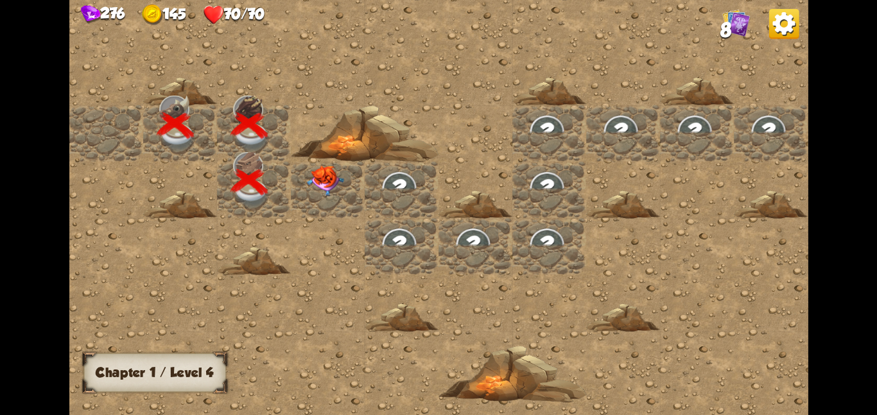
click at [351, 194] on div at bounding box center [328, 189] width 74 height 56
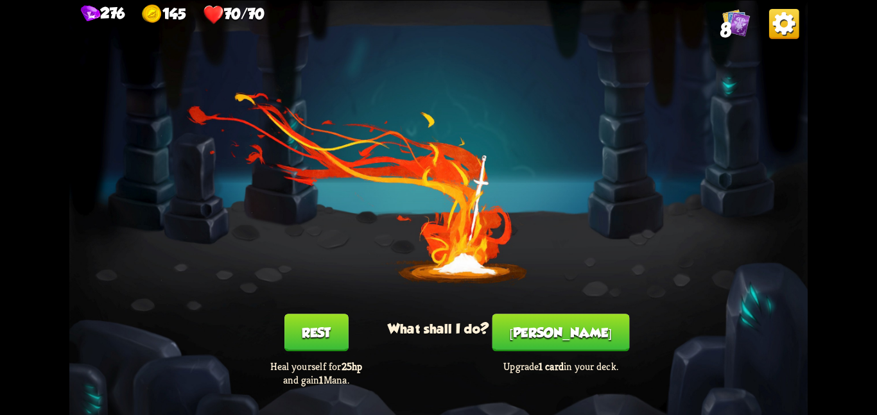
click at [540, 325] on button "Smith" at bounding box center [560, 332] width 137 height 37
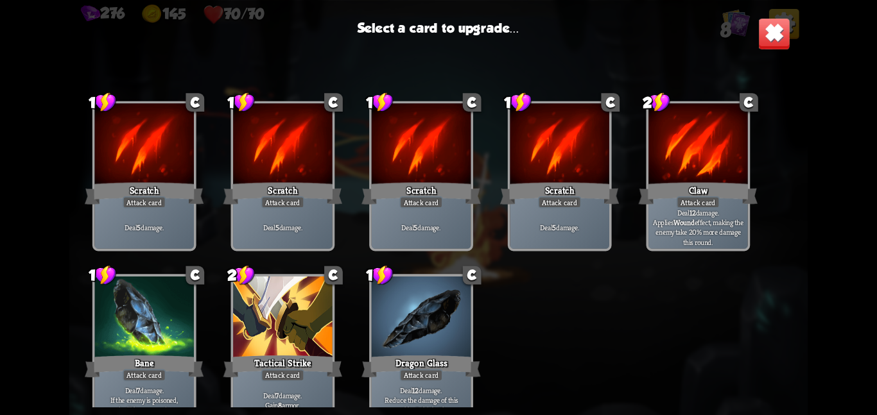
scroll to position [19, 0]
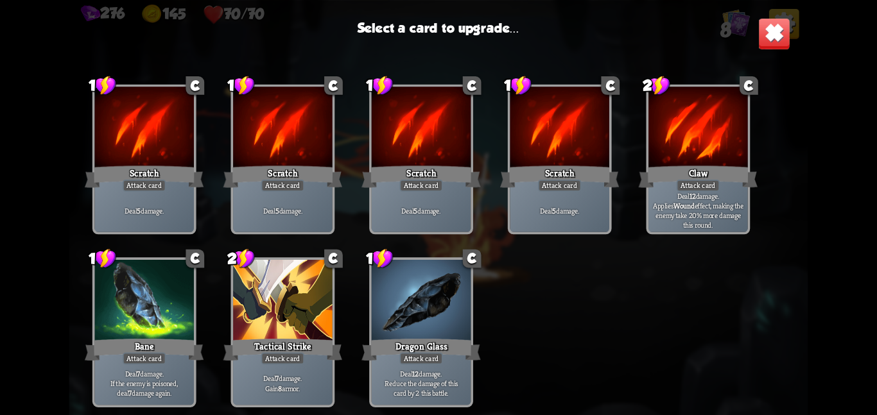
click at [170, 325] on div at bounding box center [143, 301] width 99 height 83
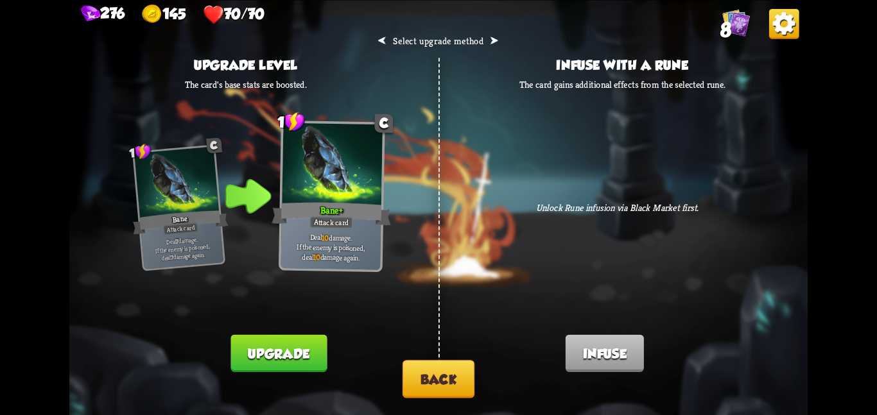
click at [267, 365] on button "Upgrade" at bounding box center [279, 352] width 96 height 37
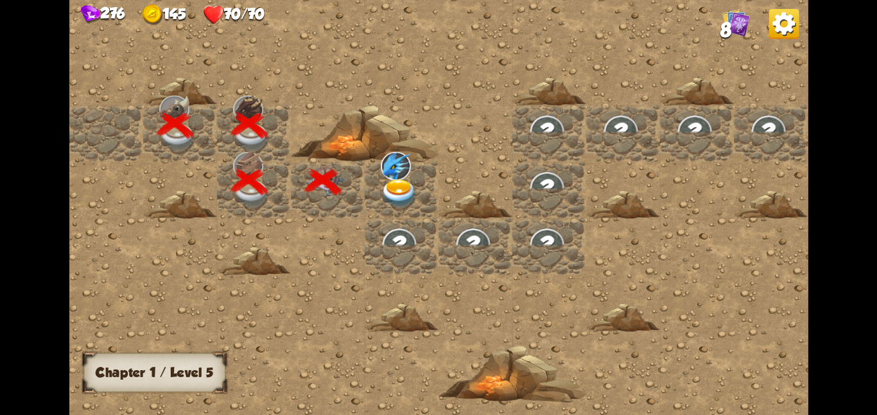
click at [409, 180] on img at bounding box center [399, 193] width 37 height 29
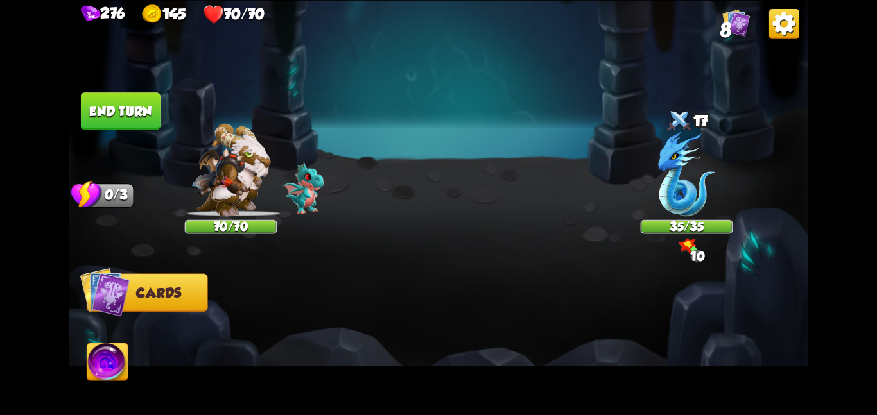
click at [409, 180] on img at bounding box center [438, 207] width 738 height 415
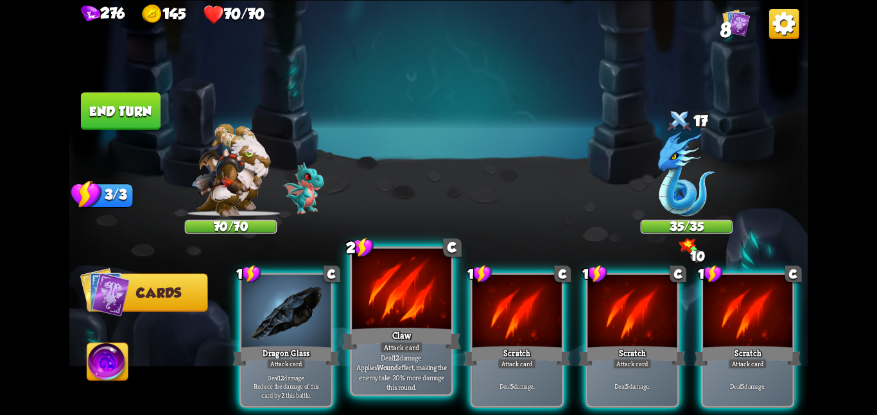
click at [410, 326] on div "Claw" at bounding box center [401, 338] width 119 height 26
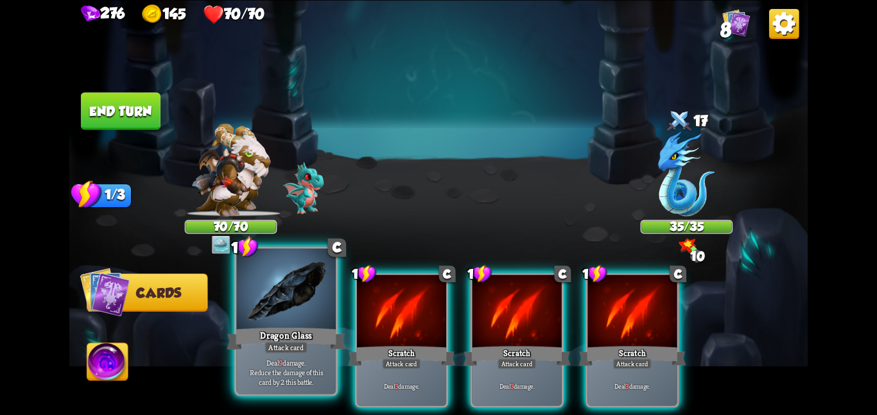
click at [309, 345] on div "Dragon Glass" at bounding box center [286, 338] width 119 height 26
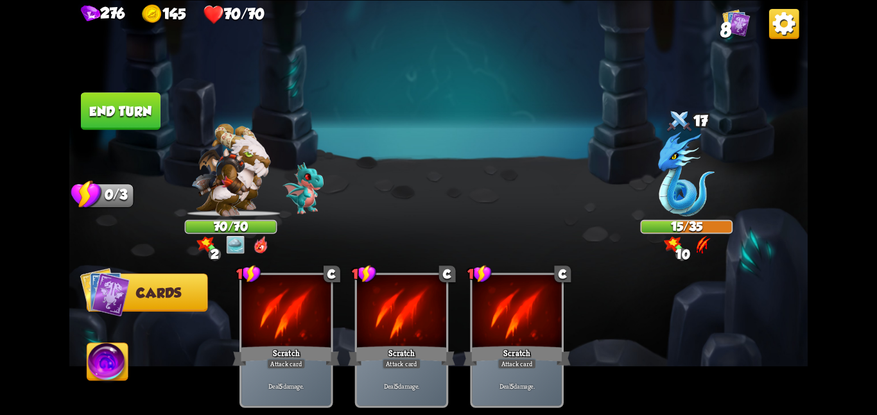
click at [126, 366] on img at bounding box center [107, 364] width 41 height 42
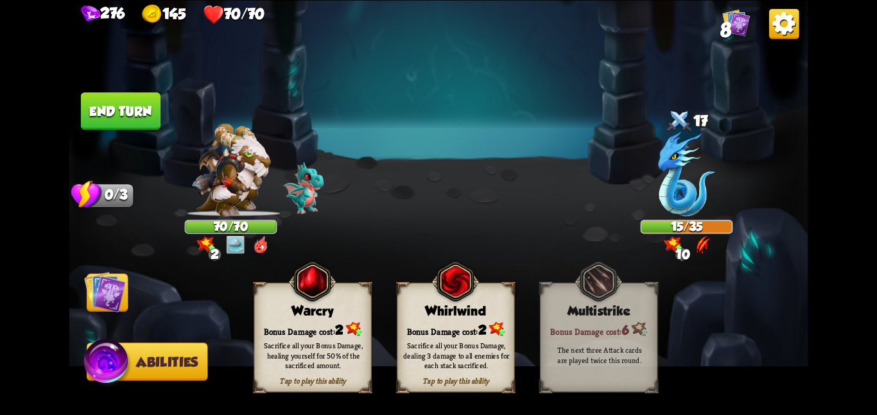
click at [415, 327] on div "Bonus Damage cost: 2" at bounding box center [455, 329] width 117 height 17
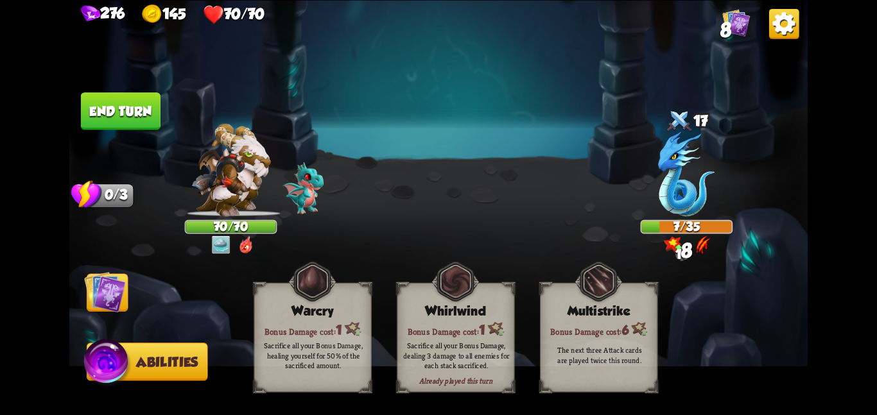
click at [92, 292] on img at bounding box center [105, 292] width 42 height 42
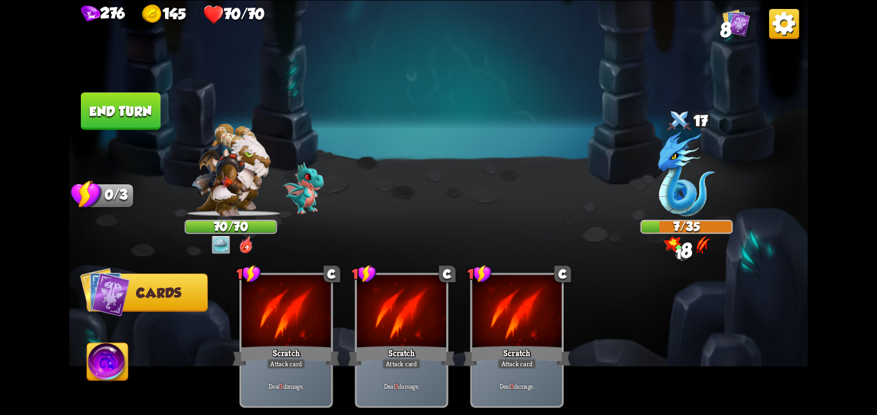
click at [126, 98] on button "End turn" at bounding box center [121, 110] width 80 height 37
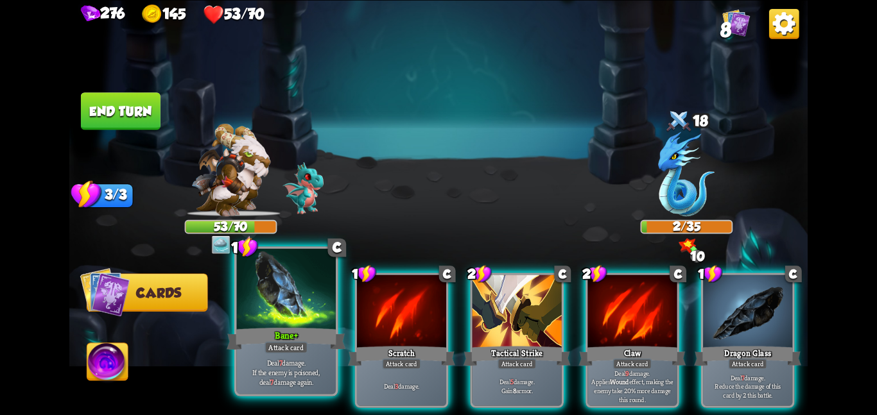
click at [312, 366] on p "Deal 7 damage. If the enemy is poisoned, deal 7 damage again." at bounding box center [286, 372] width 94 height 30
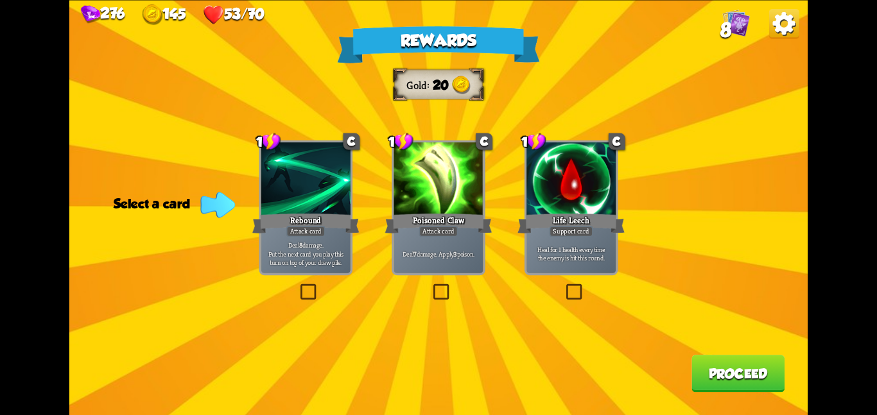
click at [422, 207] on div at bounding box center [437, 179] width 89 height 75
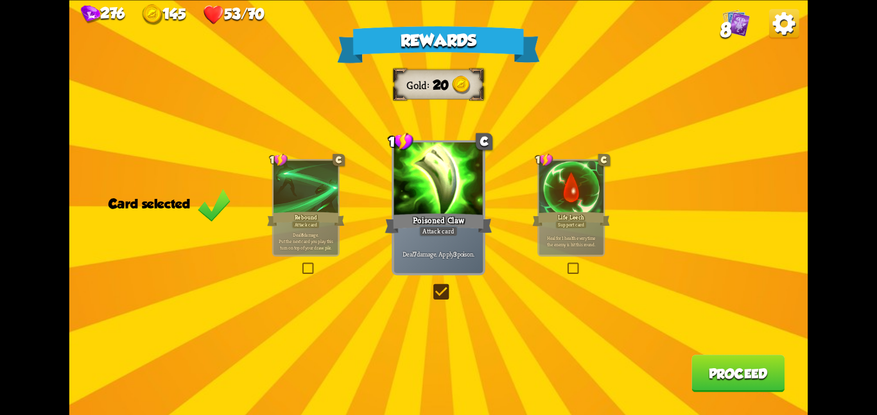
click at [694, 356] on div "Rewards Gold 20 Card selected 1 C Rebound Attack card Deal 8 damage. Put the ne…" at bounding box center [438, 207] width 738 height 415
click at [697, 369] on button "Proceed" at bounding box center [737, 373] width 93 height 37
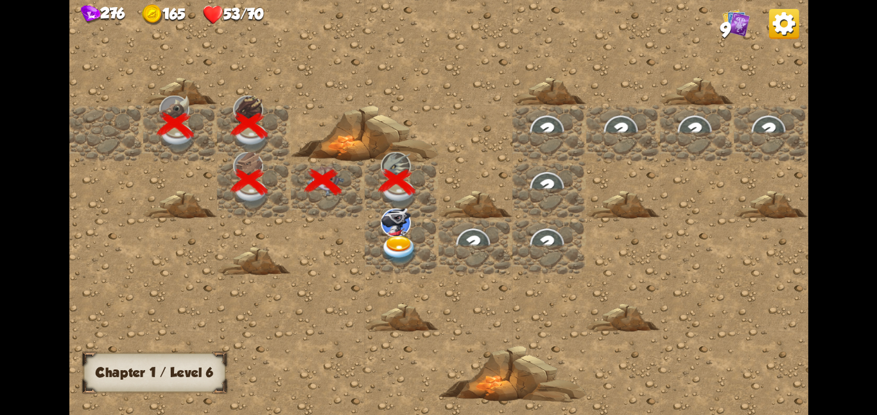
click at [424, 247] on div at bounding box center [402, 246] width 74 height 56
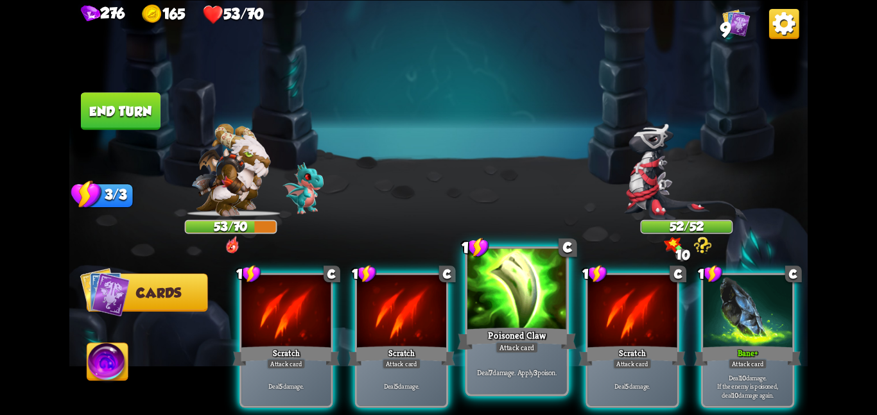
click at [555, 327] on div "Poisoned Claw" at bounding box center [516, 338] width 119 height 26
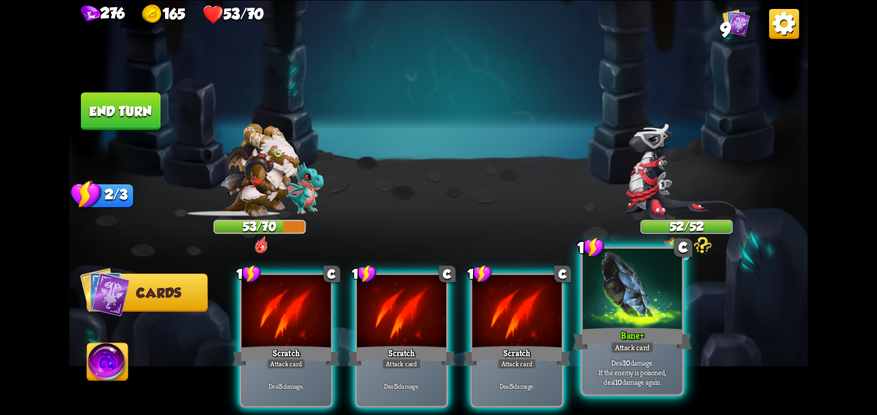
click at [614, 327] on div "Bane +" at bounding box center [631, 338] width 119 height 26
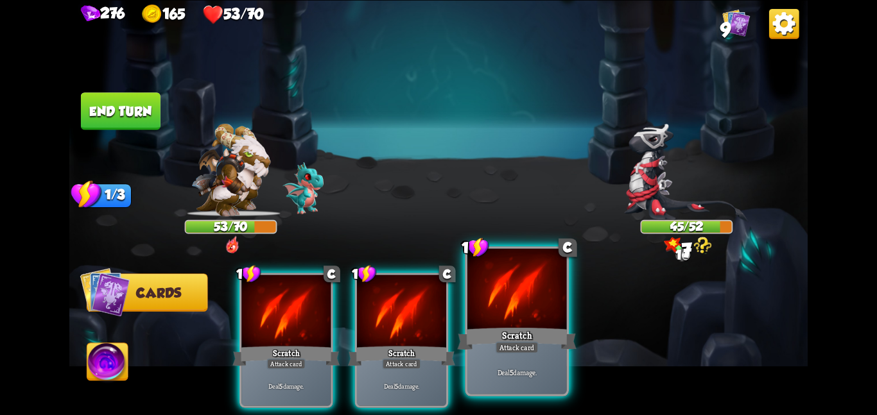
click at [552, 323] on div at bounding box center [516, 289] width 99 height 83
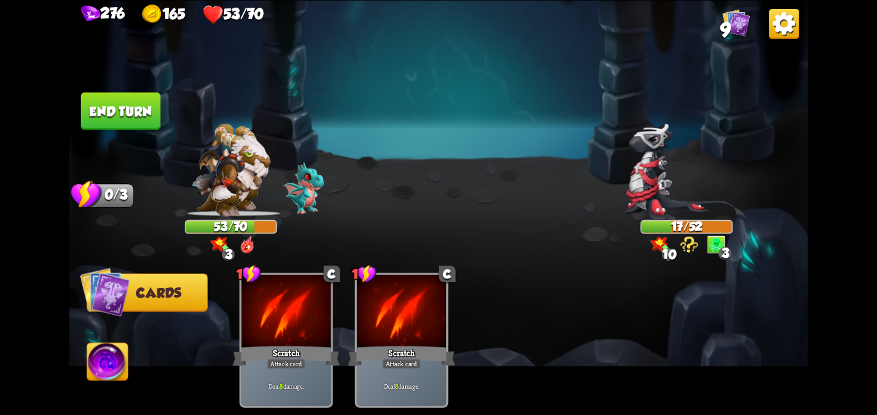
click at [111, 343] on img at bounding box center [438, 207] width 738 height 415
click at [111, 349] on img at bounding box center [107, 364] width 41 height 42
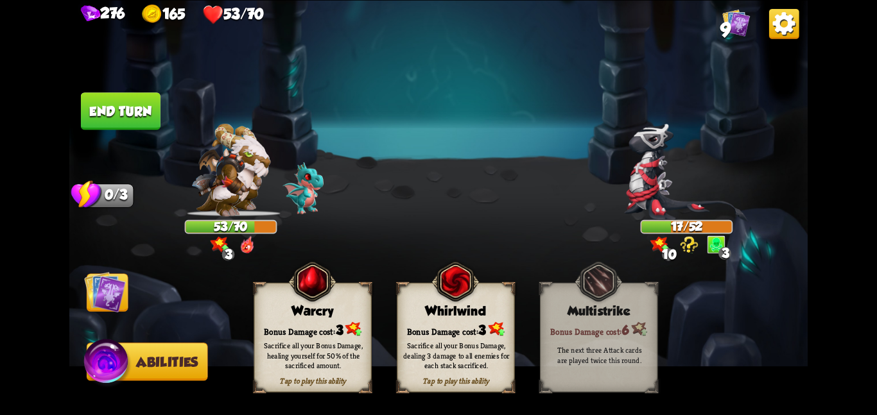
click at [441, 296] on img at bounding box center [454, 281] width 47 height 48
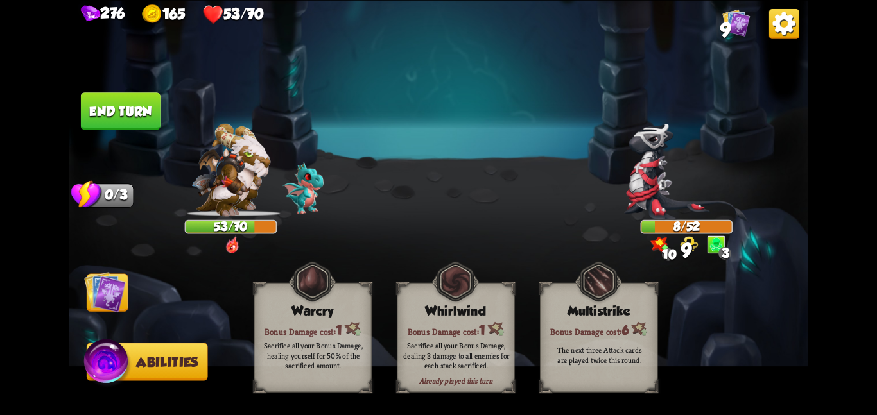
click at [91, 277] on img at bounding box center [105, 292] width 42 height 42
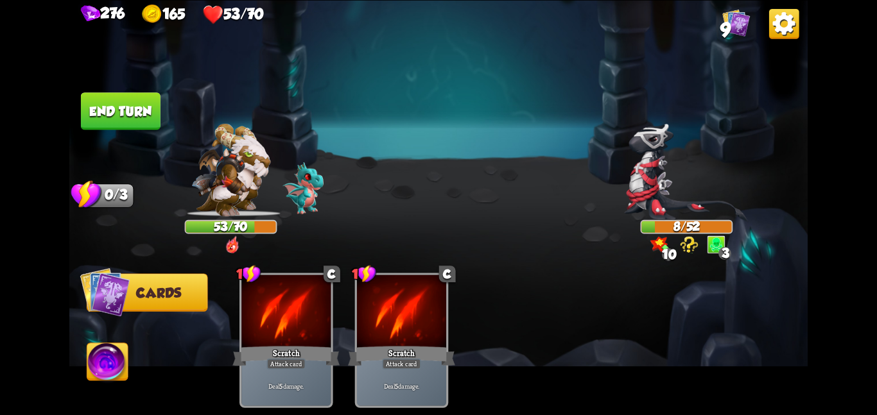
click at [115, 111] on button "End turn" at bounding box center [121, 110] width 80 height 37
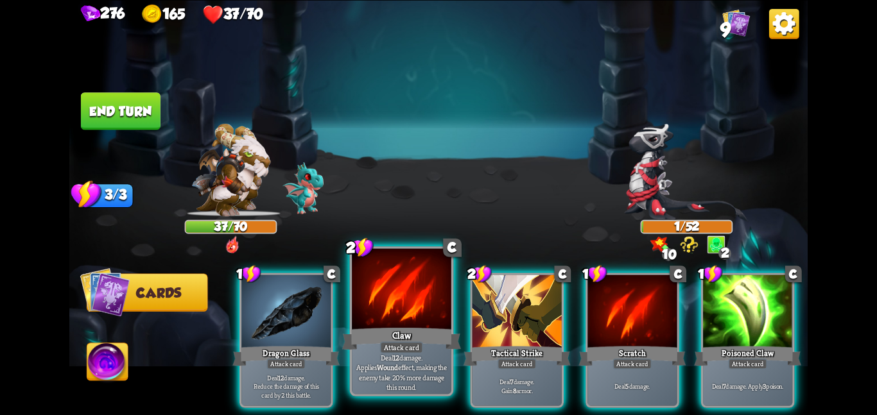
click at [369, 330] on div "Claw" at bounding box center [401, 338] width 119 height 26
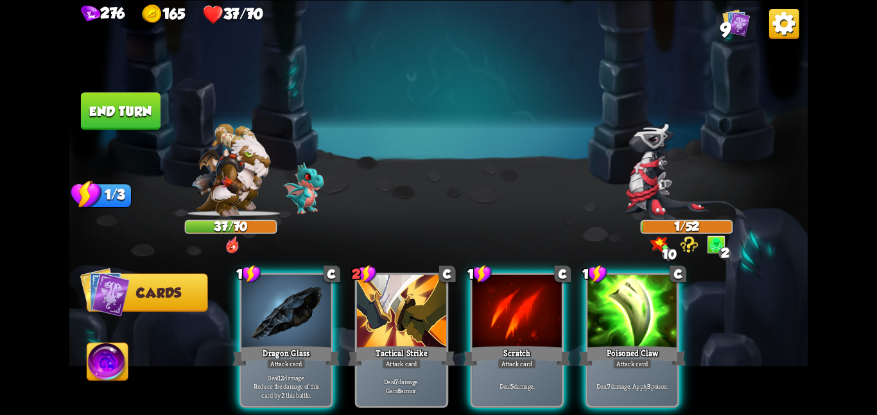
click at [369, 344] on div "Tactical Strike" at bounding box center [401, 356] width 107 height 24
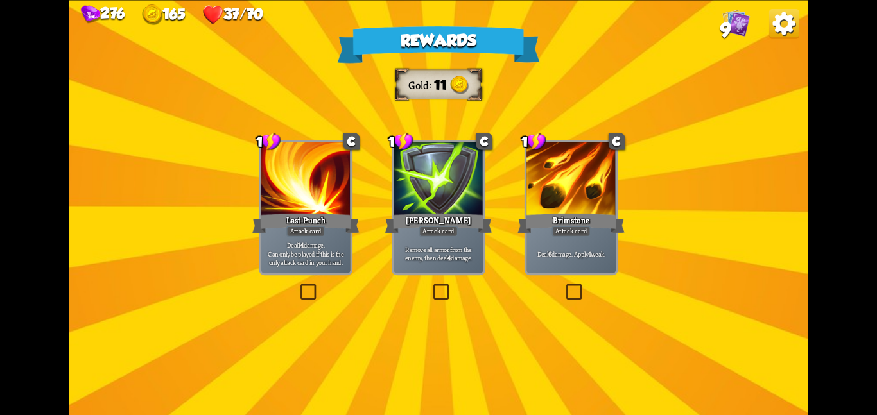
click at [550, 223] on div "Brimstone" at bounding box center [570, 223] width 107 height 24
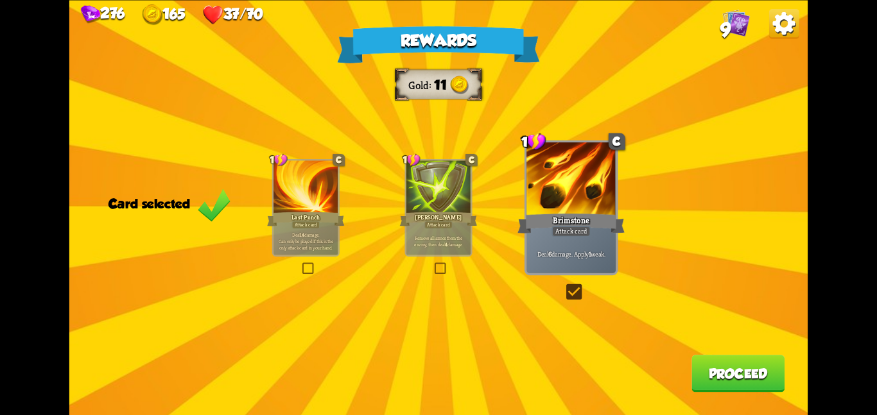
click at [757, 378] on button "Proceed" at bounding box center [737, 373] width 93 height 37
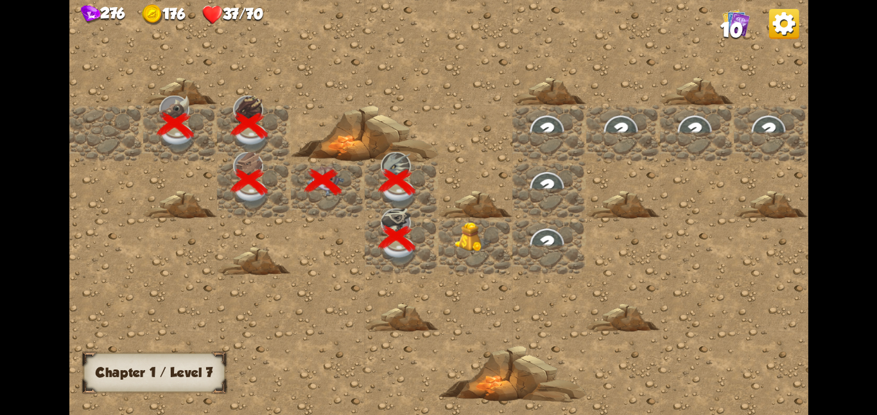
click at [512, 246] on div at bounding box center [549, 246] width 74 height 56
click at [500, 241] on div at bounding box center [475, 246] width 74 height 56
click at [447, 253] on div at bounding box center [475, 246] width 74 height 56
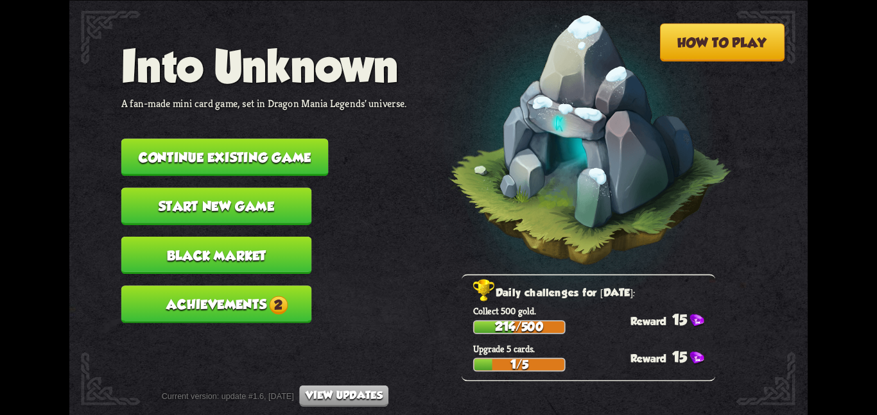
click at [159, 160] on button "Continue existing game" at bounding box center [224, 157] width 207 height 37
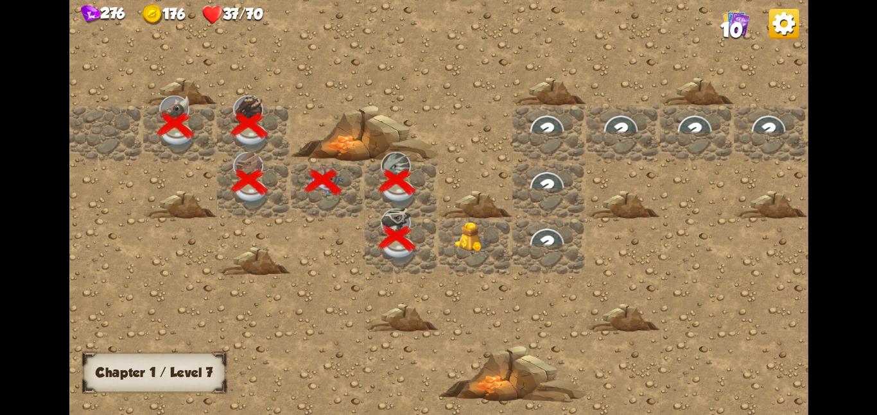
click at [465, 255] on div at bounding box center [475, 246] width 74 height 56
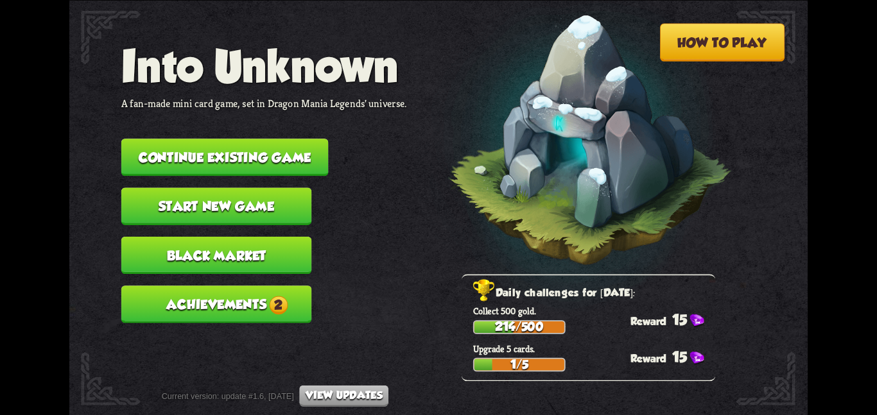
click at [186, 160] on button "Continue existing game" at bounding box center [224, 157] width 207 height 37
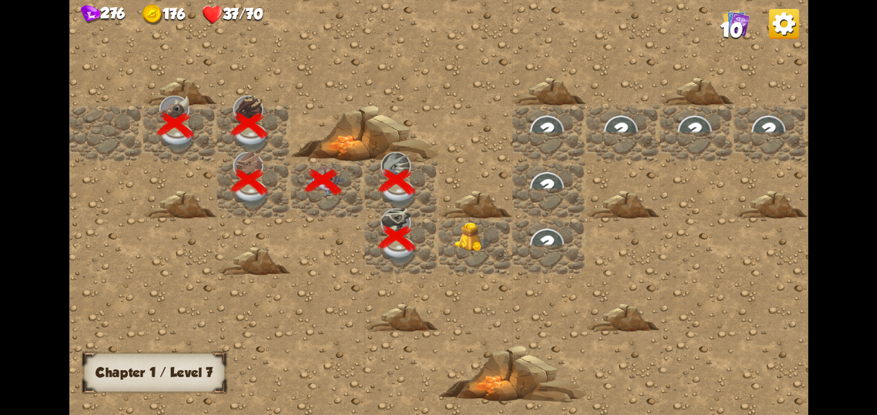
click at [459, 255] on div at bounding box center [475, 246] width 74 height 56
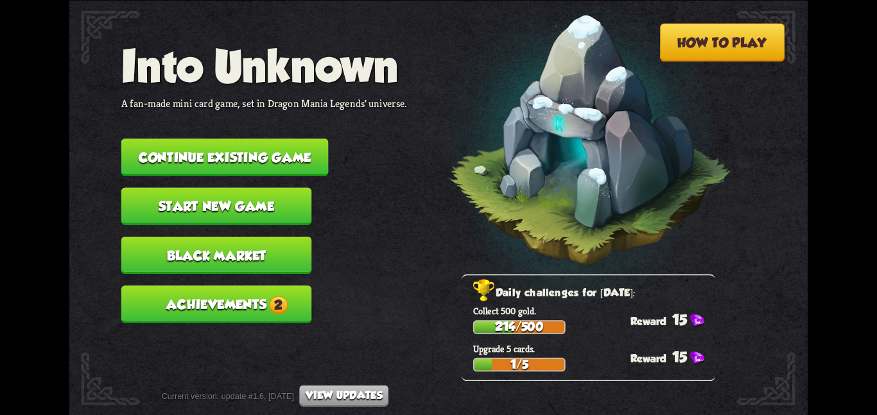
click at [240, 153] on button "Continue existing game" at bounding box center [224, 157] width 207 height 37
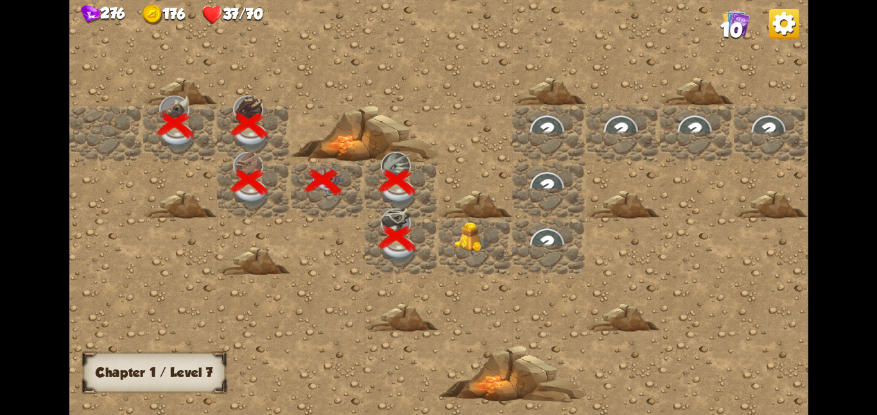
click at [465, 232] on img at bounding box center [472, 237] width 37 height 30
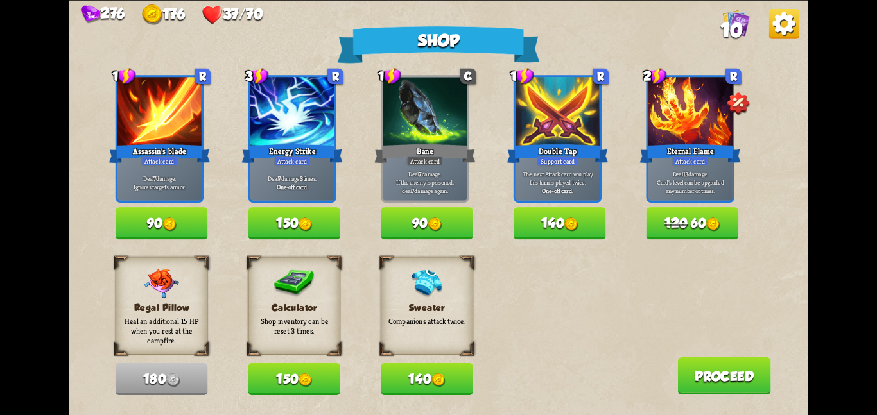
click at [411, 375] on button "140" at bounding box center [427, 379] width 92 height 32
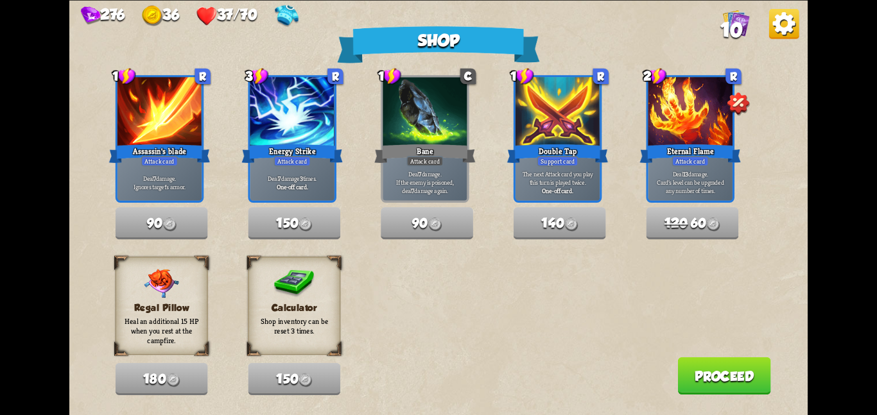
click at [704, 393] on button "Proceed" at bounding box center [723, 375] width 93 height 37
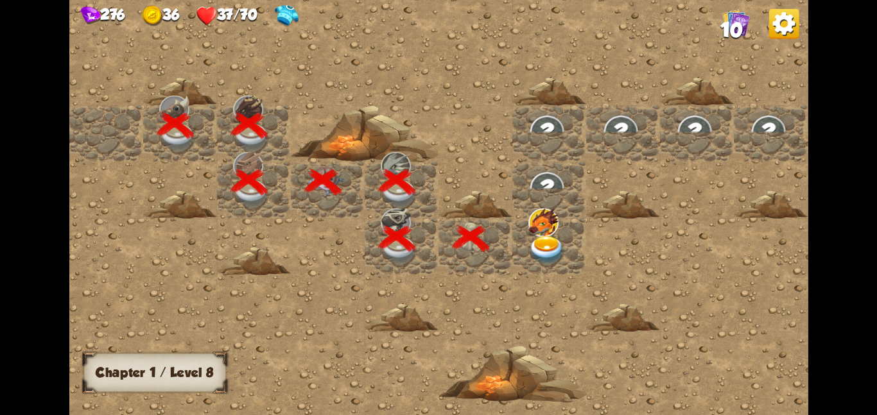
click at [541, 254] on img at bounding box center [546, 250] width 37 height 29
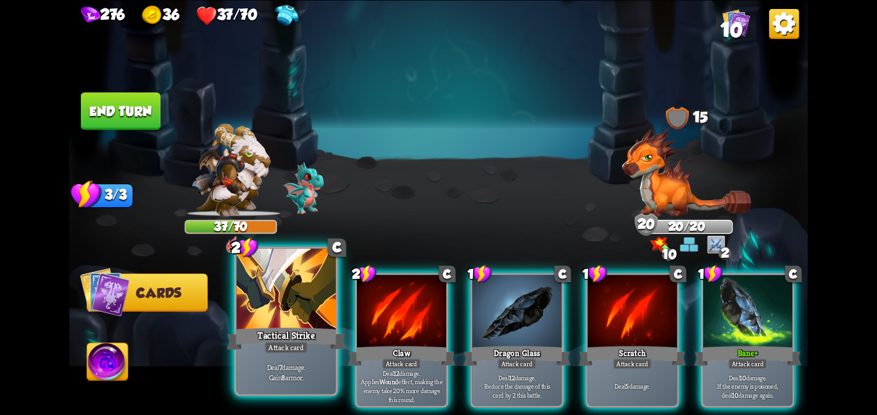
click at [305, 316] on div at bounding box center [285, 289] width 99 height 83
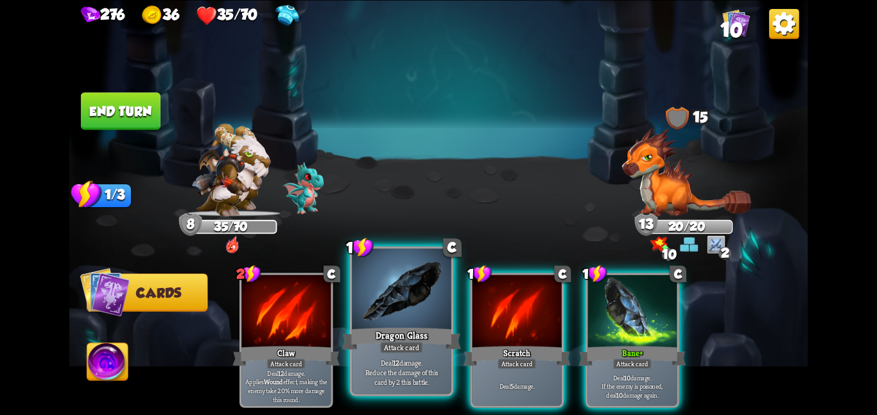
click at [393, 328] on div "Dragon Glass" at bounding box center [401, 338] width 119 height 26
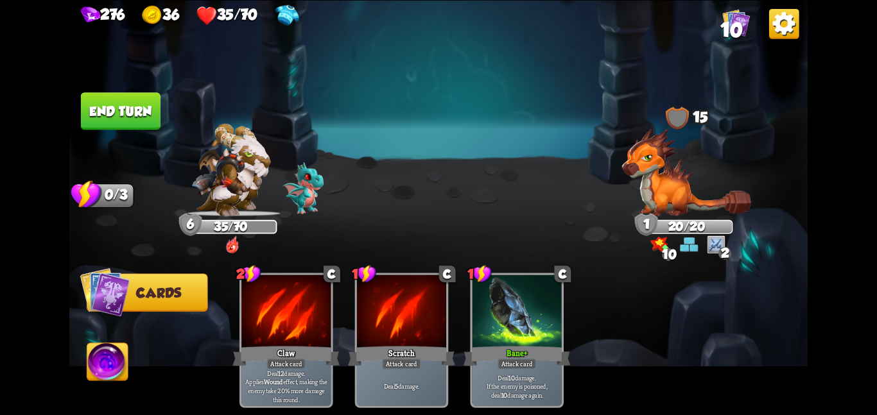
click at [135, 99] on button "End turn" at bounding box center [121, 110] width 80 height 37
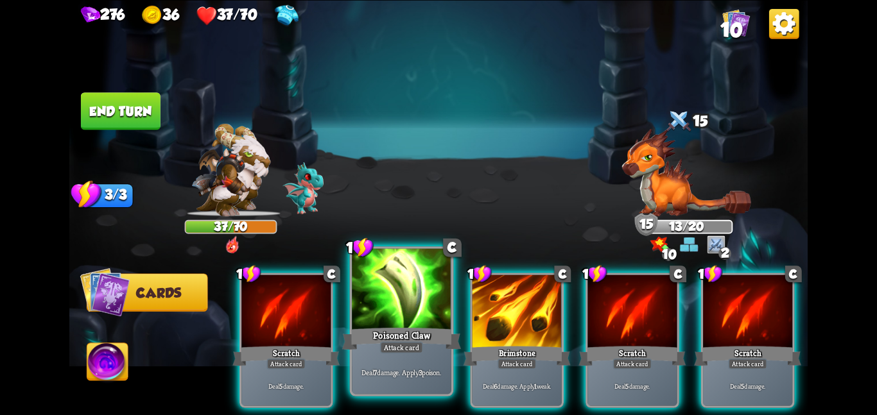
click at [357, 291] on div at bounding box center [401, 289] width 99 height 83
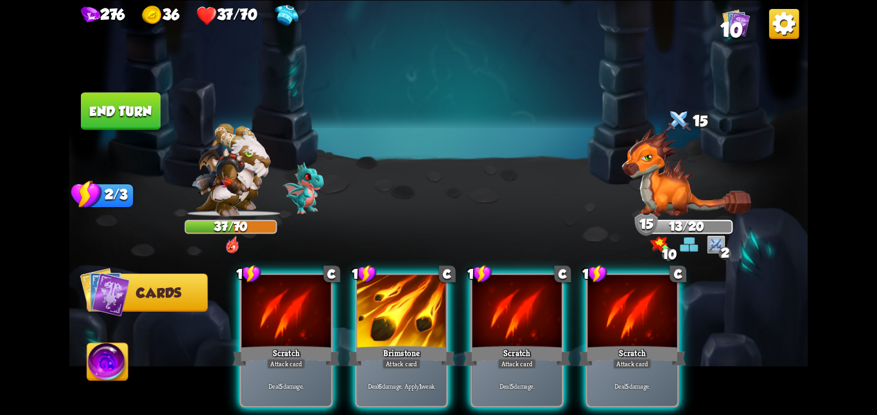
click at [357, 291] on div at bounding box center [401, 312] width 89 height 75
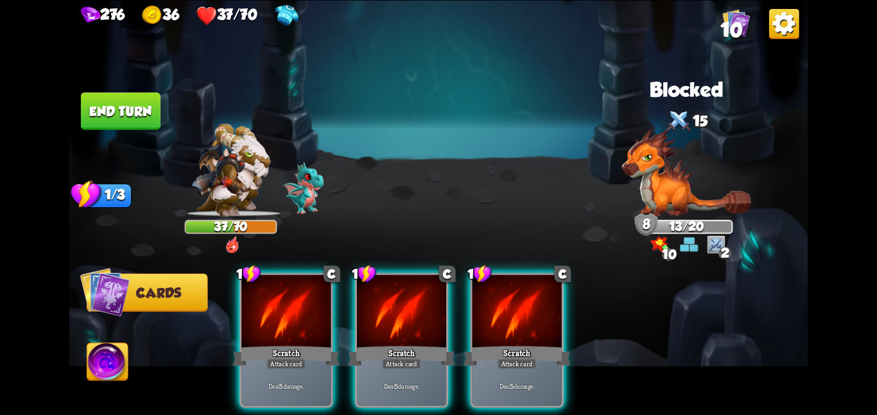
click at [357, 291] on div at bounding box center [401, 312] width 89 height 75
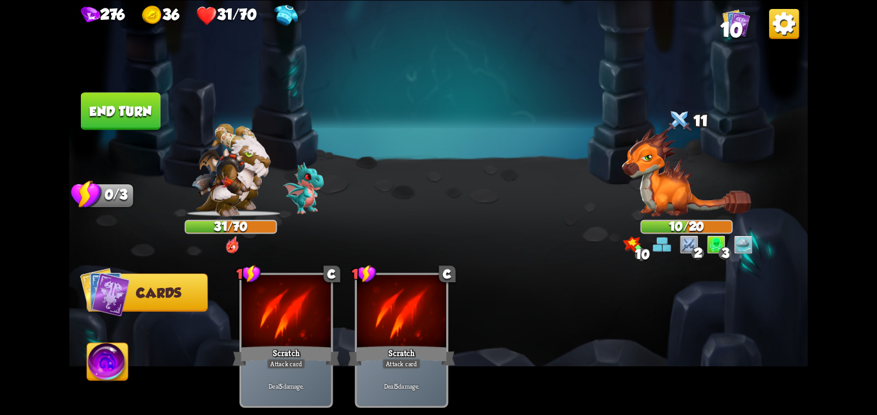
click at [154, 83] on img at bounding box center [438, 207] width 738 height 415
click at [139, 105] on button "End turn" at bounding box center [121, 110] width 80 height 37
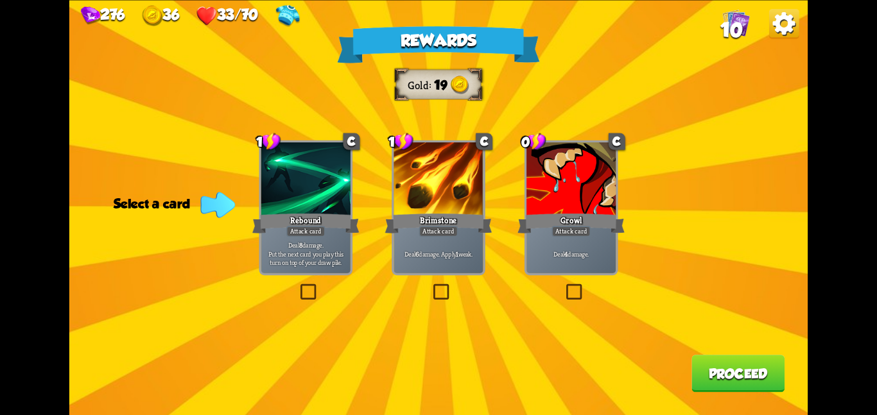
click at [431, 286] on label at bounding box center [431, 286] width 0 height 0
click at [0, 0] on input "checkbox" at bounding box center [0, 0] width 0 height 0
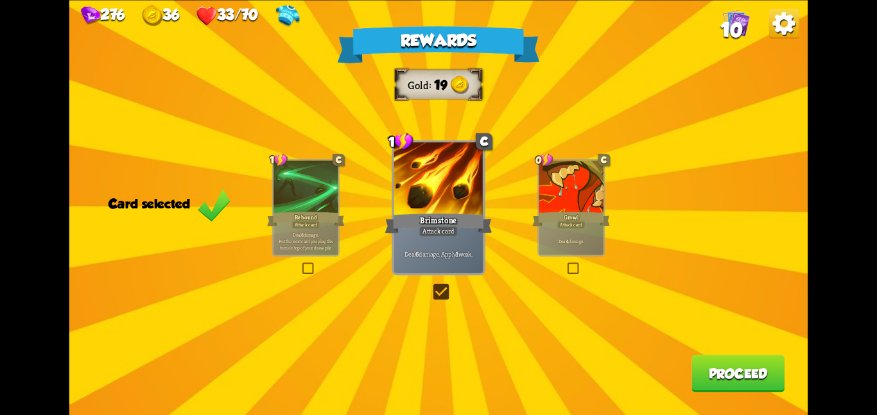
click at [711, 363] on button "Proceed" at bounding box center [737, 373] width 93 height 37
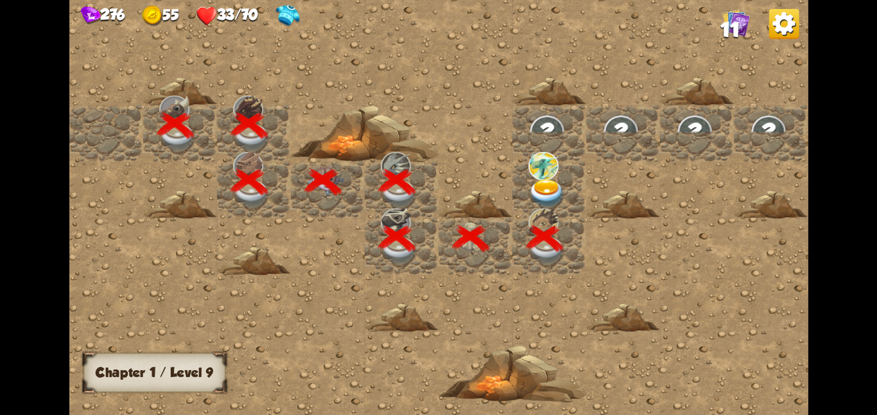
click at [560, 199] on img at bounding box center [546, 193] width 37 height 29
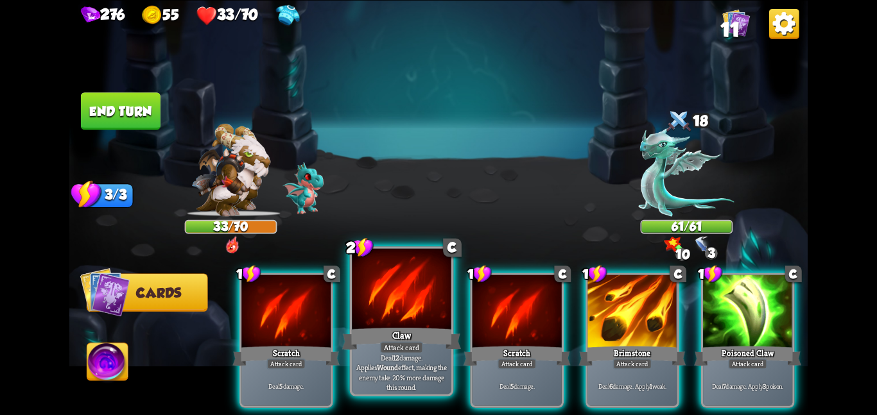
click at [369, 301] on div at bounding box center [401, 289] width 99 height 83
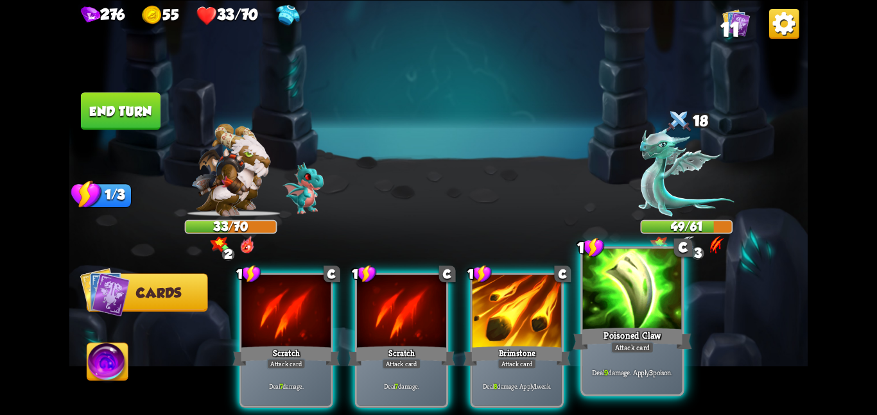
click at [594, 297] on div at bounding box center [632, 289] width 99 height 83
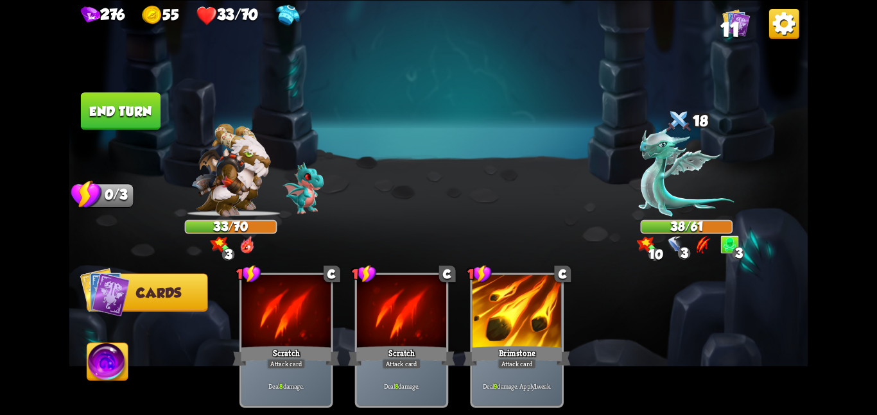
click at [144, 101] on button "End turn" at bounding box center [121, 110] width 80 height 37
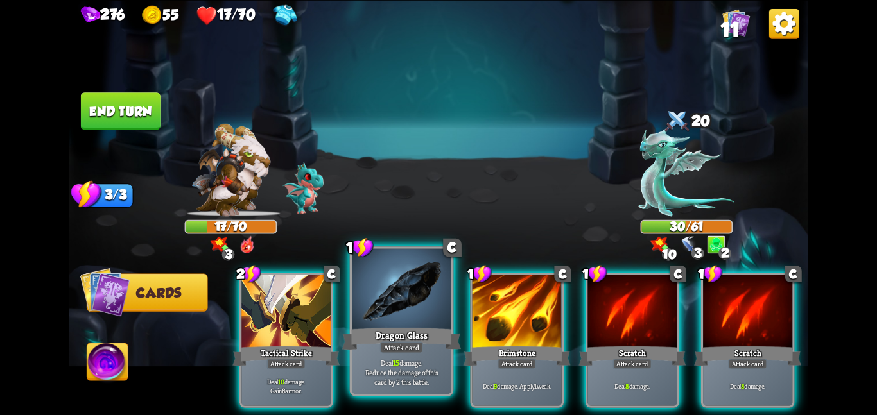
click at [406, 308] on div at bounding box center [401, 289] width 99 height 83
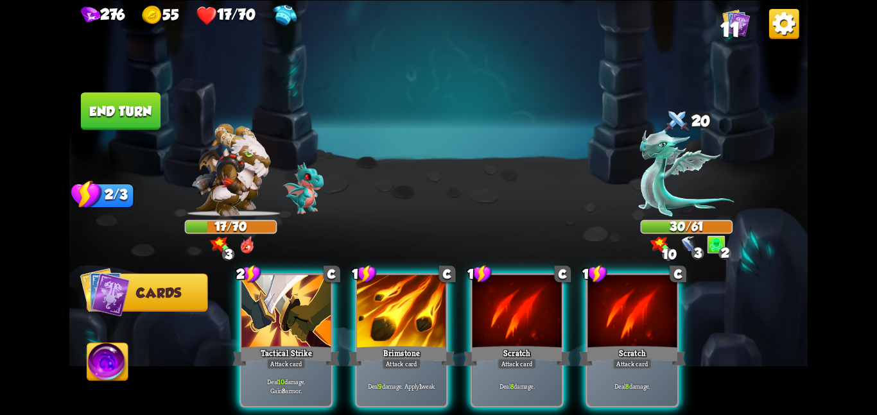
click at [406, 308] on div at bounding box center [401, 312] width 89 height 75
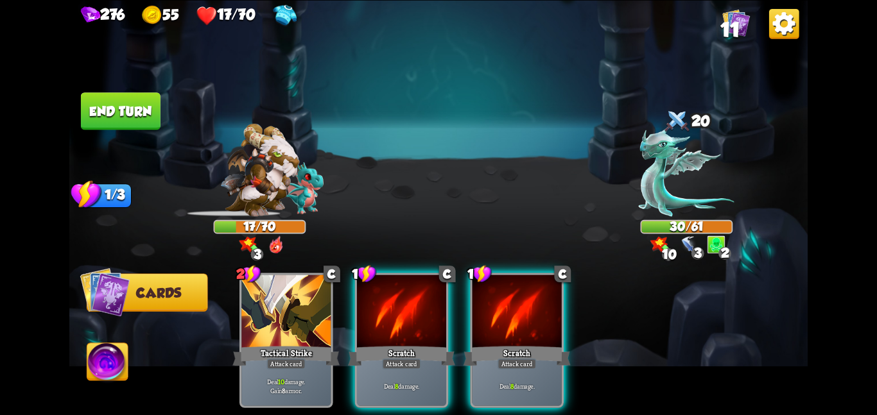
click at [406, 308] on div at bounding box center [401, 312] width 89 height 75
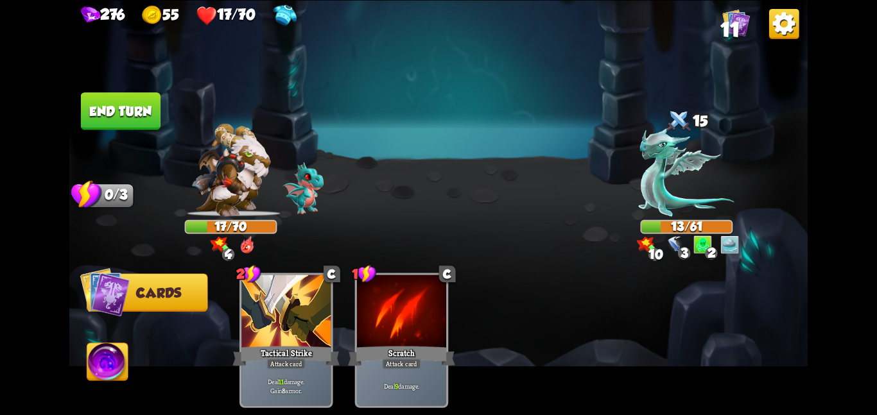
click at [110, 380] on img at bounding box center [107, 364] width 41 height 42
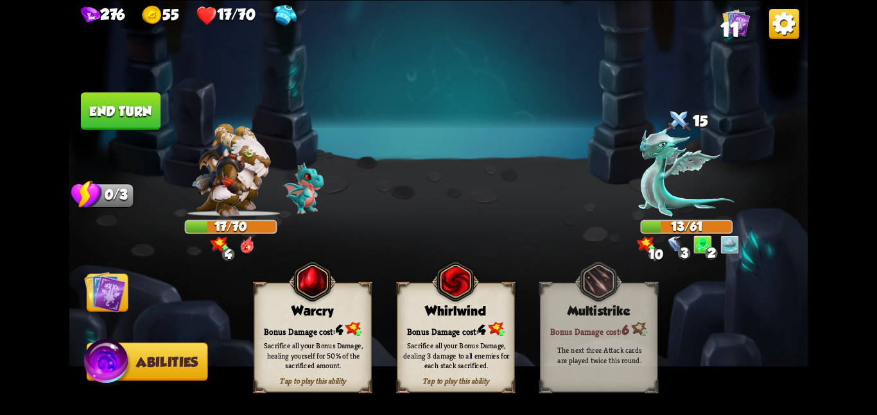
click at [415, 304] on div "Whirlwind" at bounding box center [455, 311] width 117 height 15
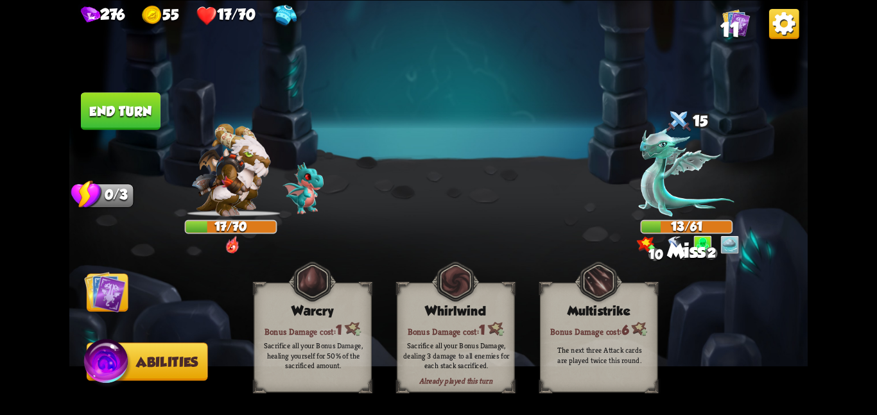
click at [115, 296] on img at bounding box center [105, 292] width 42 height 42
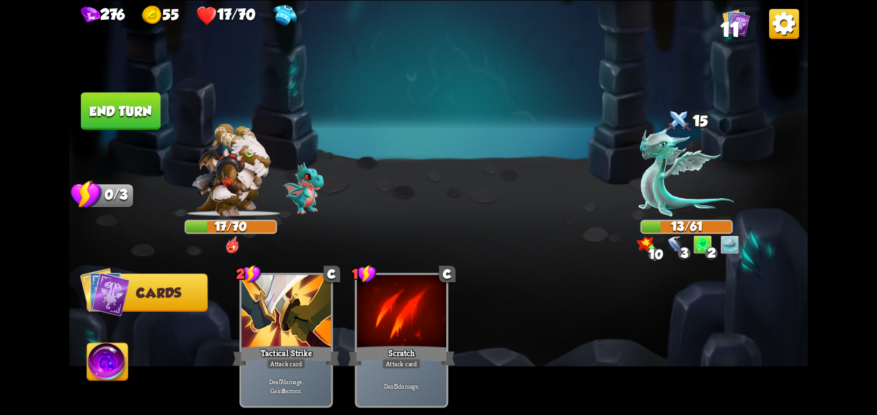
click at [132, 97] on button "End turn" at bounding box center [121, 110] width 80 height 37
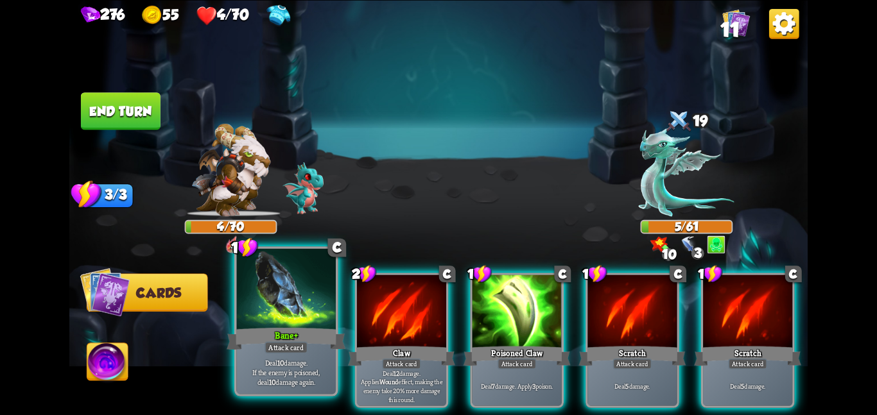
click at [298, 338] on div "Bane +" at bounding box center [286, 338] width 119 height 26
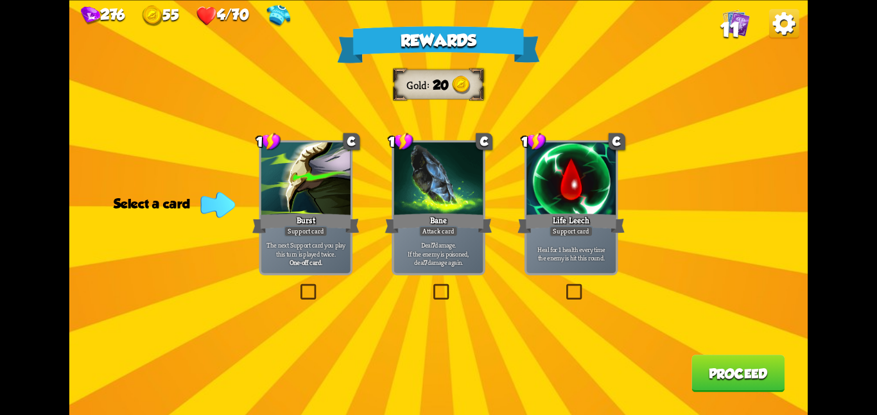
click at [431, 286] on label at bounding box center [431, 286] width 0 height 0
click at [0, 0] on input "checkbox" at bounding box center [0, 0] width 0 height 0
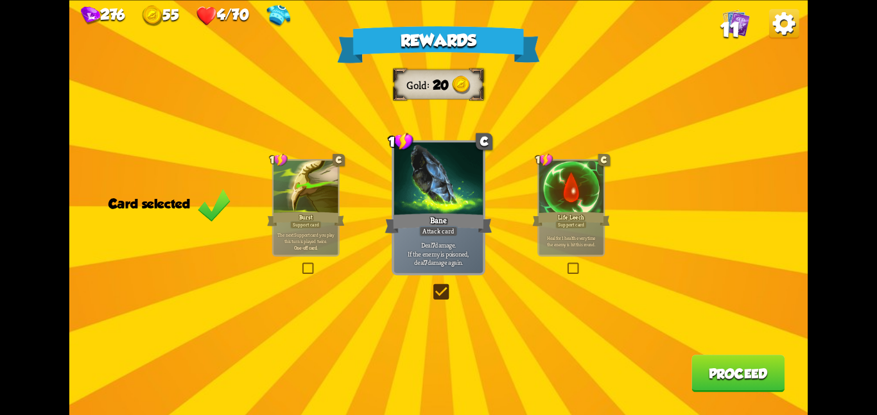
click at [746, 369] on button "Proceed" at bounding box center [737, 373] width 93 height 37
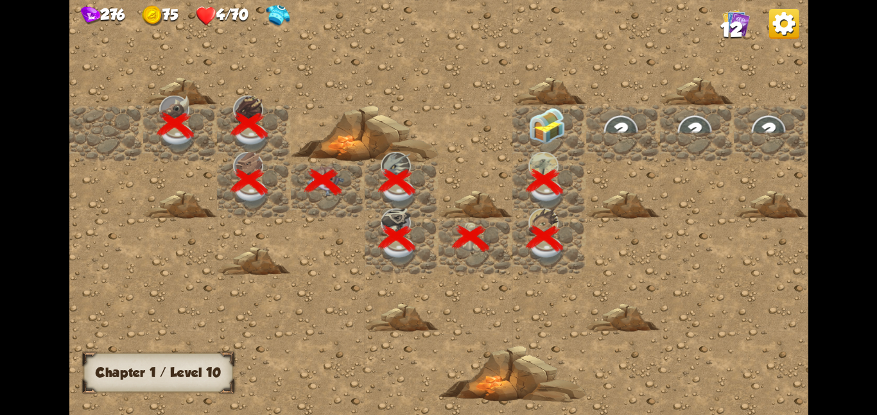
click at [569, 146] on div at bounding box center [549, 133] width 74 height 56
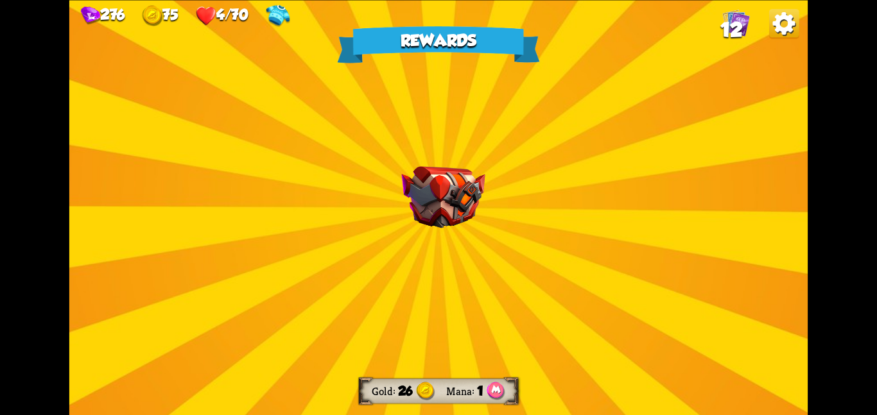
click at [407, 148] on div "Rewards Gold 26 Mana 1 Select a card 3 R Gold Bag Support card Gain 40 gold. On…" at bounding box center [438, 207] width 738 height 415
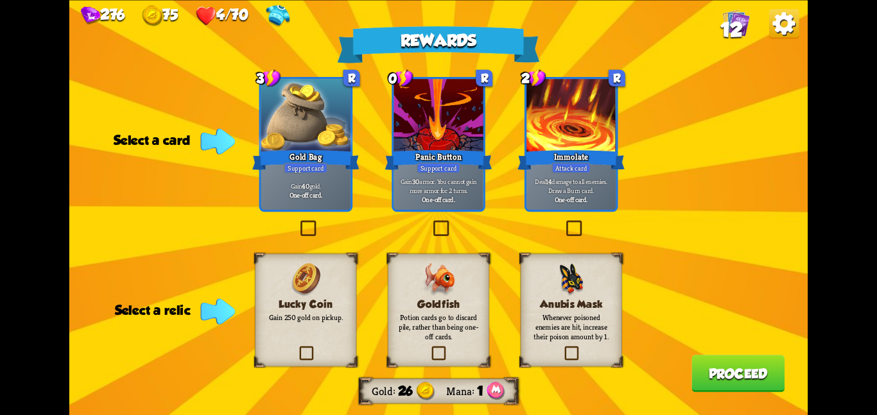
click at [416, 326] on p "Potion cards go to discard pile, rather than being one-off cards." at bounding box center [438, 327] width 82 height 29
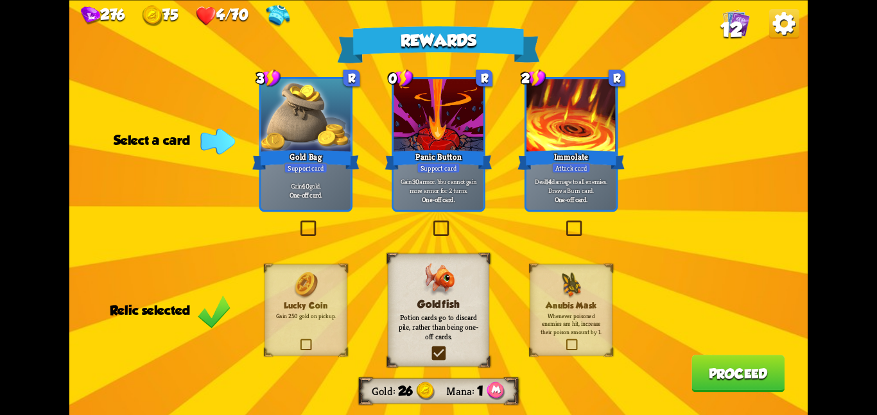
click at [559, 318] on p "Whenever poisoned enemies are hit, increase their poison amount by 1." at bounding box center [571, 324] width 67 height 24
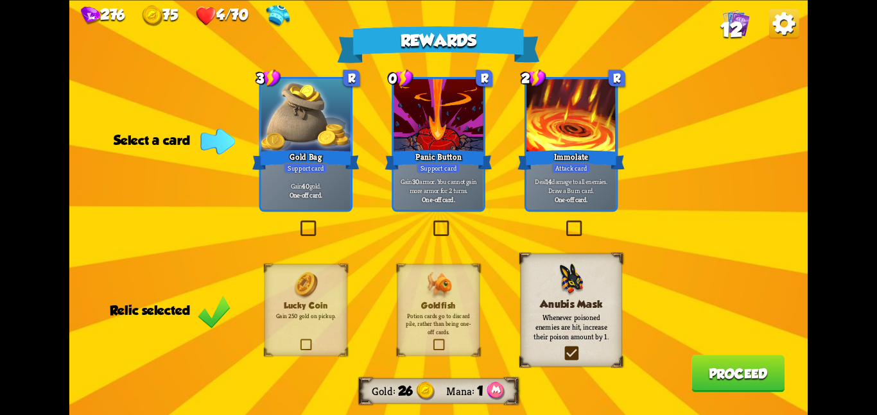
click at [456, 146] on div at bounding box center [437, 116] width 89 height 75
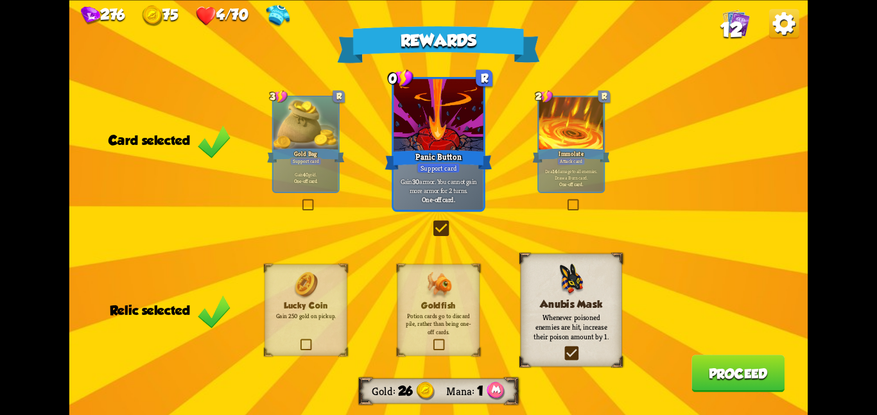
click at [415, 133] on div at bounding box center [437, 116] width 89 height 75
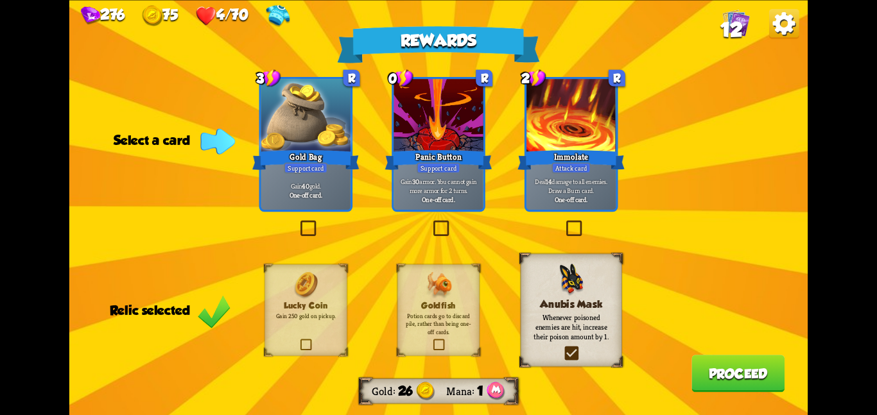
click at [352, 138] on div "3 R Gold Bag Support card Gain 40 gold. One-off card." at bounding box center [306, 144] width 94 height 135
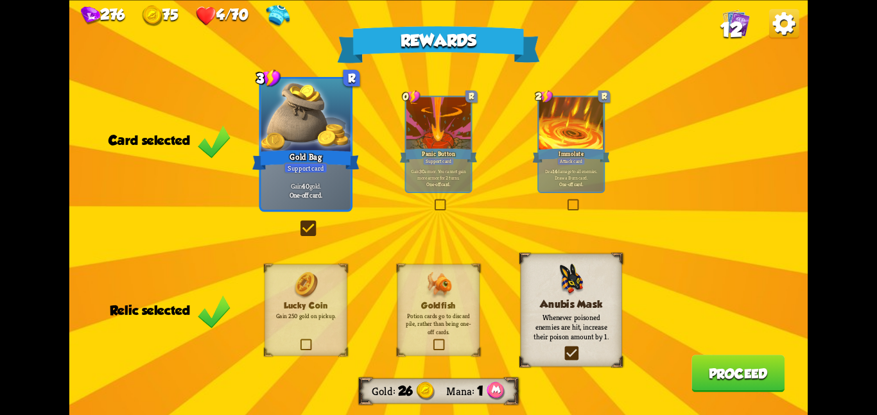
click at [707, 375] on button "Proceed" at bounding box center [737, 373] width 93 height 37
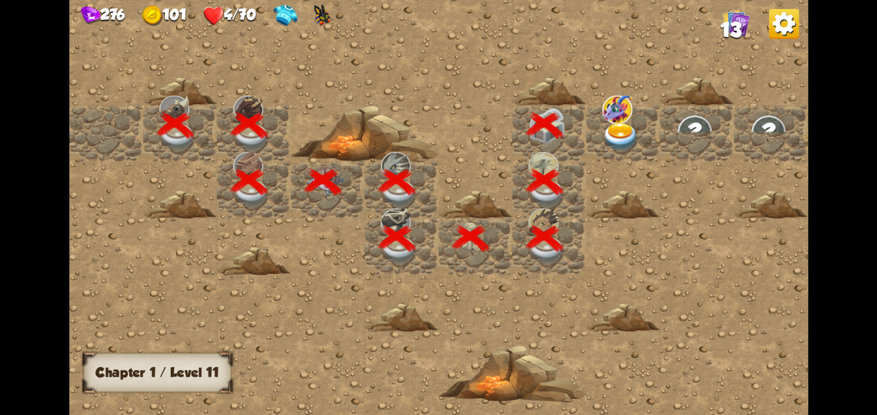
scroll to position [0, 246]
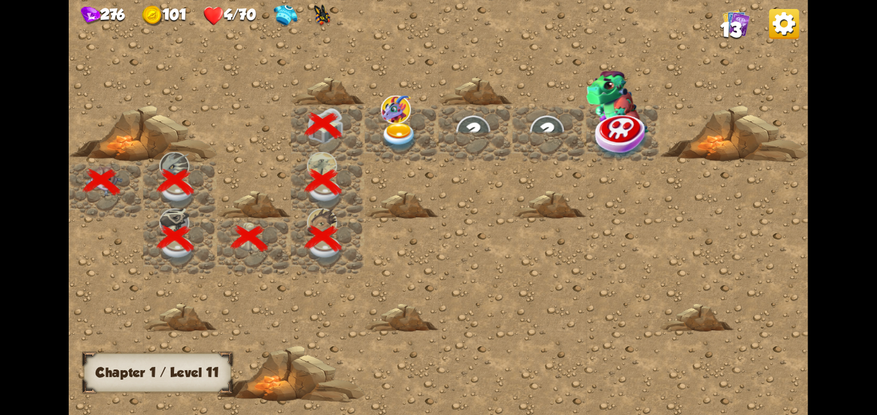
click at [393, 119] on img at bounding box center [396, 109] width 30 height 28
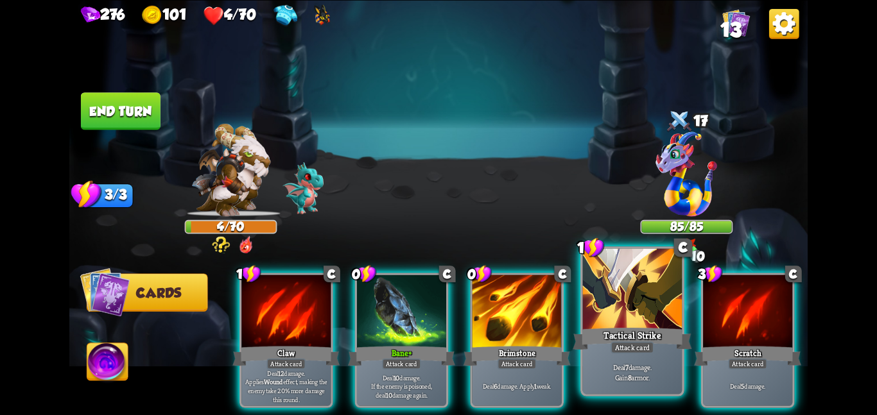
click at [638, 339] on div "Tactical Strike" at bounding box center [631, 338] width 119 height 26
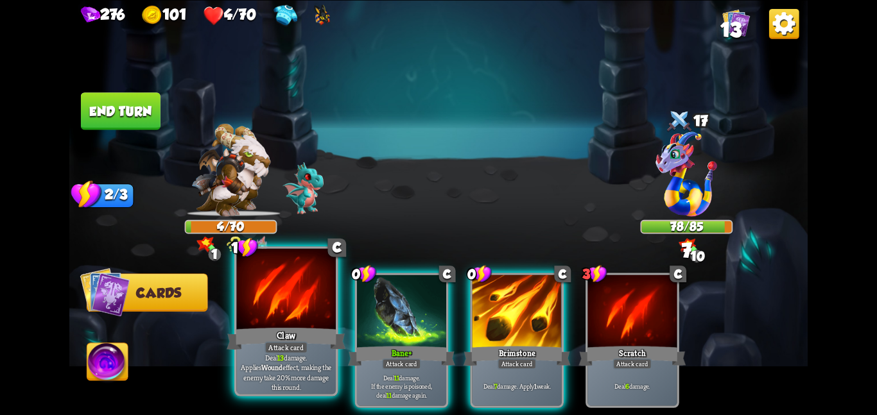
click at [290, 313] on div at bounding box center [285, 289] width 99 height 83
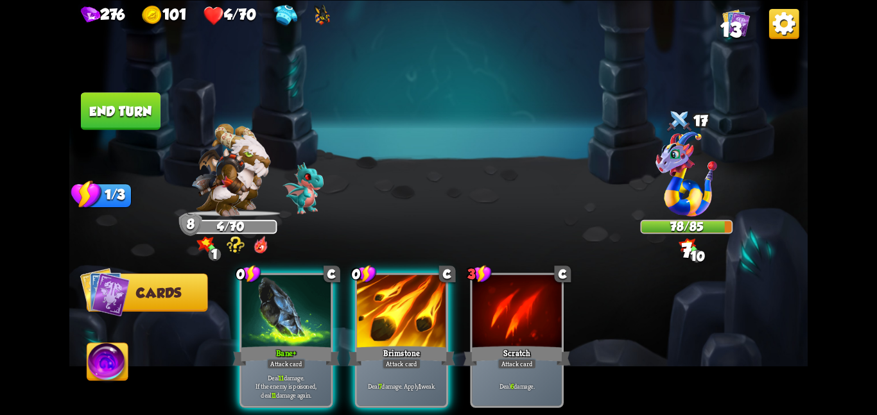
click at [290, 313] on div at bounding box center [285, 312] width 89 height 75
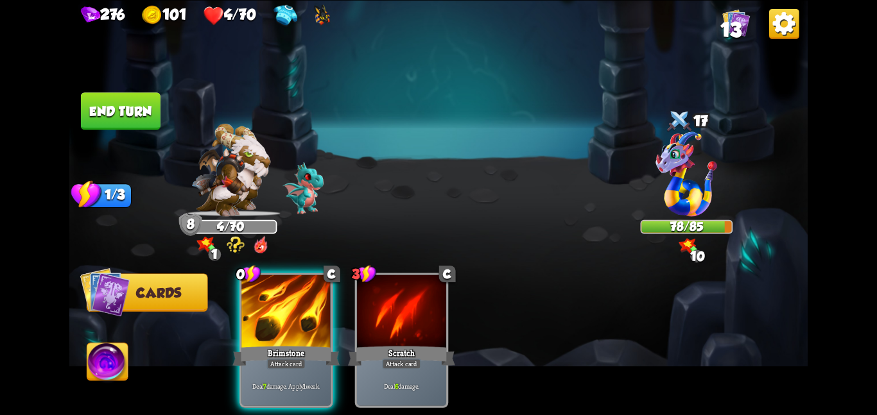
click at [290, 313] on div at bounding box center [285, 312] width 89 height 75
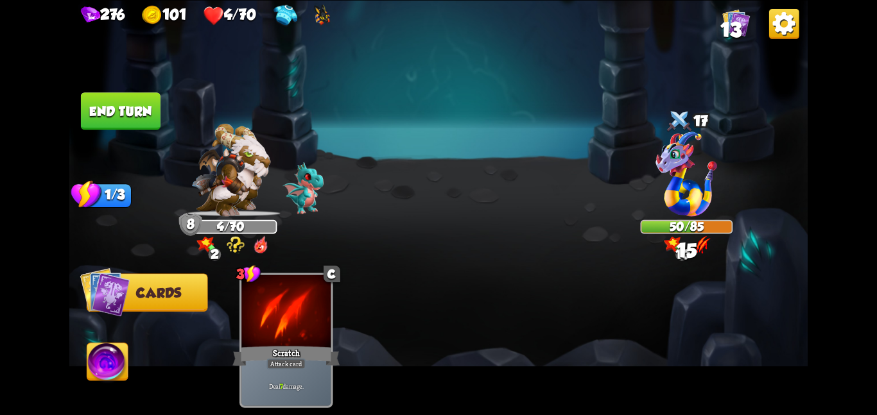
click at [118, 102] on button "End turn" at bounding box center [121, 110] width 80 height 37
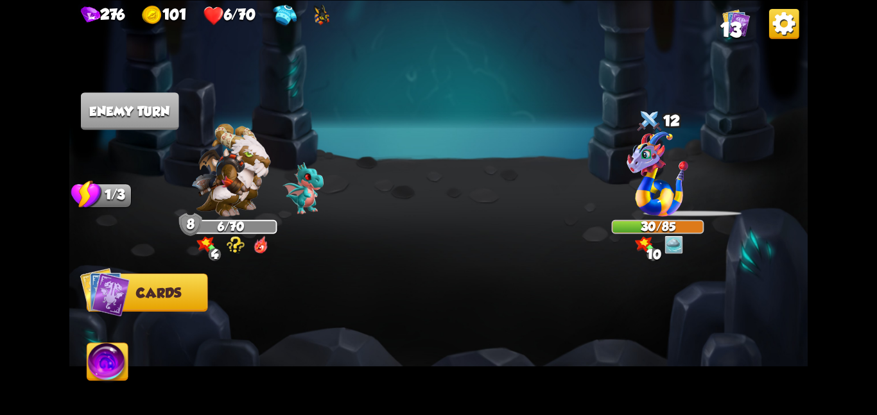
click at [101, 366] on img at bounding box center [107, 364] width 41 height 42
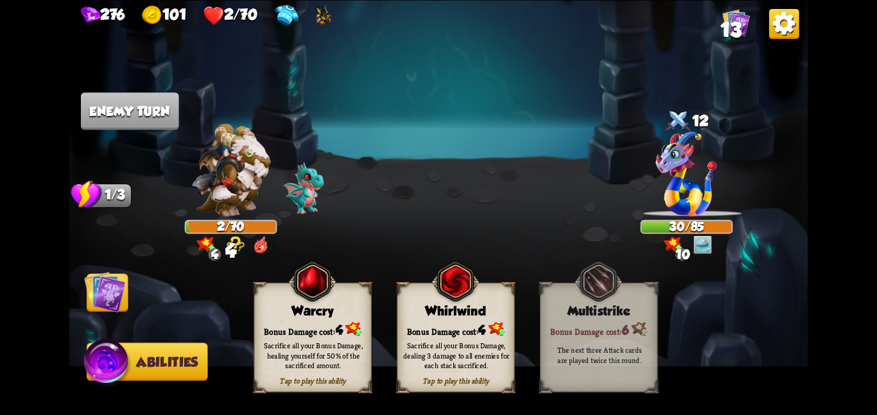
click at [445, 293] on img at bounding box center [454, 281] width 47 height 48
